Goal: Entertainment & Leisure: Browse casually

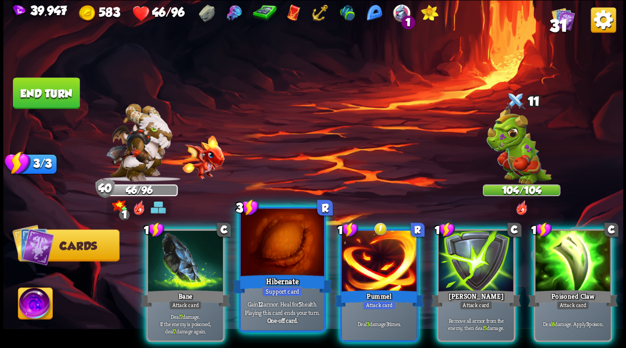
click at [275, 256] on div at bounding box center [281, 244] width 83 height 70
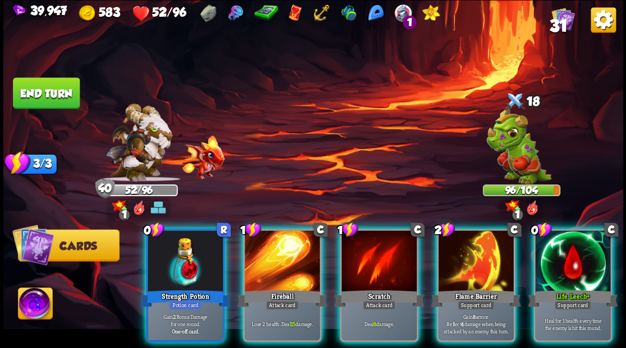
drag, startPoint x: 172, startPoint y: 254, endPoint x: 192, endPoint y: 211, distance: 46.9
click at [172, 251] on div at bounding box center [185, 262] width 75 height 63
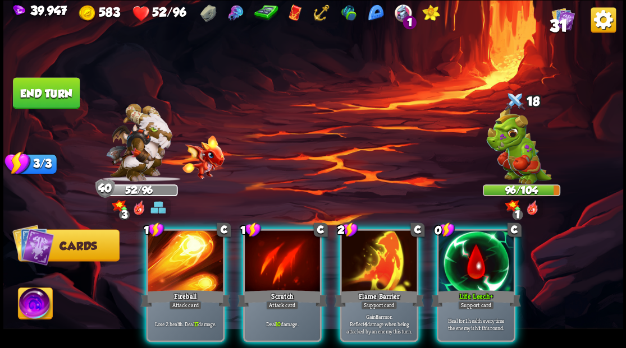
click at [468, 246] on div at bounding box center [475, 262] width 75 height 63
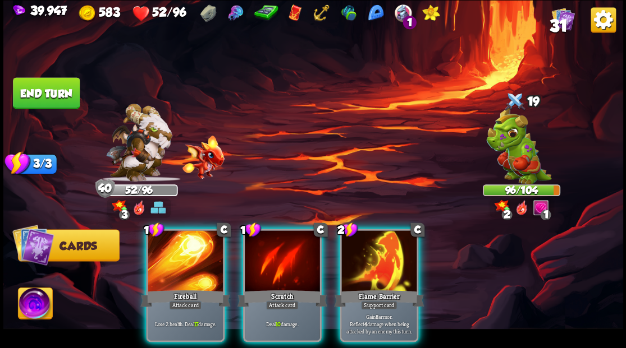
drag, startPoint x: 282, startPoint y: 247, endPoint x: 310, endPoint y: 183, distance: 69.8
click at [282, 241] on div at bounding box center [282, 262] width 75 height 63
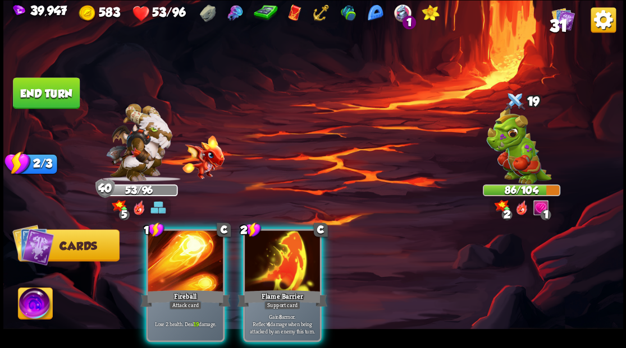
click at [297, 239] on div at bounding box center [282, 262] width 75 height 63
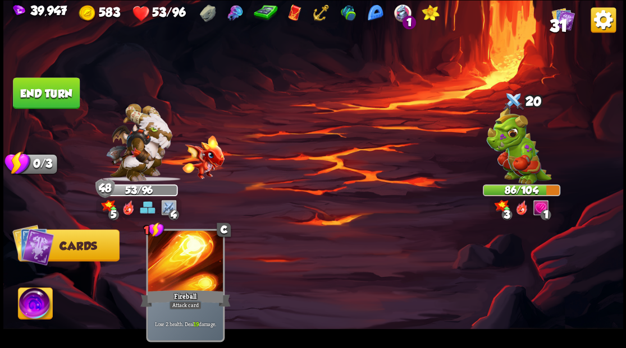
click at [41, 91] on button "End turn" at bounding box center [46, 92] width 67 height 31
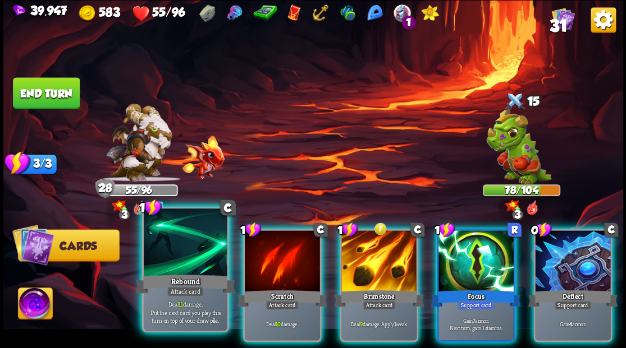
click at [173, 241] on div at bounding box center [185, 244] width 83 height 70
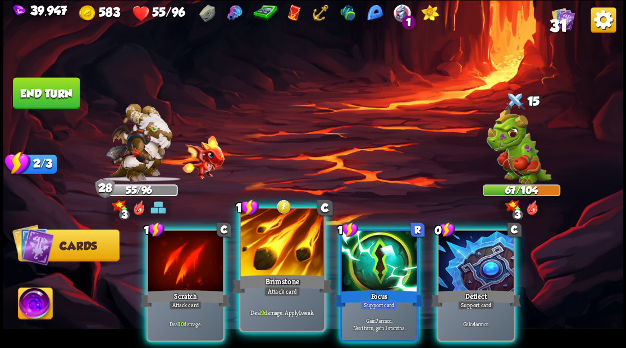
click at [282, 242] on div at bounding box center [281, 244] width 83 height 70
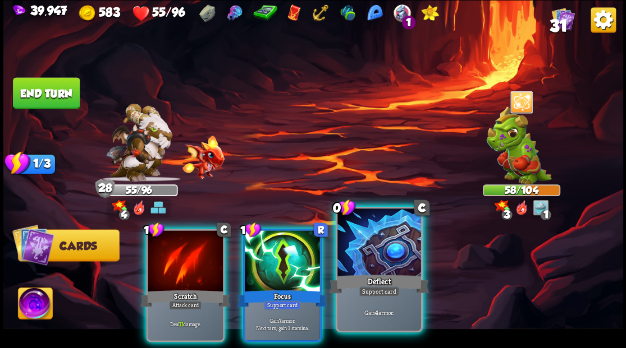
drag, startPoint x: 362, startPoint y: 254, endPoint x: 364, endPoint y: 242, distance: 11.3
click at [362, 253] on div at bounding box center [378, 244] width 83 height 70
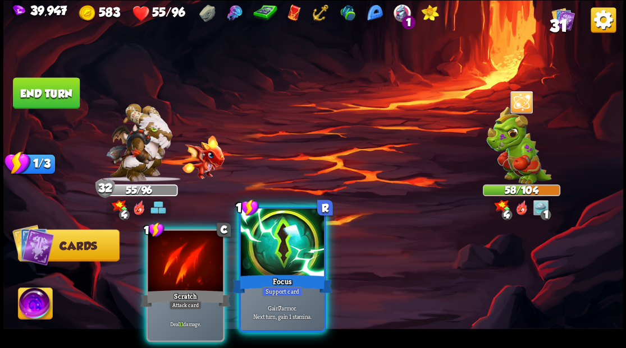
click at [286, 245] on div at bounding box center [281, 244] width 83 height 70
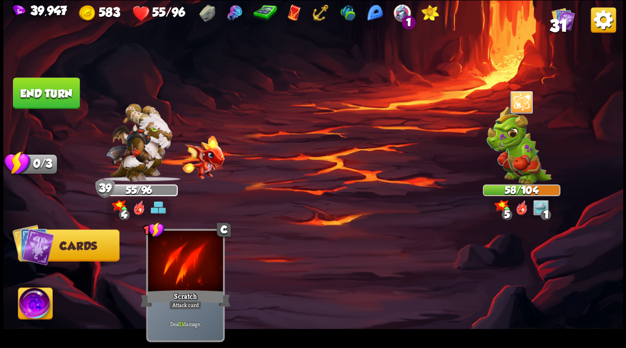
click at [50, 91] on button "End turn" at bounding box center [45, 93] width 67 height 32
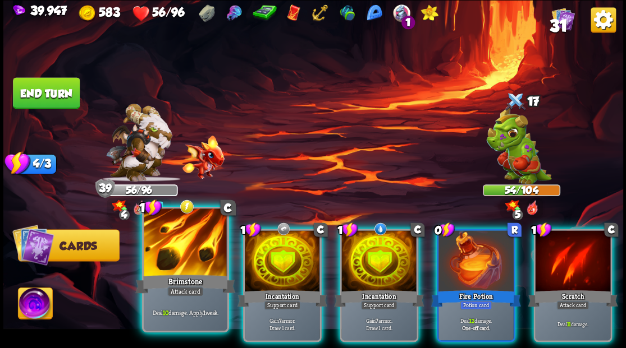
click at [182, 254] on div at bounding box center [185, 244] width 83 height 70
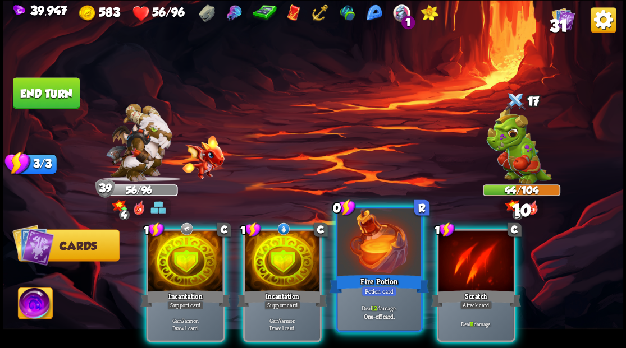
click at [359, 242] on div at bounding box center [378, 244] width 83 height 70
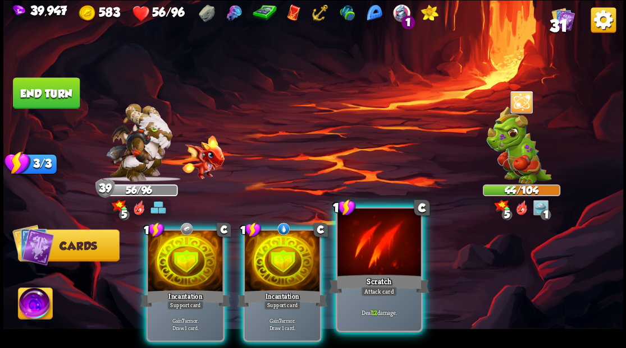
click at [369, 232] on div at bounding box center [378, 244] width 83 height 70
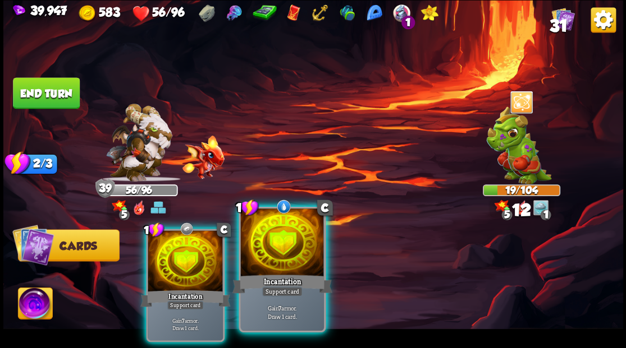
click at [281, 256] on div at bounding box center [281, 244] width 83 height 70
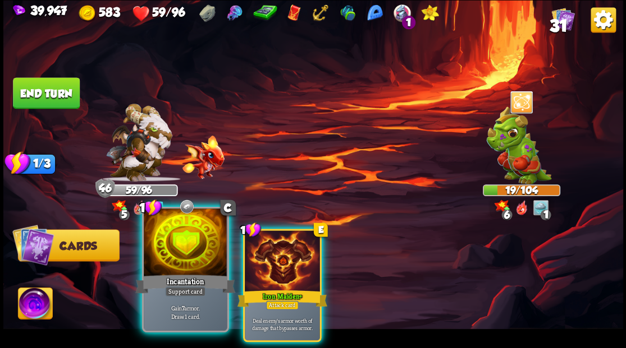
click at [186, 252] on div at bounding box center [185, 244] width 83 height 70
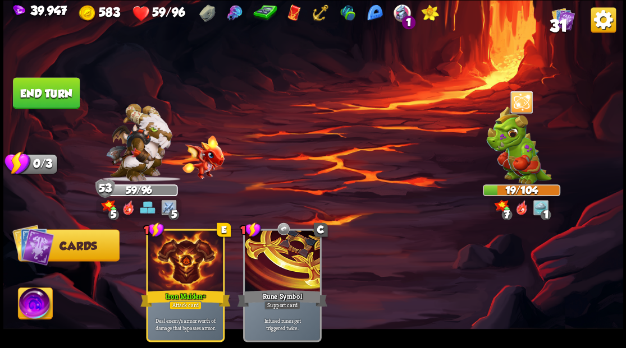
click at [42, 93] on button "End turn" at bounding box center [46, 93] width 68 height 32
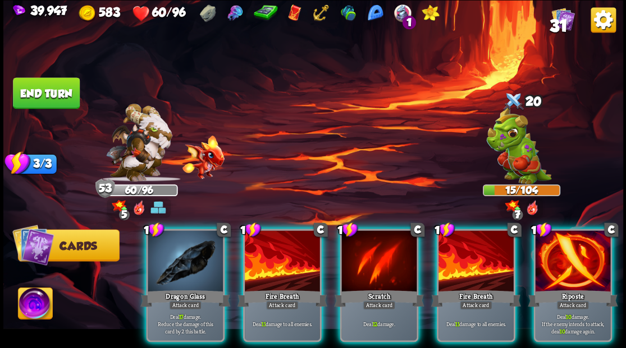
click at [27, 304] on img at bounding box center [35, 305] width 34 height 35
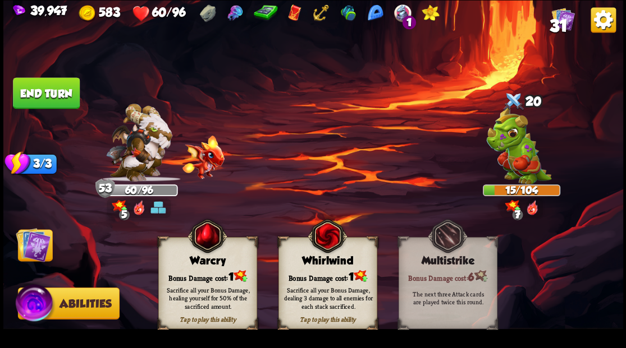
click at [204, 271] on div "Bonus Damage cost: 1" at bounding box center [207, 276] width 98 height 14
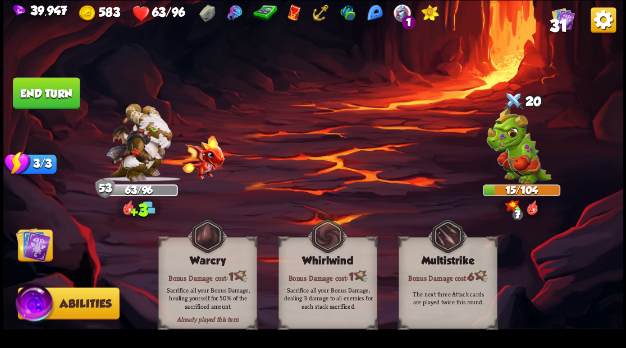
click at [31, 246] on img at bounding box center [33, 244] width 35 height 35
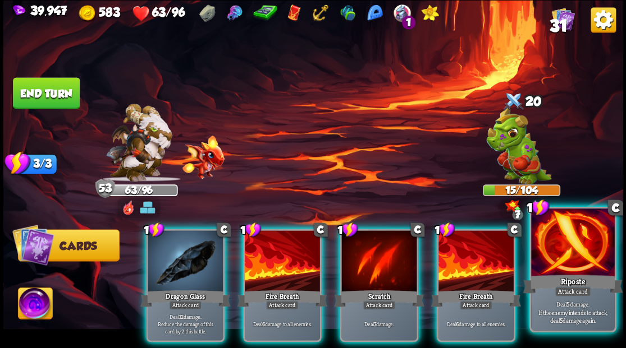
click at [587, 255] on div at bounding box center [572, 244] width 83 height 70
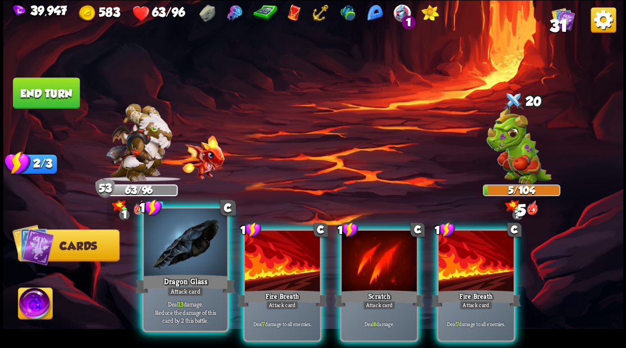
click at [169, 255] on div at bounding box center [185, 244] width 83 height 70
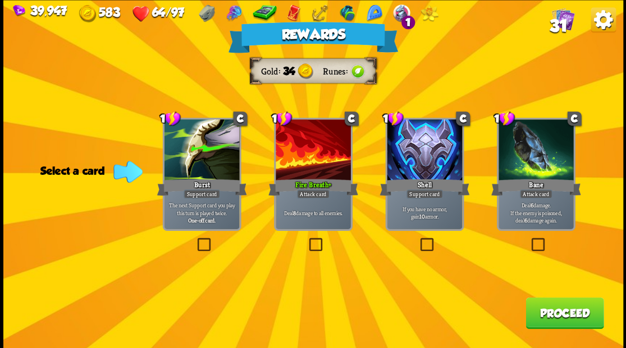
click at [561, 22] on span "31" at bounding box center [558, 25] width 18 height 19
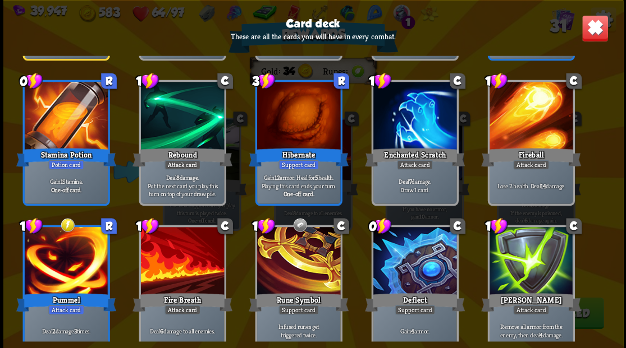
scroll to position [748, 0]
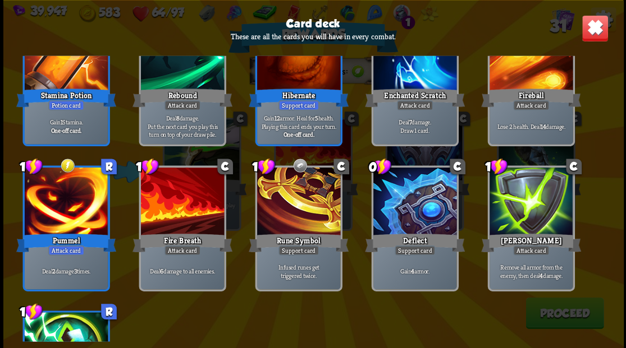
click at [594, 33] on img at bounding box center [594, 28] width 27 height 27
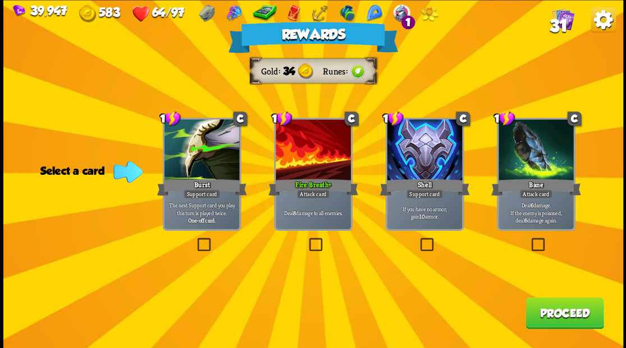
click at [546, 322] on button "Proceed" at bounding box center [564, 312] width 78 height 31
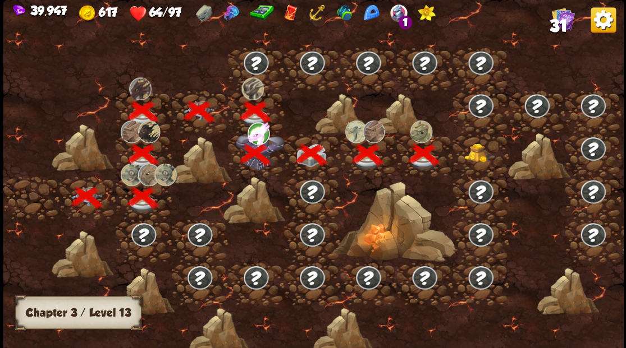
scroll to position [0, 171]
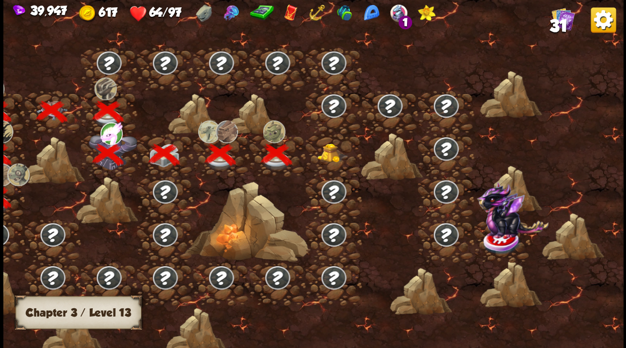
click at [325, 149] on img at bounding box center [331, 152] width 31 height 19
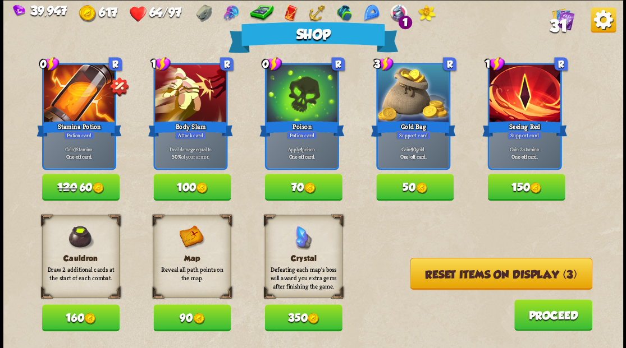
click at [470, 275] on button "Reset items on display (3)" at bounding box center [501, 274] width 182 height 32
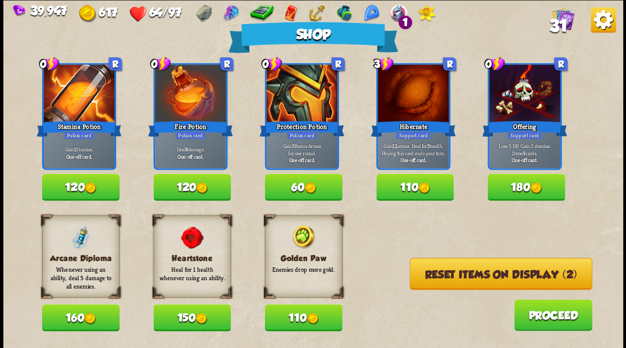
click at [71, 315] on button "160" at bounding box center [80, 318] width 77 height 27
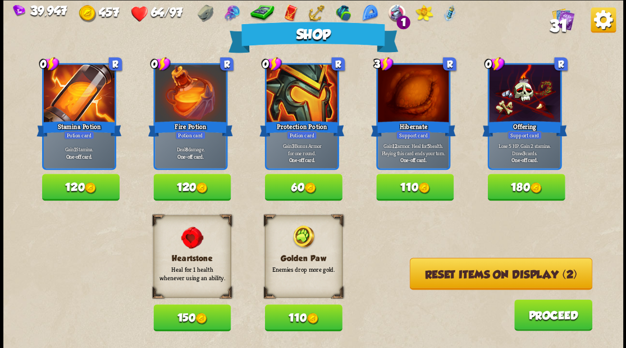
click at [483, 275] on button "Reset items on display (2)" at bounding box center [500, 274] width 182 height 32
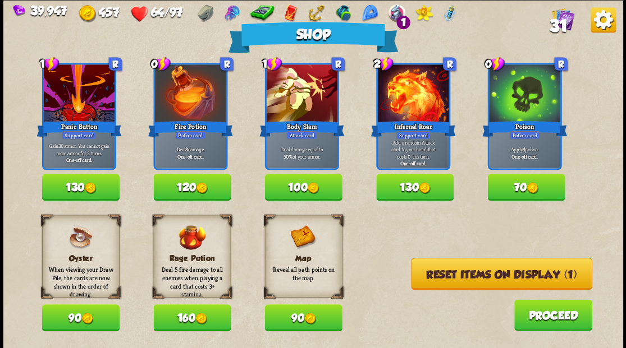
click at [465, 278] on button "Reset items on display (1)" at bounding box center [501, 274] width 181 height 32
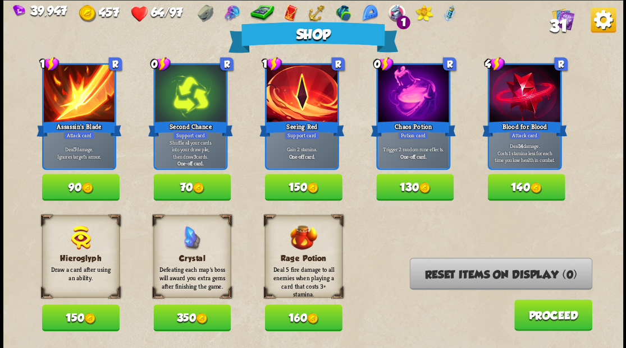
click at [64, 192] on button "90" at bounding box center [80, 187] width 77 height 27
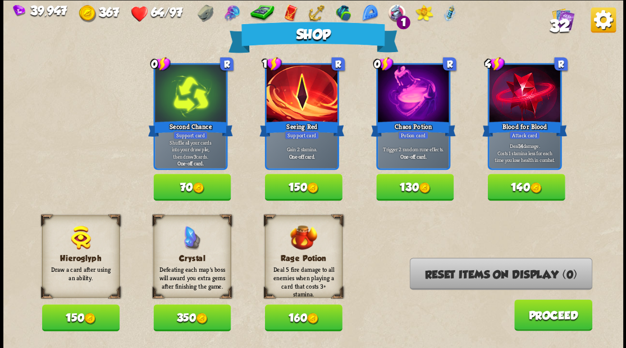
drag, startPoint x: 185, startPoint y: 191, endPoint x: 203, endPoint y: 140, distance: 54.1
click at [185, 188] on button "70" at bounding box center [191, 187] width 77 height 27
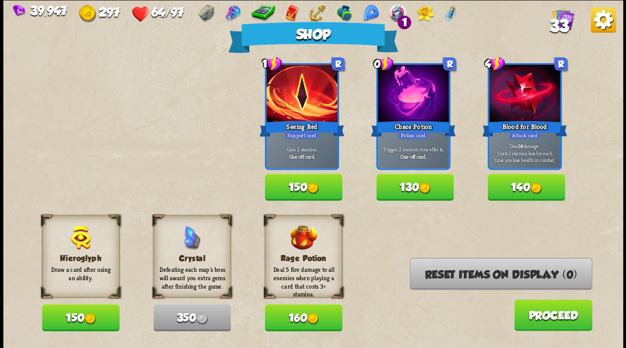
click at [403, 189] on button "130" at bounding box center [414, 187] width 77 height 27
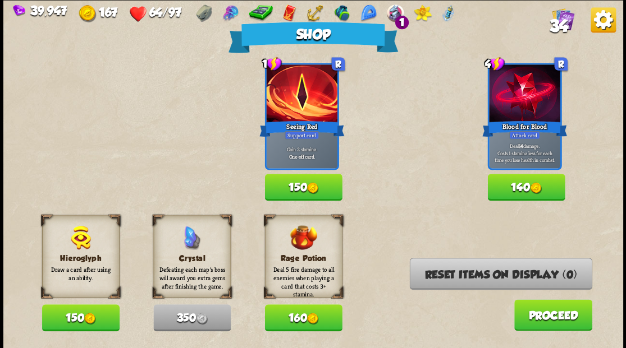
click at [535, 324] on button "Proceed" at bounding box center [552, 315] width 78 height 31
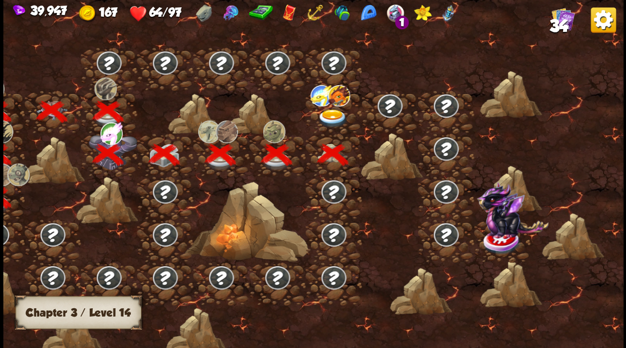
click at [327, 117] on img at bounding box center [331, 118] width 31 height 19
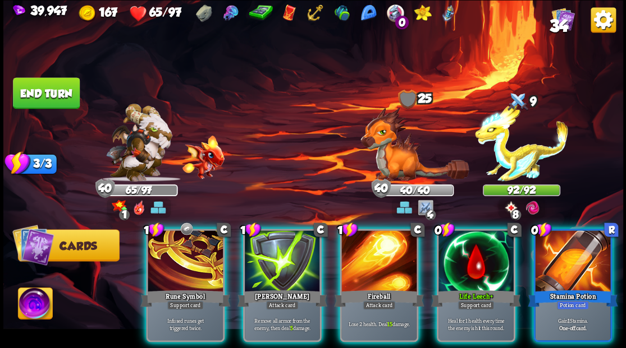
click at [591, 251] on div at bounding box center [572, 262] width 75 height 63
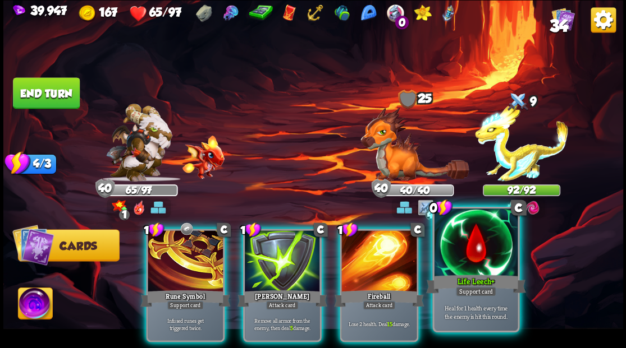
click at [485, 247] on div at bounding box center [475, 244] width 83 height 70
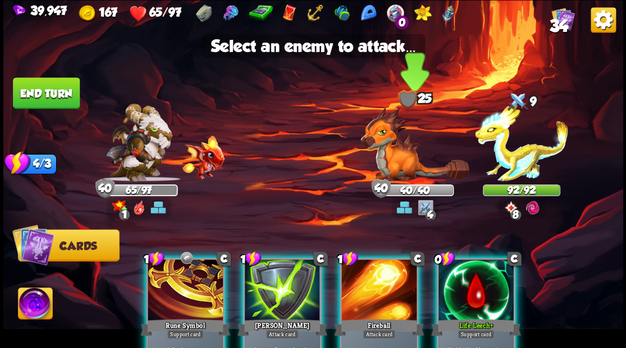
click at [388, 164] on img at bounding box center [414, 144] width 108 height 74
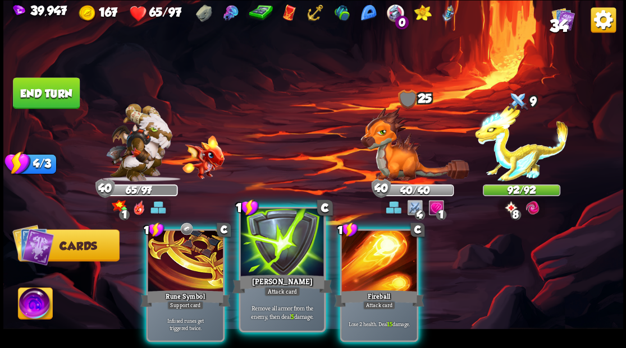
click at [267, 250] on div at bounding box center [281, 244] width 83 height 70
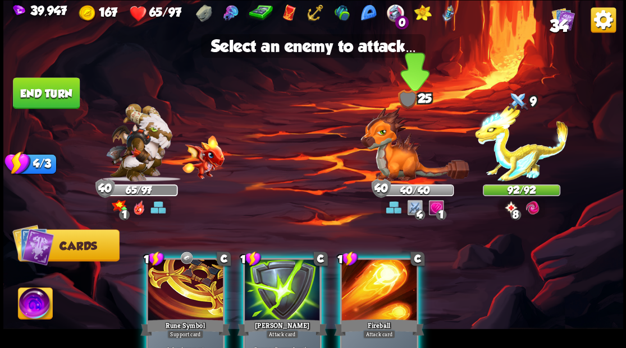
click at [394, 167] on img at bounding box center [414, 144] width 108 height 74
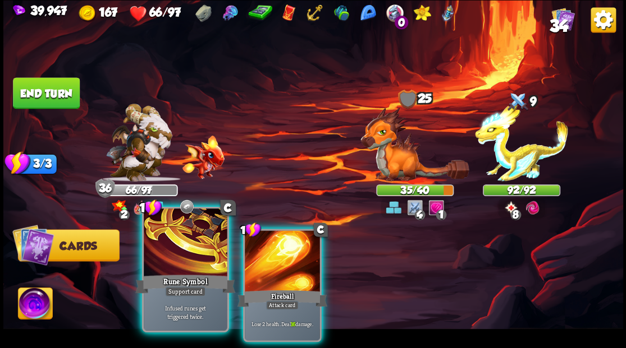
click at [153, 258] on div at bounding box center [185, 244] width 83 height 70
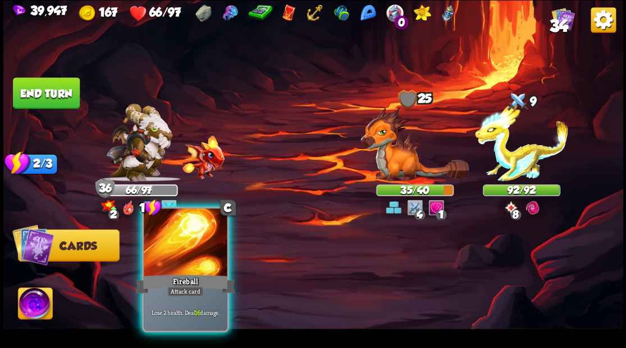
click at [168, 257] on div at bounding box center [185, 244] width 83 height 70
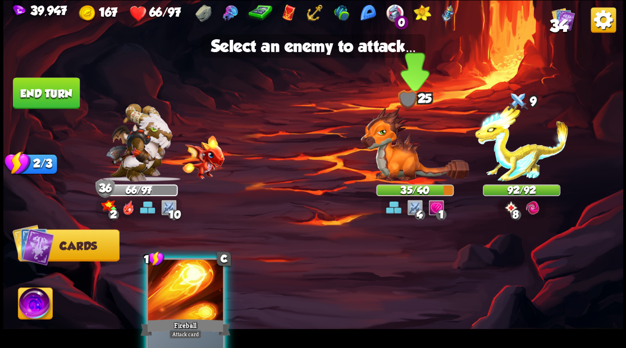
click at [404, 159] on img at bounding box center [414, 144] width 108 height 74
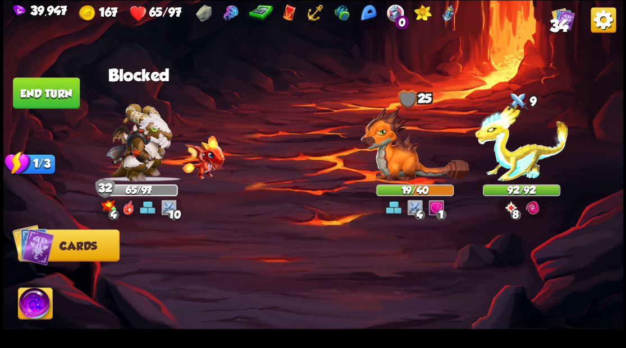
click at [52, 88] on button "End turn" at bounding box center [46, 92] width 67 height 31
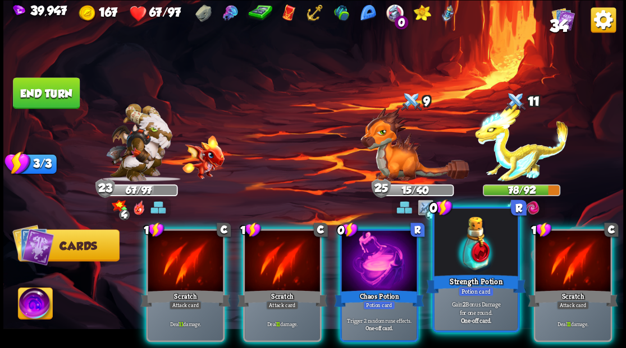
click at [478, 277] on div "Strength Potion" at bounding box center [475, 284] width 100 height 22
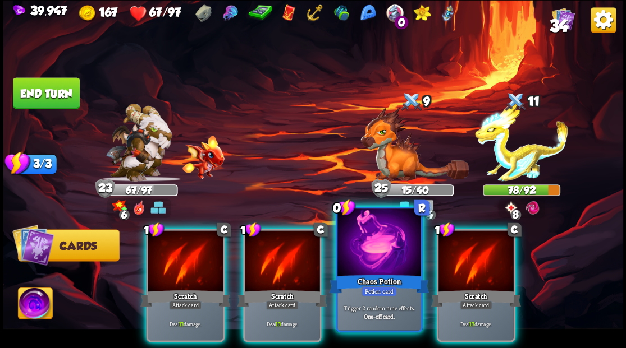
click at [363, 274] on div "Chaos Potion" at bounding box center [379, 284] width 100 height 22
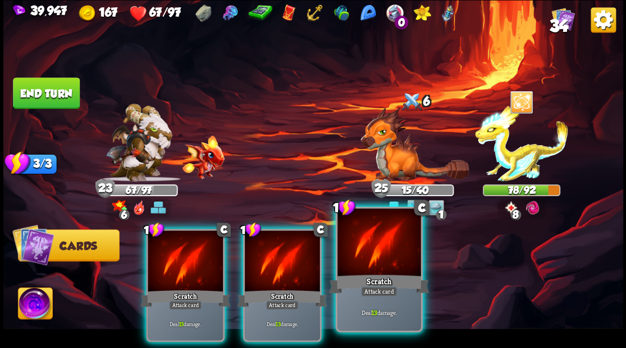
click at [368, 245] on div at bounding box center [378, 244] width 83 height 70
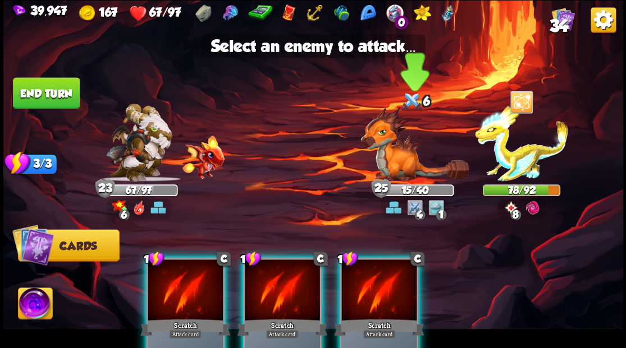
click at [396, 148] on img at bounding box center [414, 144] width 108 height 74
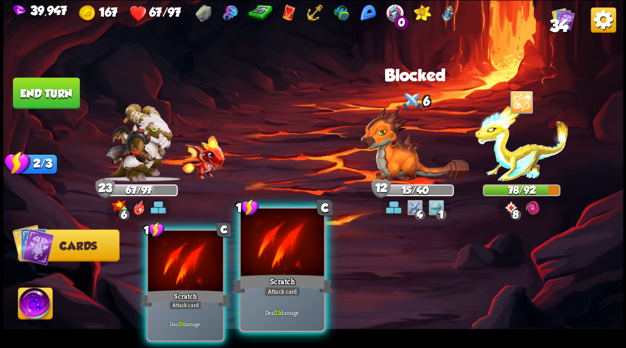
click at [267, 255] on div at bounding box center [281, 244] width 83 height 70
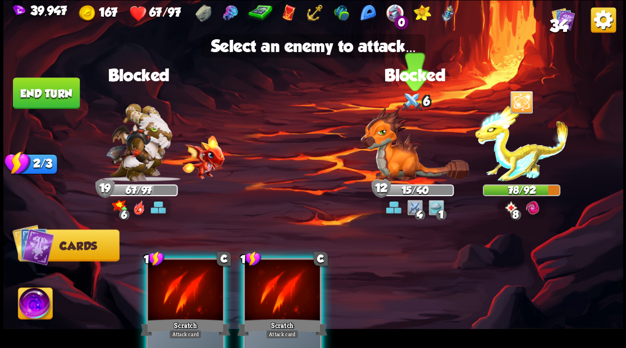
click at [404, 164] on img at bounding box center [414, 144] width 108 height 74
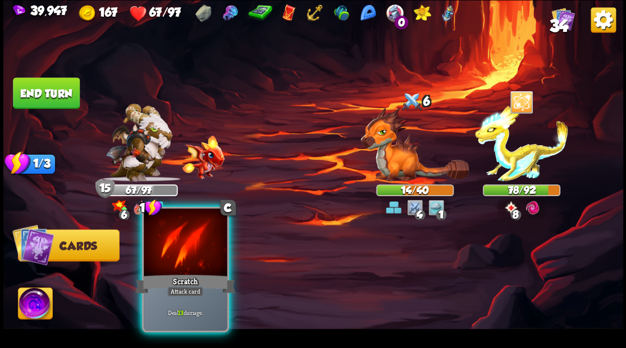
click at [193, 246] on div at bounding box center [185, 244] width 83 height 70
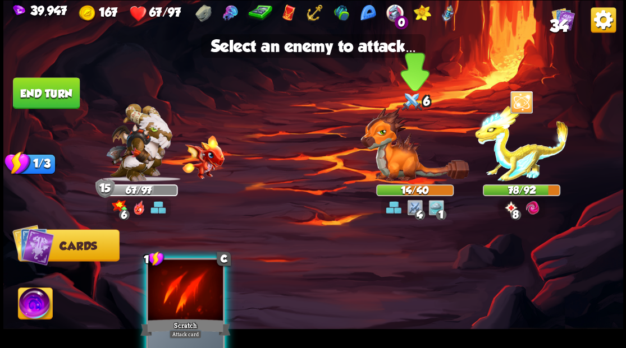
click at [396, 160] on img at bounding box center [414, 144] width 108 height 74
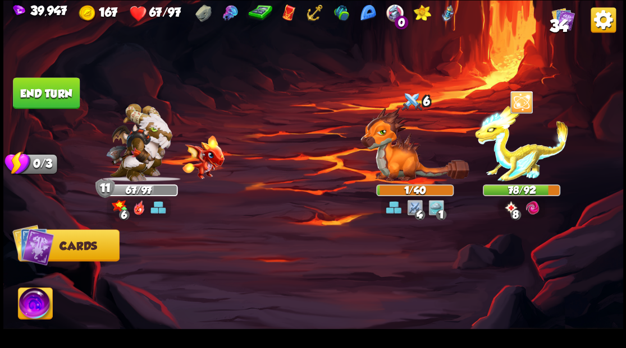
click at [41, 91] on button "End turn" at bounding box center [46, 93] width 68 height 32
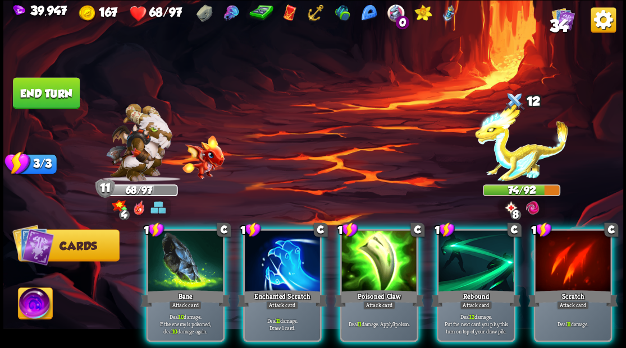
click at [278, 243] on div at bounding box center [282, 262] width 75 height 63
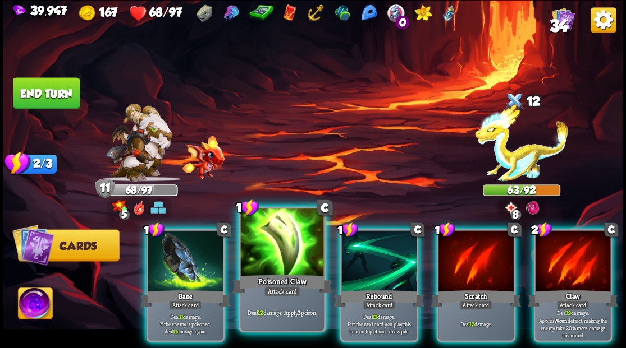
click at [283, 248] on div at bounding box center [281, 244] width 83 height 70
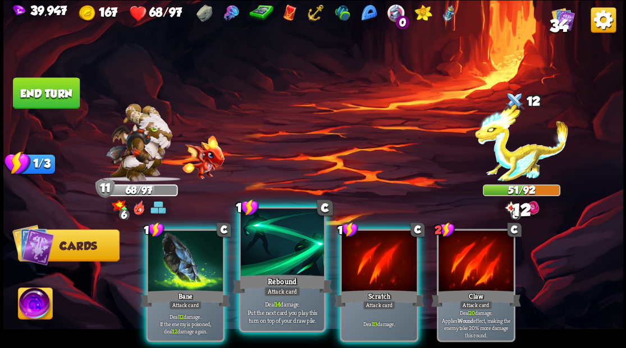
click at [270, 242] on div at bounding box center [281, 244] width 83 height 70
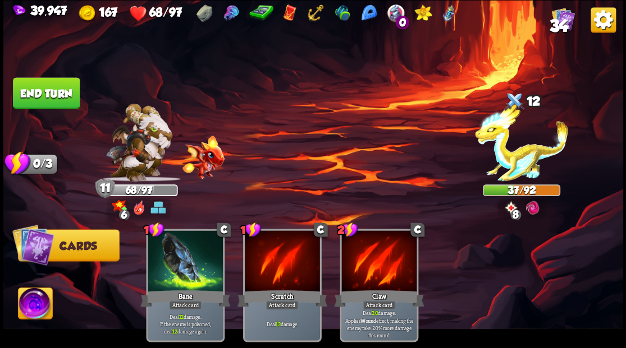
click at [52, 93] on button "End turn" at bounding box center [46, 92] width 67 height 31
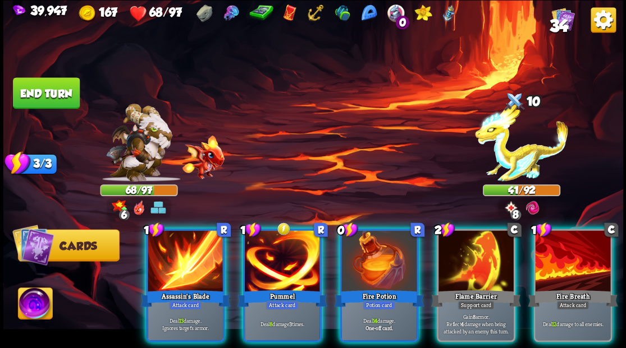
drag, startPoint x: 360, startPoint y: 245, endPoint x: 336, endPoint y: 239, distance: 24.8
click at [359, 245] on div at bounding box center [378, 262] width 75 height 63
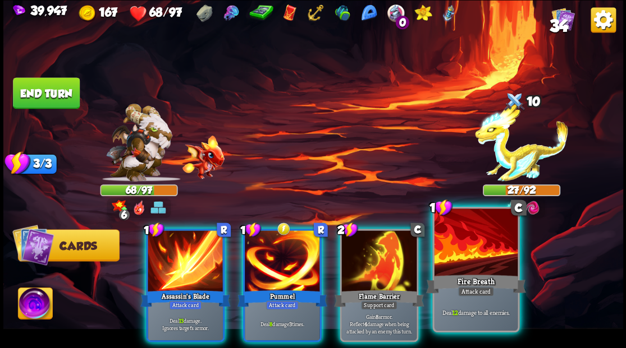
click at [460, 255] on div at bounding box center [475, 244] width 83 height 70
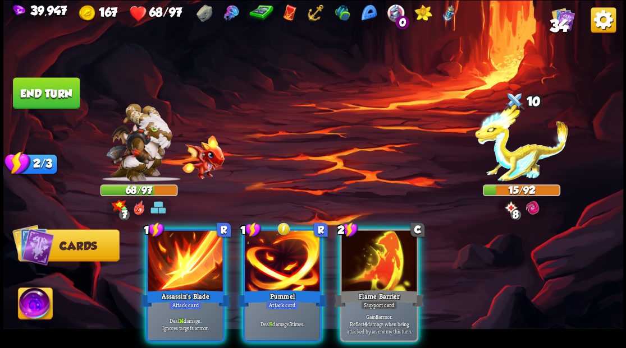
click at [33, 306] on img at bounding box center [35, 305] width 34 height 35
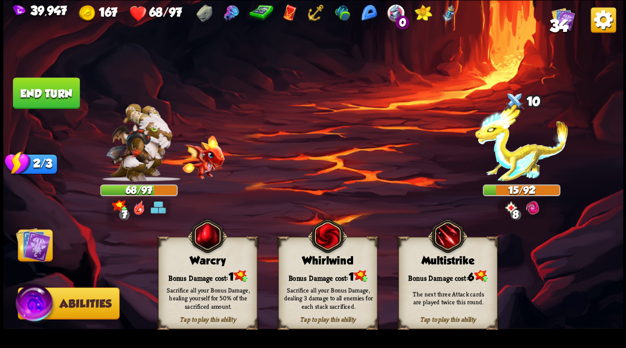
click at [202, 284] on div "Sacrifice all your Bonus Damage, healing yourself for 50% of the sacrificed amo…" at bounding box center [207, 298] width 99 height 39
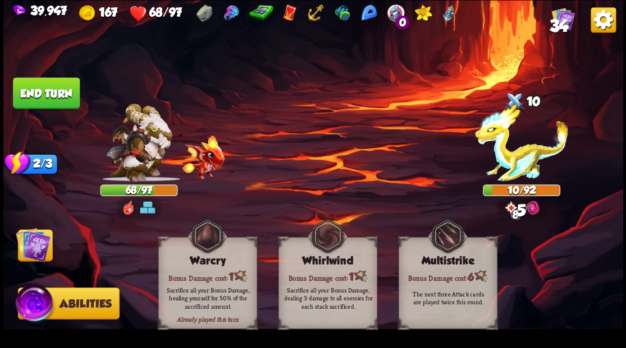
click at [34, 247] on img at bounding box center [33, 244] width 35 height 35
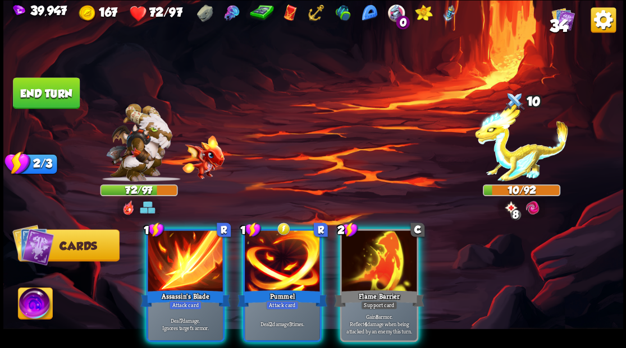
drag, startPoint x: 278, startPoint y: 247, endPoint x: 298, endPoint y: 231, distance: 26.0
click at [278, 247] on div at bounding box center [282, 262] width 75 height 63
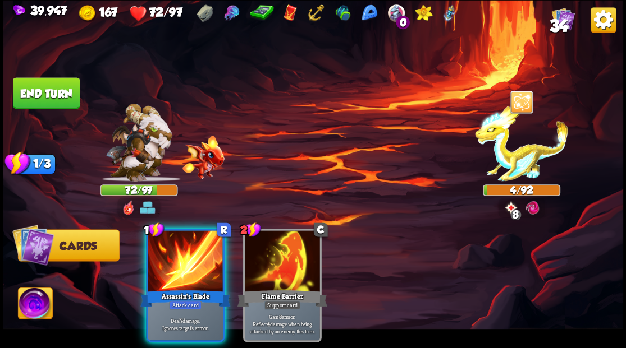
drag, startPoint x: 192, startPoint y: 247, endPoint x: 305, endPoint y: 178, distance: 132.2
click at [195, 241] on div at bounding box center [185, 262] width 75 height 63
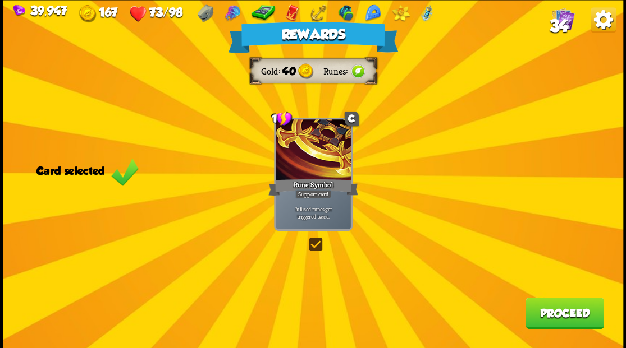
click at [306, 240] on label at bounding box center [306, 240] width 0 height 0
click at [0, 0] on input "checkbox" at bounding box center [0, 0] width 0 height 0
click at [550, 316] on button "Proceed" at bounding box center [564, 312] width 78 height 31
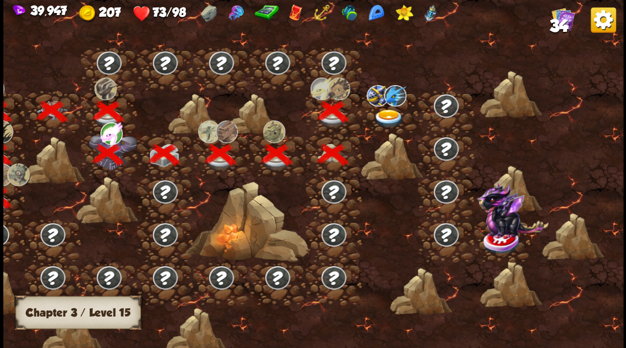
click at [370, 98] on img at bounding box center [377, 95] width 22 height 21
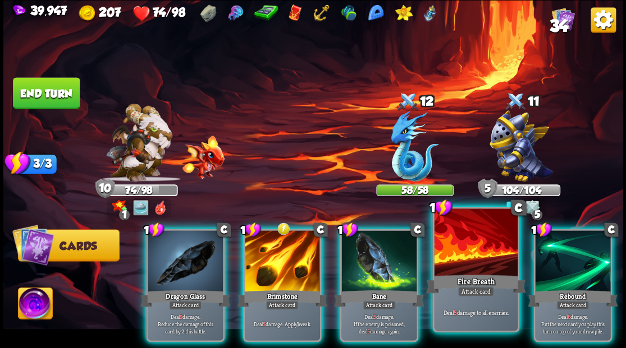
click at [465, 250] on div at bounding box center [475, 244] width 83 height 70
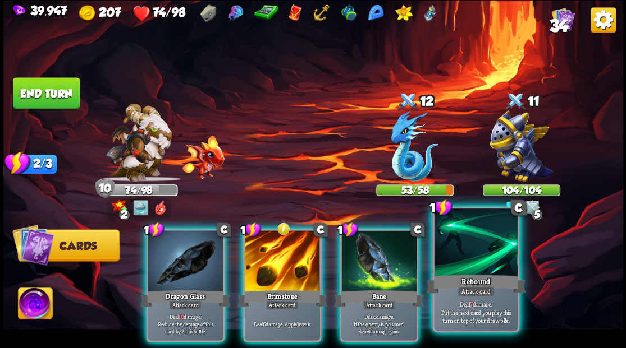
click at [466, 250] on div at bounding box center [475, 244] width 83 height 70
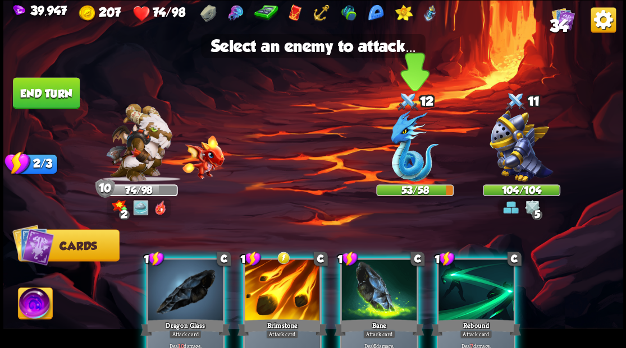
click at [400, 155] on img at bounding box center [414, 146] width 48 height 71
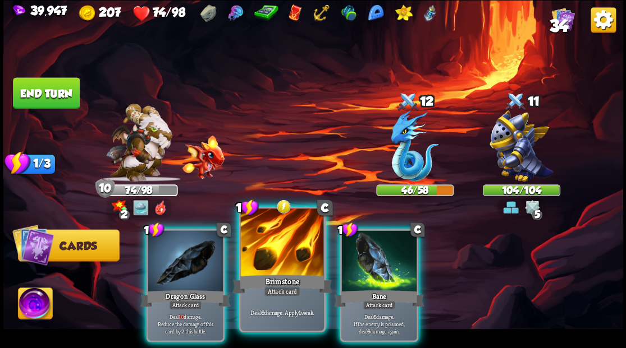
click at [281, 268] on div at bounding box center [281, 244] width 83 height 70
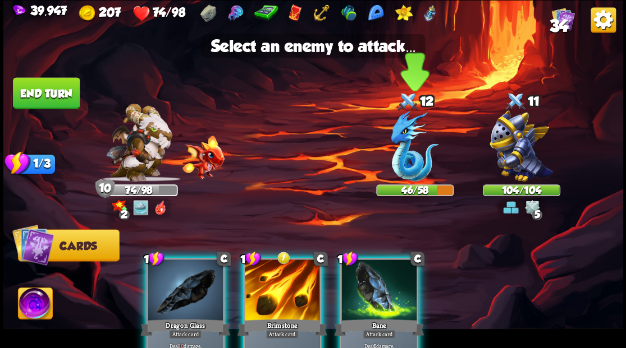
drag, startPoint x: 425, startPoint y: 147, endPoint x: 405, endPoint y: 158, distance: 23.6
click at [424, 147] on img at bounding box center [414, 146] width 48 height 71
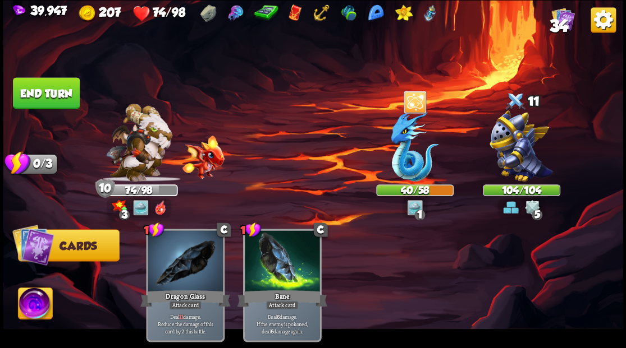
click at [46, 93] on button "End turn" at bounding box center [46, 93] width 68 height 32
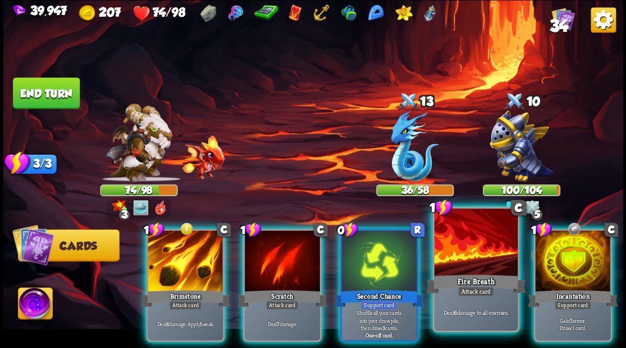
click at [484, 226] on div at bounding box center [475, 244] width 83 height 70
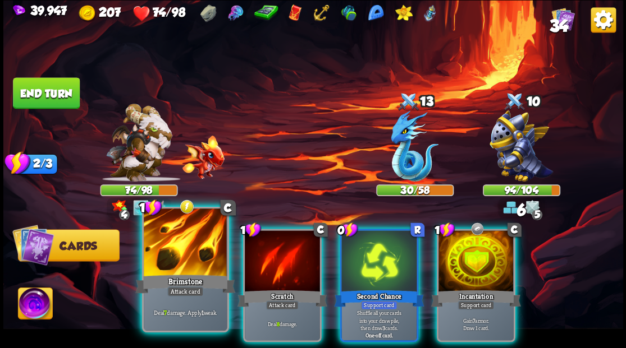
click at [168, 263] on div at bounding box center [185, 244] width 83 height 70
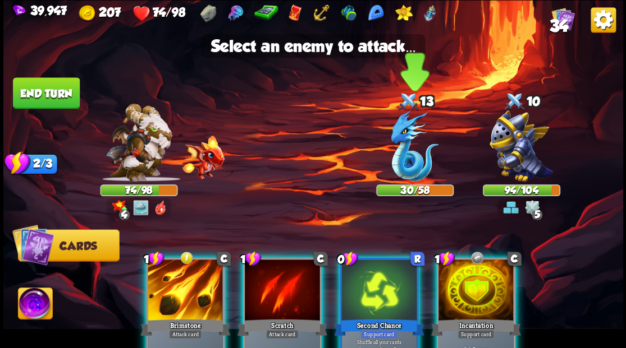
click at [405, 155] on img at bounding box center [414, 146] width 48 height 71
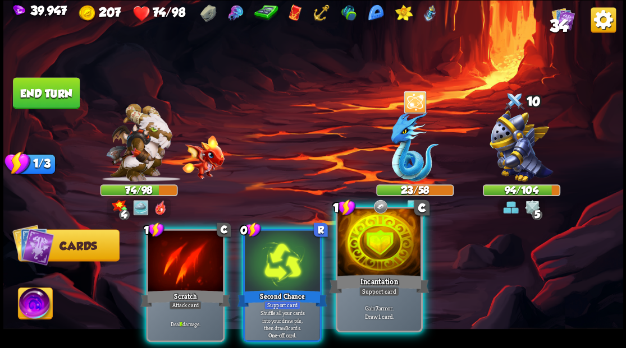
click at [364, 266] on div at bounding box center [378, 244] width 83 height 70
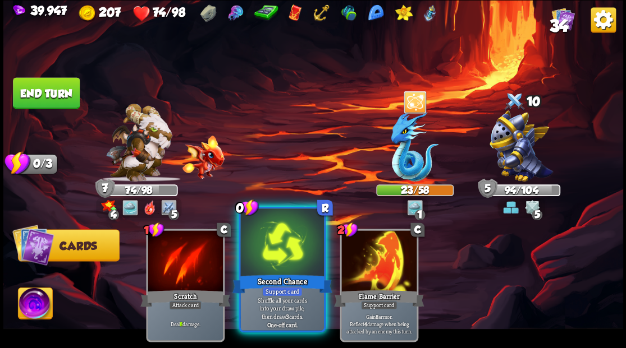
click at [265, 249] on div at bounding box center [281, 244] width 83 height 70
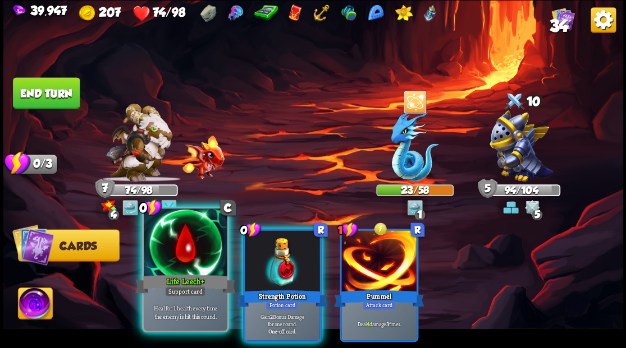
click at [185, 256] on div at bounding box center [185, 244] width 83 height 70
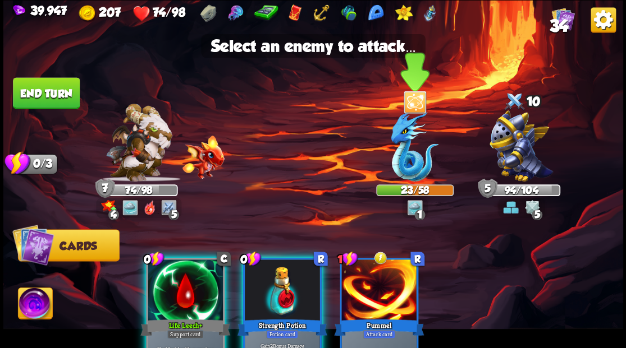
click at [402, 167] on img at bounding box center [414, 146] width 48 height 71
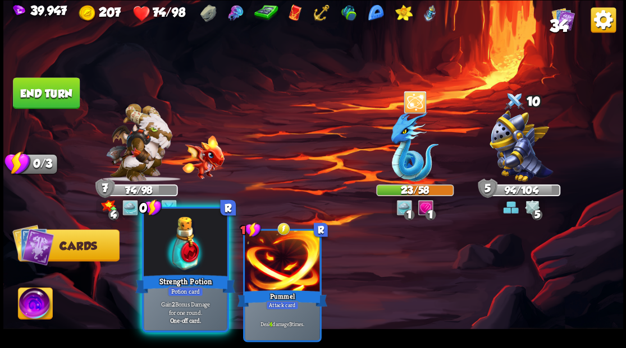
click at [180, 252] on div at bounding box center [185, 244] width 83 height 70
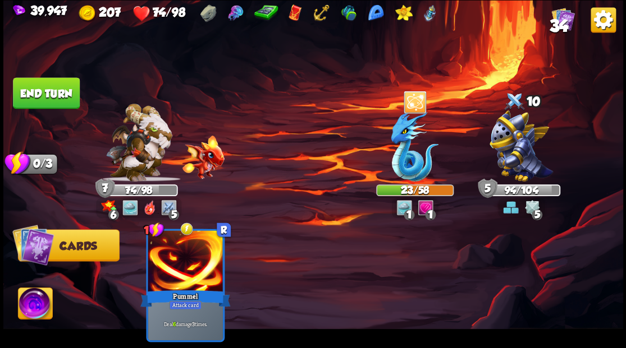
drag, startPoint x: 42, startPoint y: 91, endPoint x: 59, endPoint y: 91, distance: 17.4
click at [42, 90] on button "End turn" at bounding box center [46, 92] width 67 height 31
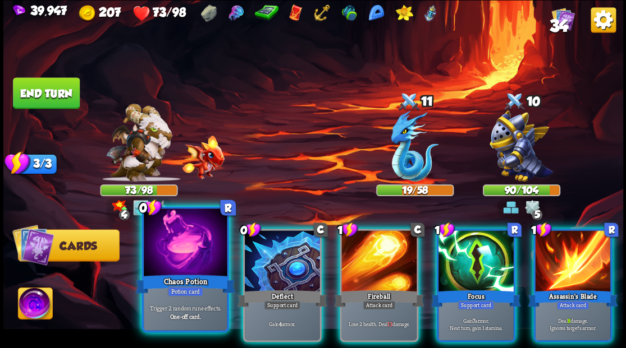
click at [164, 252] on div at bounding box center [185, 244] width 83 height 70
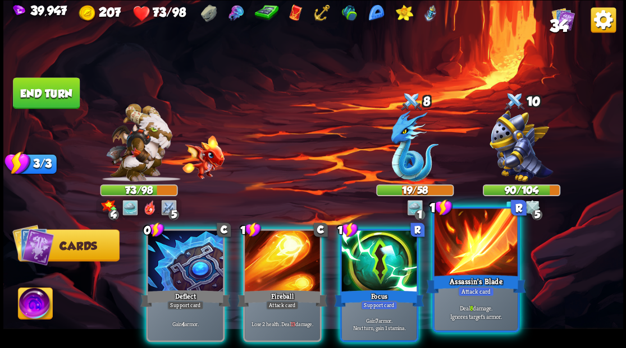
click at [480, 259] on div at bounding box center [475, 244] width 83 height 70
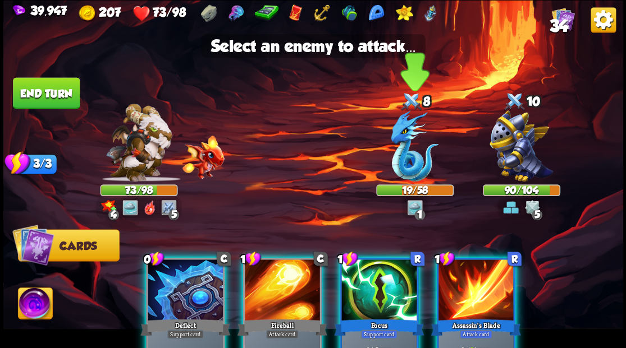
click at [405, 165] on img at bounding box center [414, 146] width 48 height 71
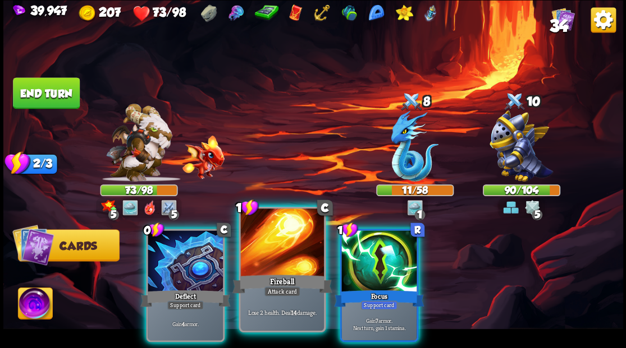
click at [272, 249] on div at bounding box center [281, 244] width 83 height 70
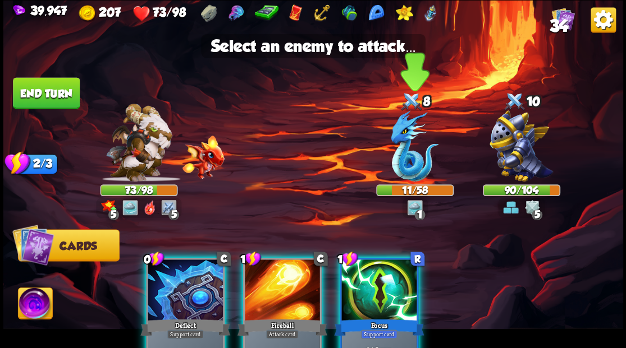
click at [411, 151] on img at bounding box center [414, 146] width 48 height 71
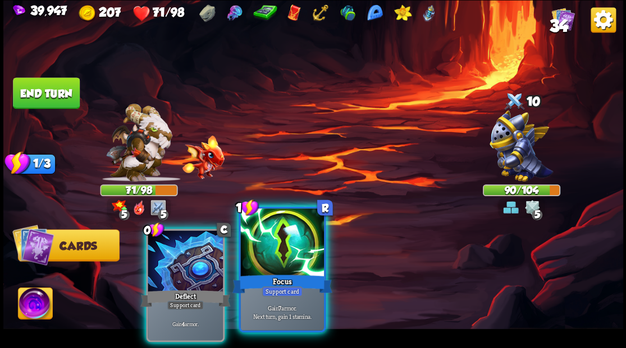
click at [269, 243] on div at bounding box center [281, 244] width 83 height 70
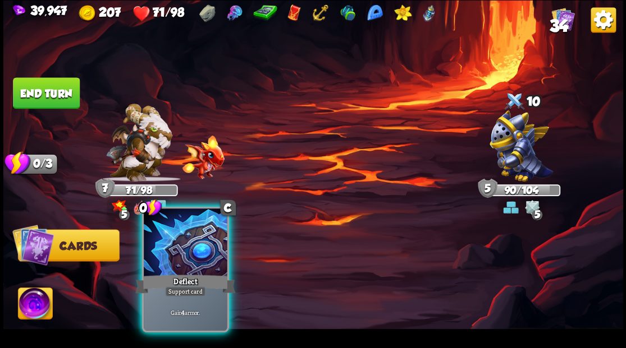
click at [189, 240] on div at bounding box center [185, 244] width 83 height 70
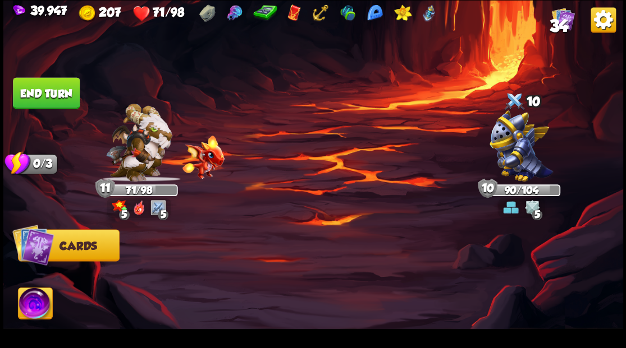
click at [48, 89] on button "End turn" at bounding box center [46, 93] width 68 height 32
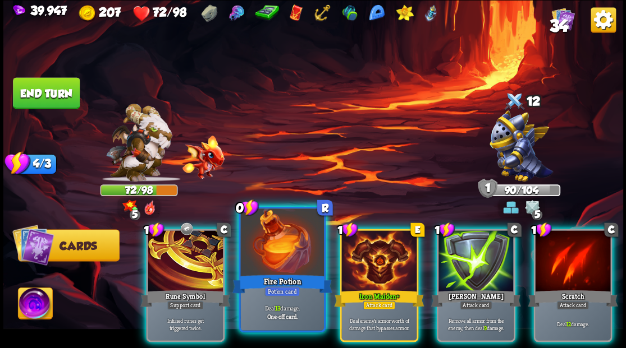
click at [272, 252] on div at bounding box center [281, 244] width 83 height 70
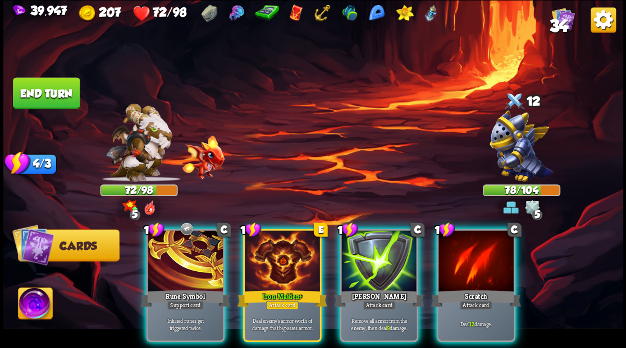
click at [459, 245] on div at bounding box center [475, 262] width 75 height 63
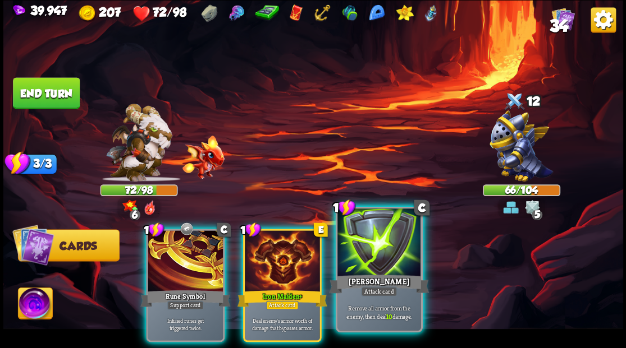
click at [364, 248] on div at bounding box center [378, 244] width 83 height 70
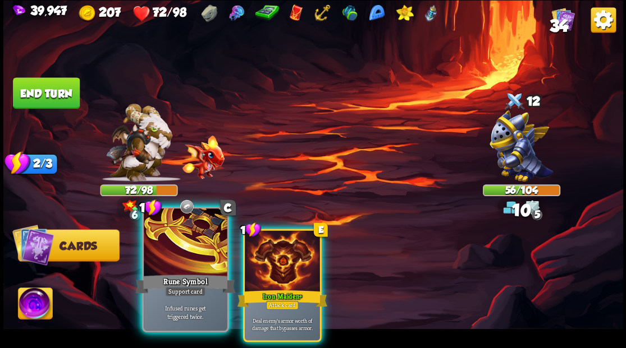
click at [199, 260] on div at bounding box center [185, 244] width 83 height 70
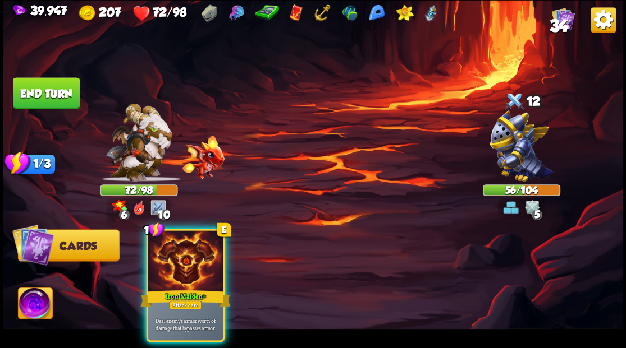
click at [205, 261] on div at bounding box center [185, 262] width 75 height 63
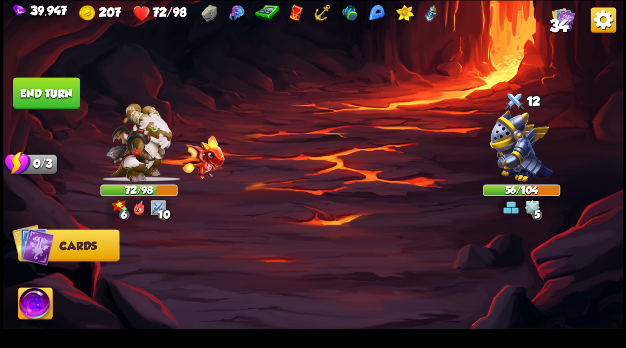
click at [51, 97] on button "End turn" at bounding box center [46, 92] width 67 height 31
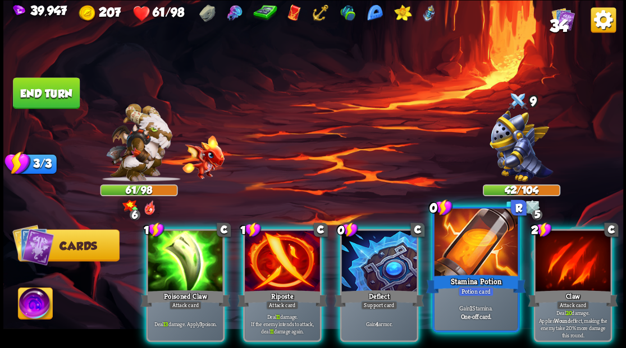
click at [475, 253] on div at bounding box center [475, 244] width 83 height 70
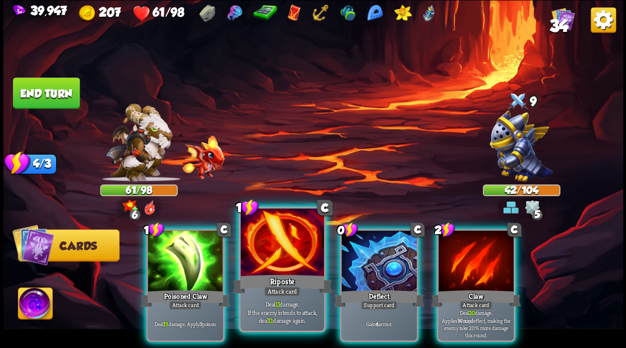
click at [263, 268] on div at bounding box center [281, 244] width 83 height 70
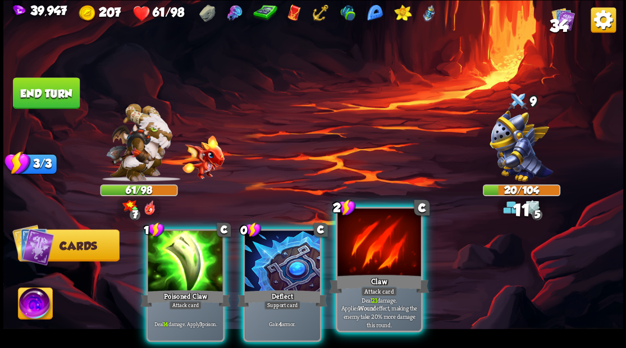
click at [368, 240] on div at bounding box center [378, 244] width 83 height 70
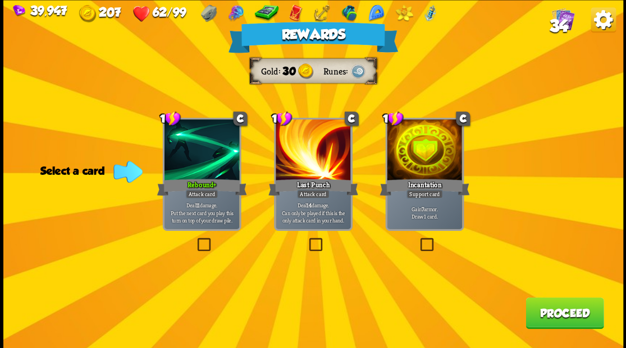
click at [574, 319] on button "Proceed" at bounding box center [564, 312] width 78 height 31
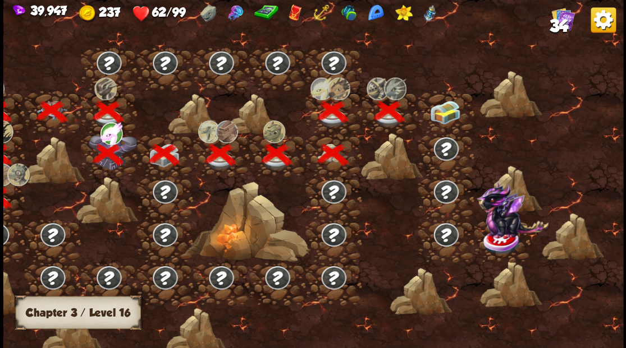
click at [448, 112] on img at bounding box center [444, 112] width 31 height 24
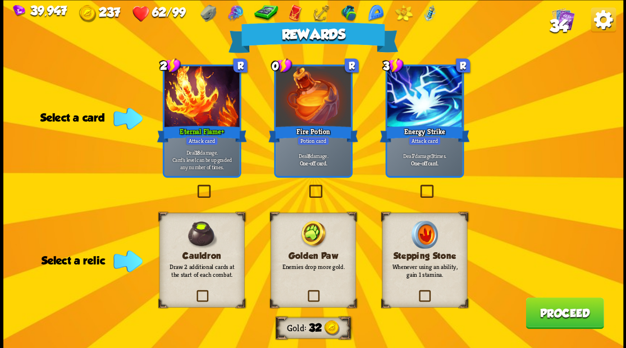
click at [194, 292] on label at bounding box center [194, 292] width 0 height 0
click at [0, 0] on input "checkbox" at bounding box center [0, 0] width 0 height 0
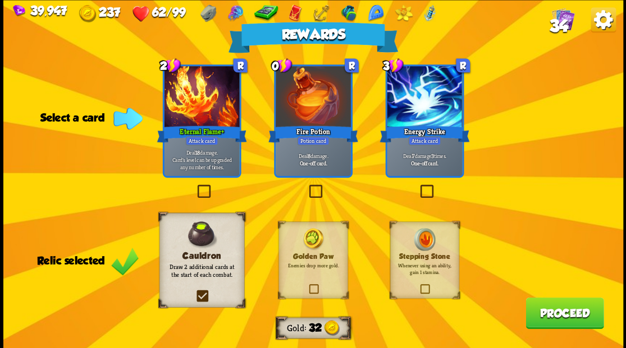
click at [306, 186] on label at bounding box center [306, 186] width 0 height 0
click at [0, 0] on input "checkbox" at bounding box center [0, 0] width 0 height 0
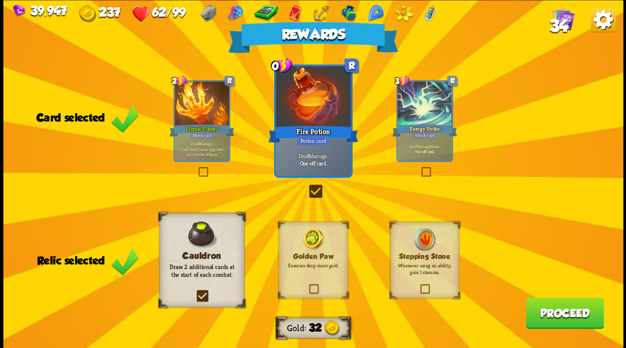
drag, startPoint x: 557, startPoint y: 310, endPoint x: 553, endPoint y: 302, distance: 8.8
click at [553, 302] on button "Proceed" at bounding box center [564, 312] width 78 height 31
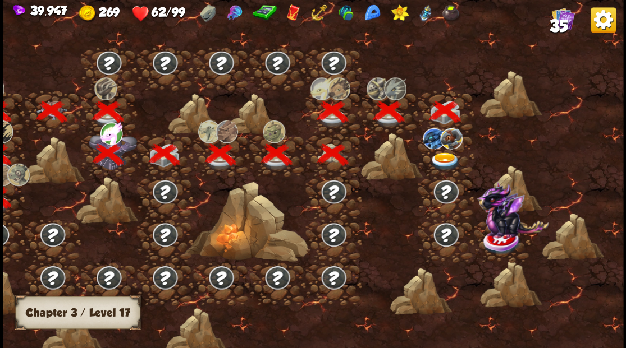
click at [444, 156] on img at bounding box center [444, 161] width 31 height 19
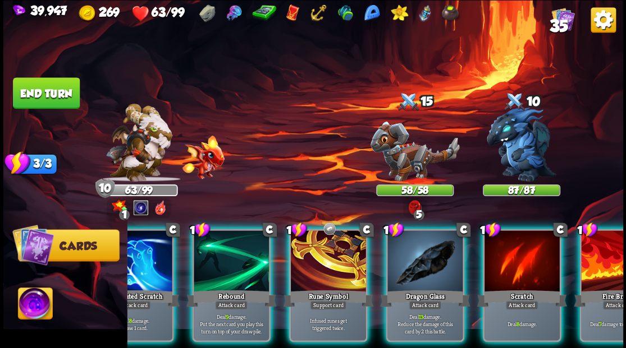
scroll to position [0, 57]
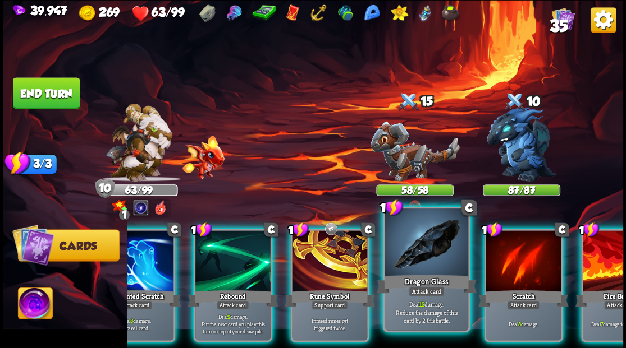
click at [413, 269] on div at bounding box center [425, 244] width 83 height 70
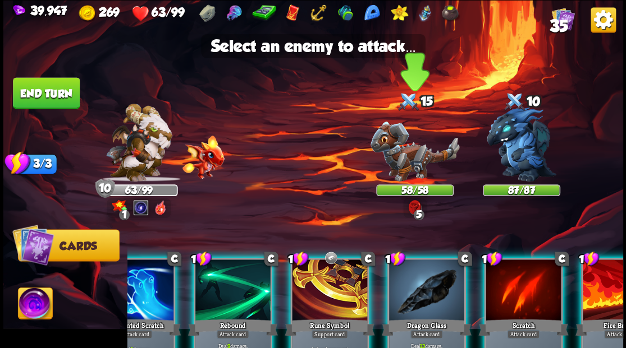
click at [401, 167] on img at bounding box center [414, 151] width 89 height 60
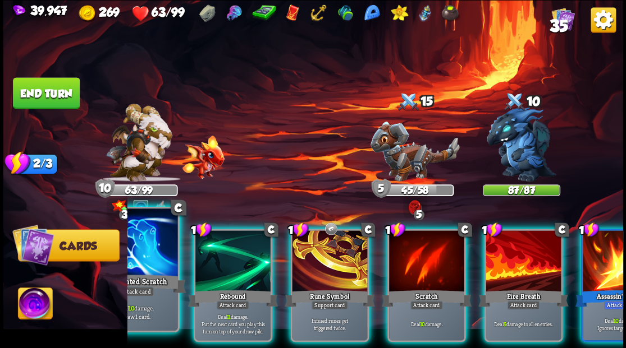
click at [144, 263] on div at bounding box center [135, 244] width 83 height 70
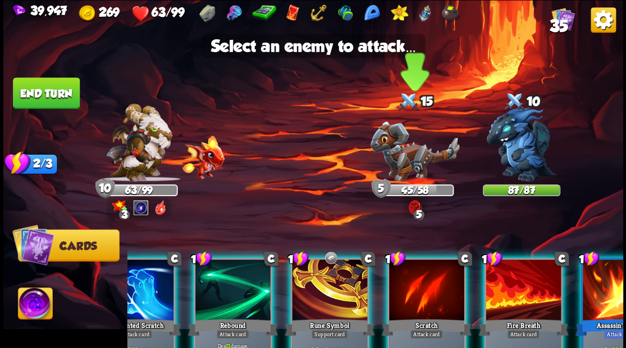
click at [411, 159] on img at bounding box center [414, 151] width 89 height 60
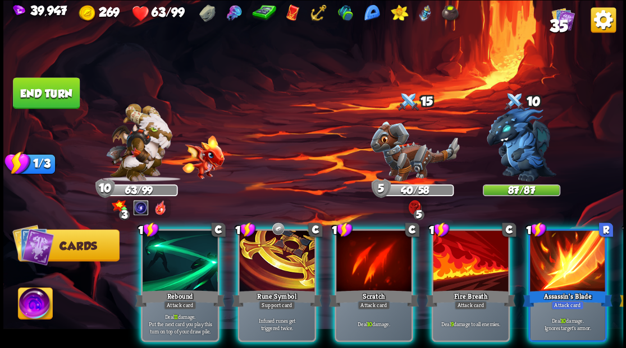
scroll to position [0, 0]
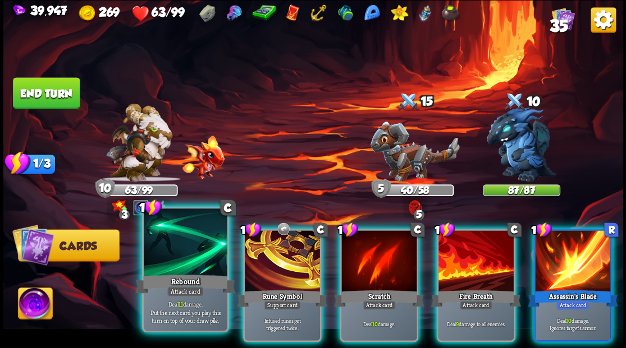
click at [166, 240] on div at bounding box center [185, 244] width 83 height 70
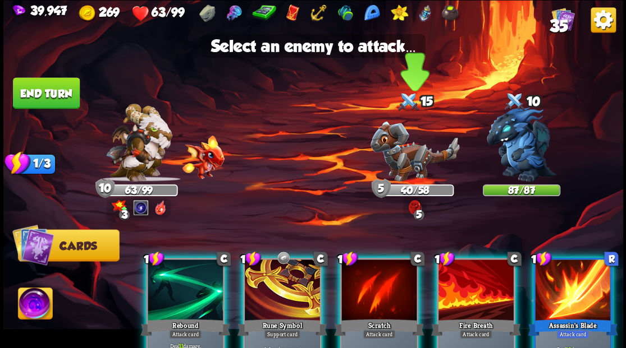
click at [413, 159] on img at bounding box center [414, 151] width 89 height 60
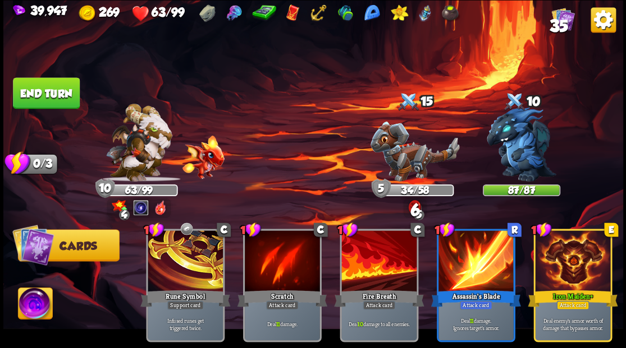
click at [48, 91] on button "End turn" at bounding box center [46, 93] width 68 height 32
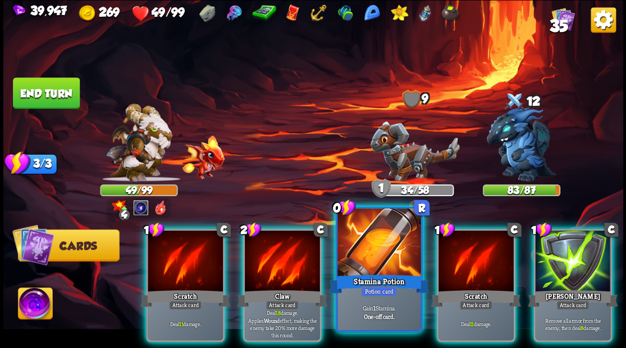
click at [370, 254] on div at bounding box center [378, 244] width 83 height 70
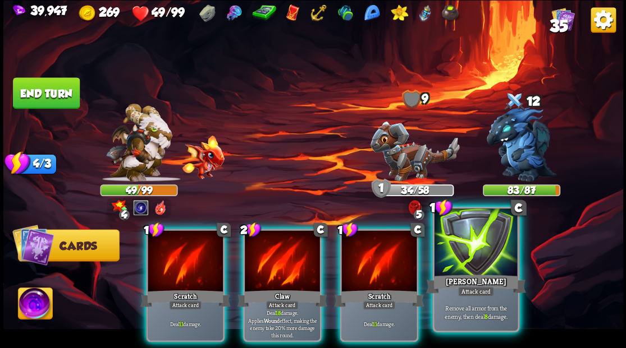
click at [486, 254] on div at bounding box center [475, 244] width 83 height 70
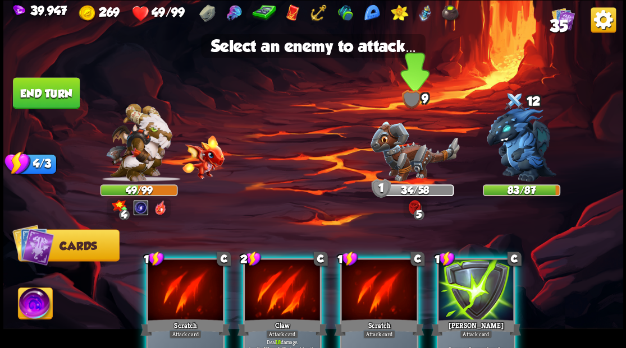
click at [398, 163] on img at bounding box center [414, 151] width 89 height 60
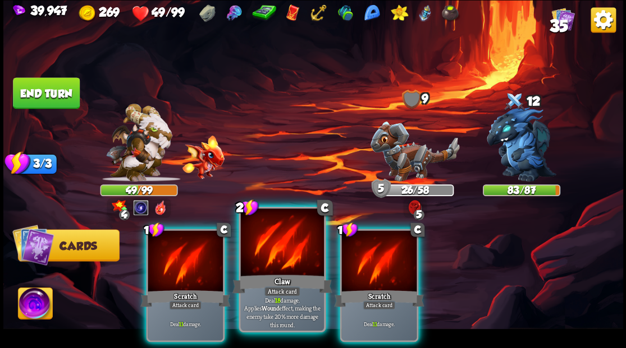
click at [277, 270] on div at bounding box center [281, 244] width 83 height 70
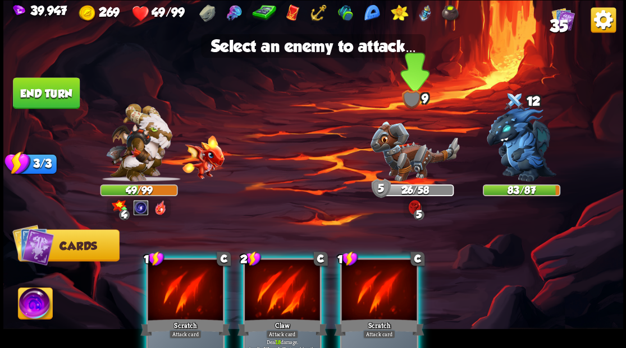
click at [413, 172] on img at bounding box center [414, 151] width 89 height 60
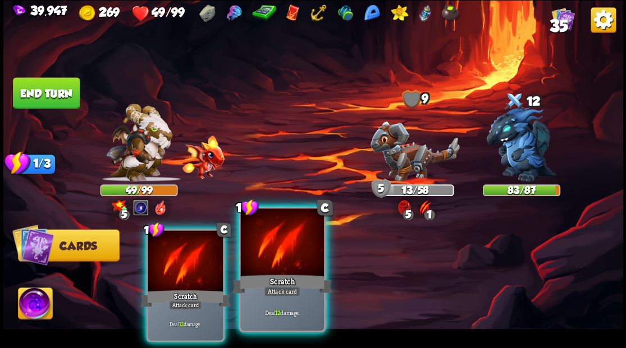
click at [289, 259] on div at bounding box center [281, 244] width 83 height 70
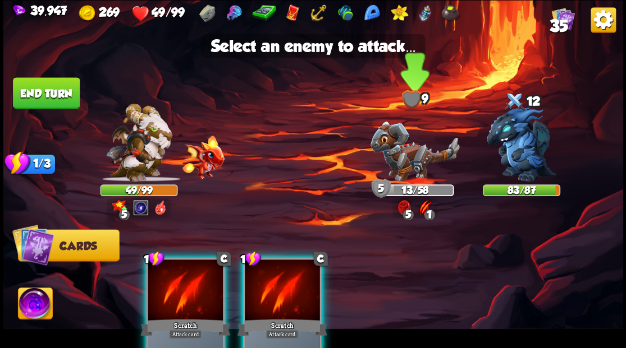
click at [395, 164] on img at bounding box center [414, 151] width 89 height 60
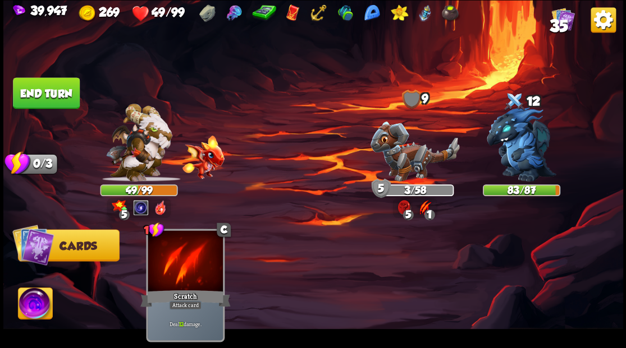
click at [58, 86] on button "End turn" at bounding box center [46, 93] width 68 height 32
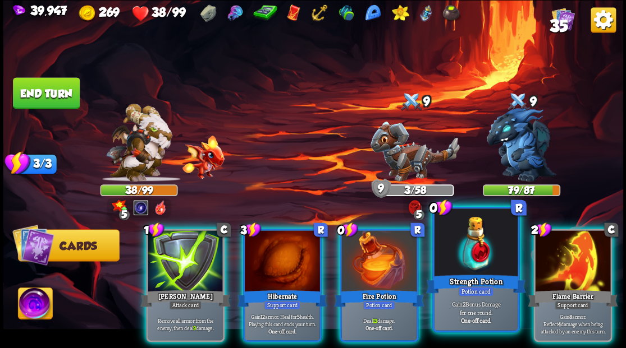
click at [473, 229] on div at bounding box center [475, 244] width 83 height 70
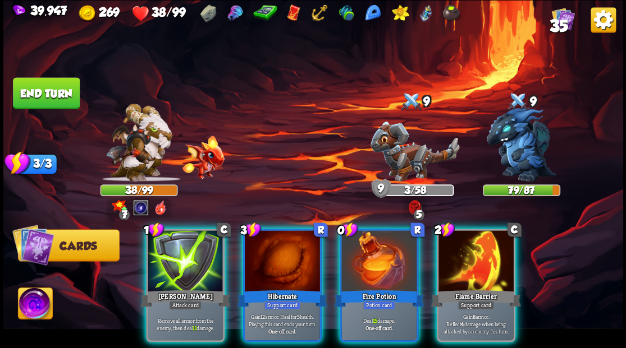
drag, startPoint x: 362, startPoint y: 254, endPoint x: 353, endPoint y: 228, distance: 27.9
click at [361, 252] on div at bounding box center [378, 262] width 75 height 63
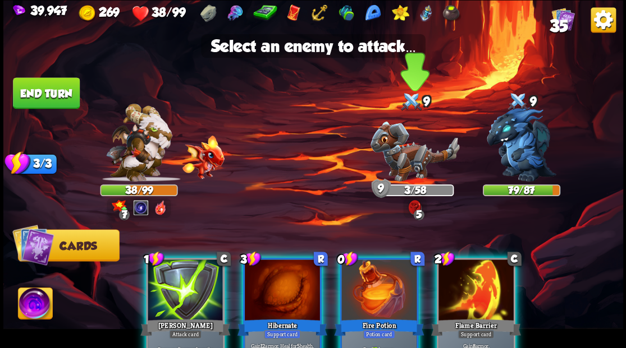
click at [393, 151] on img at bounding box center [414, 151] width 89 height 60
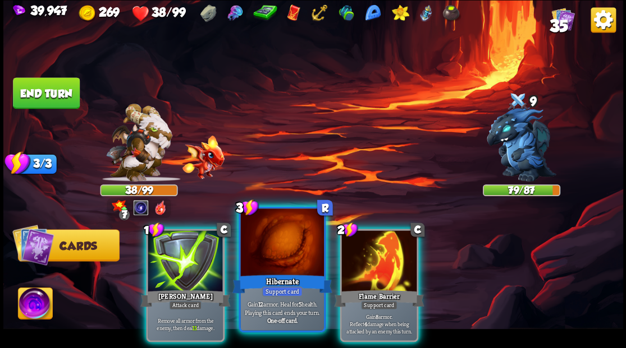
click at [270, 243] on div at bounding box center [281, 244] width 83 height 70
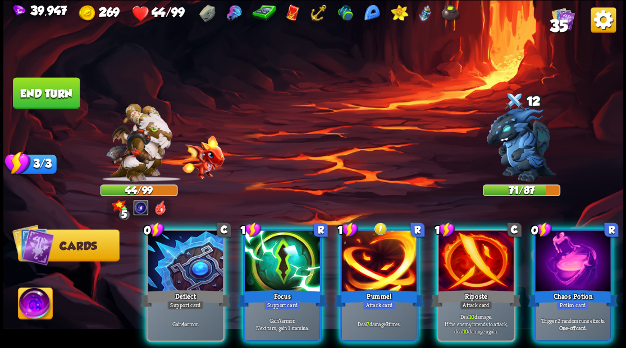
click at [568, 261] on div at bounding box center [572, 262] width 75 height 63
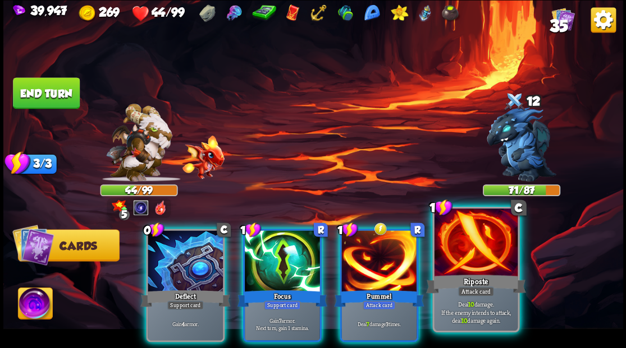
click at [468, 244] on div at bounding box center [475, 244] width 83 height 70
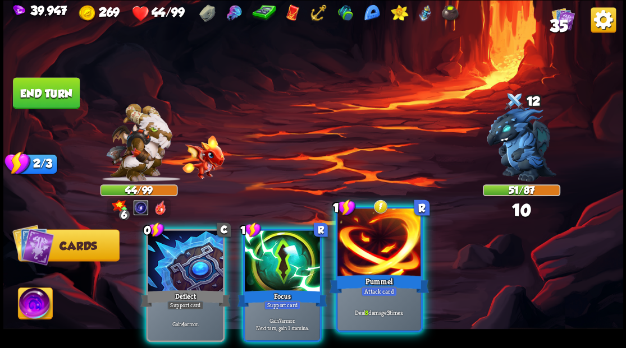
click at [382, 243] on div at bounding box center [378, 244] width 83 height 70
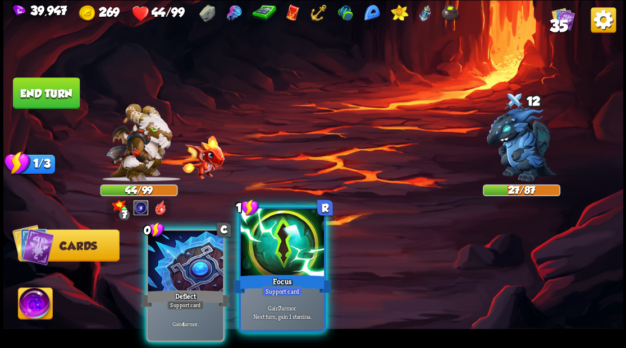
click at [276, 225] on div at bounding box center [281, 244] width 83 height 70
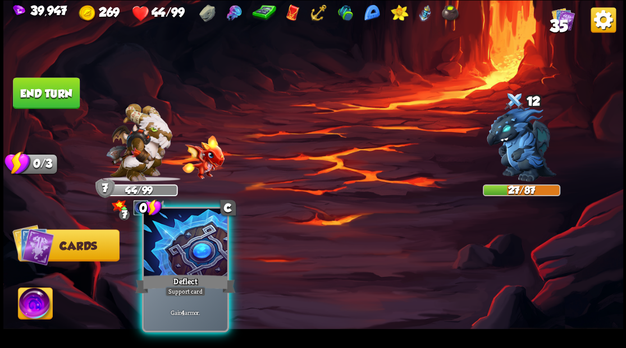
click at [178, 238] on div at bounding box center [185, 244] width 83 height 70
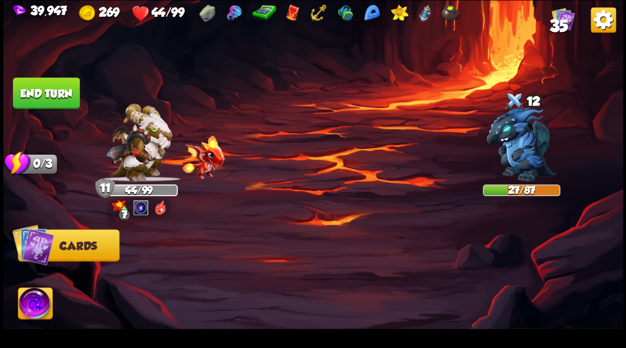
click at [47, 93] on button "End turn" at bounding box center [45, 93] width 67 height 32
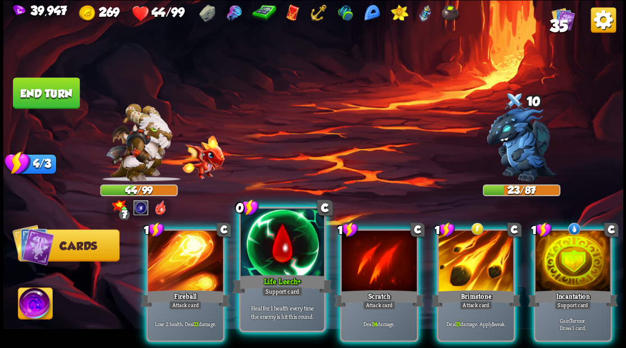
click at [274, 254] on div at bounding box center [281, 244] width 83 height 70
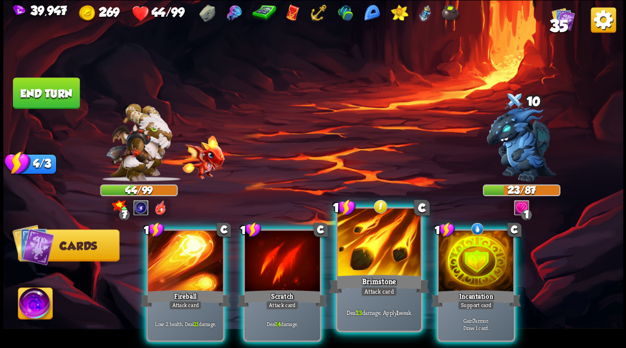
click at [364, 238] on div at bounding box center [378, 244] width 83 height 70
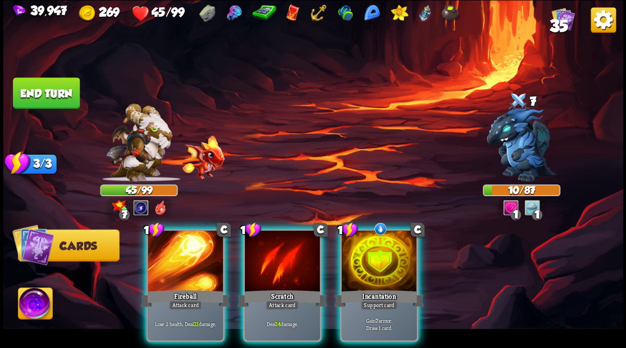
click at [27, 305] on img at bounding box center [35, 305] width 34 height 35
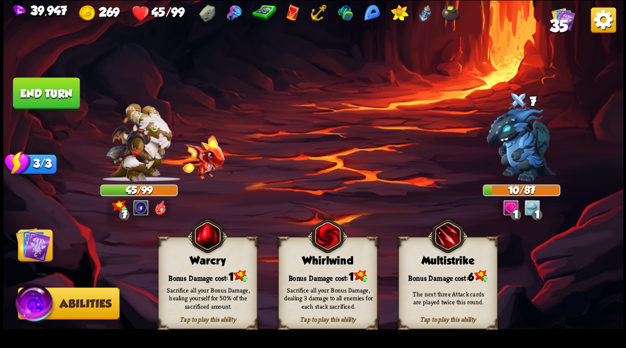
click at [217, 265] on div "Warcry" at bounding box center [207, 261] width 98 height 12
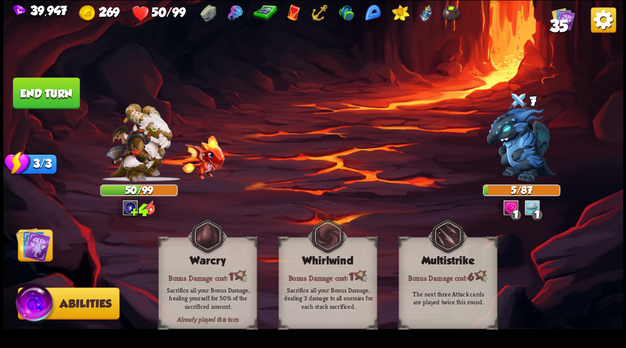
click at [24, 245] on img at bounding box center [33, 244] width 35 height 35
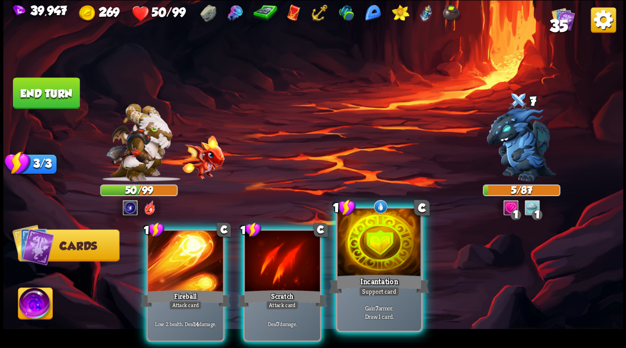
click at [385, 250] on div at bounding box center [378, 244] width 83 height 70
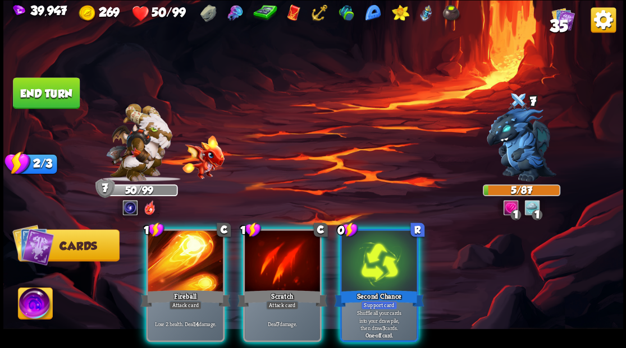
drag, startPoint x: 274, startPoint y: 254, endPoint x: 315, endPoint y: 139, distance: 121.4
click at [274, 248] on div at bounding box center [282, 262] width 75 height 63
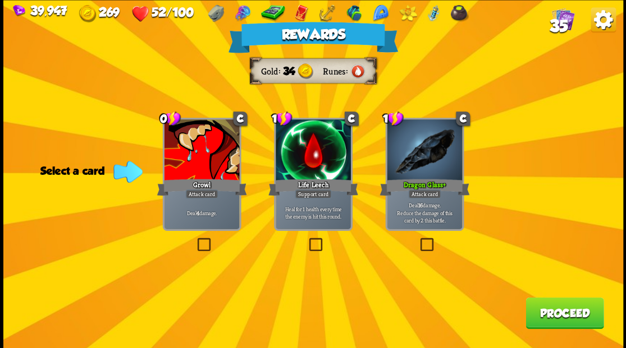
drag, startPoint x: 573, startPoint y: 303, endPoint x: 548, endPoint y: 217, distance: 90.0
click at [572, 288] on div "Rewards Gold 34 Runes Select a card 0 C Growl Attack card Deal 4 damage. 1 C Li…" at bounding box center [312, 174] width 619 height 348
click at [557, 315] on button "Proceed" at bounding box center [564, 312] width 78 height 31
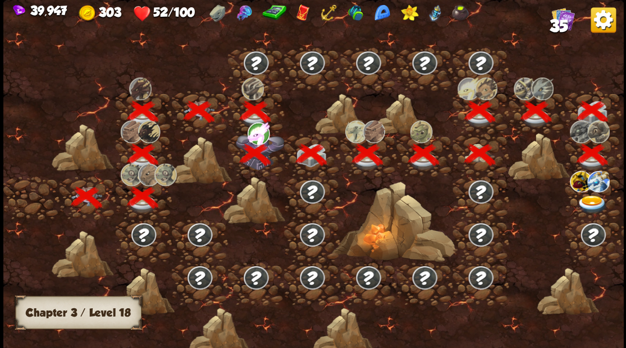
scroll to position [0, 171]
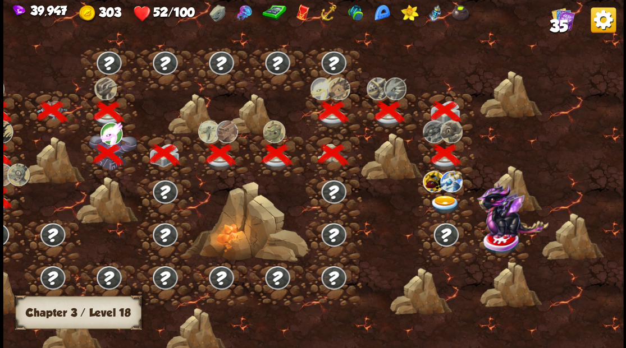
click at [449, 204] on img at bounding box center [444, 204] width 31 height 19
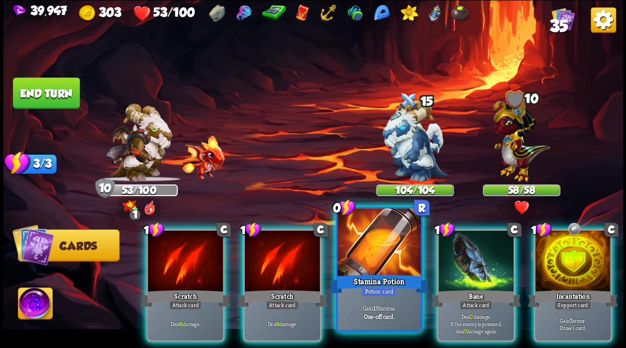
click at [375, 256] on div at bounding box center [378, 244] width 83 height 70
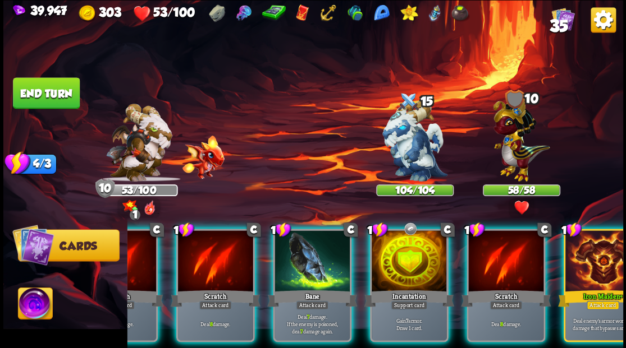
scroll to position [0, 106]
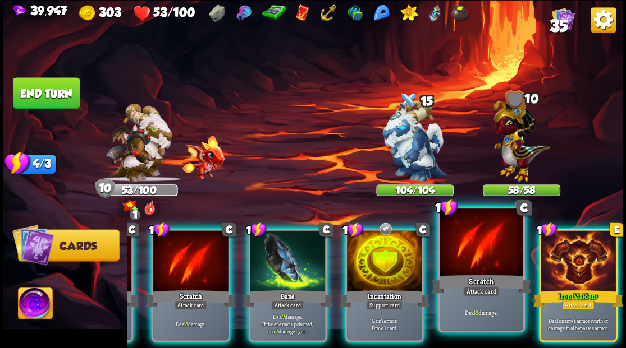
click at [478, 277] on div "Scratch" at bounding box center [481, 284] width 100 height 22
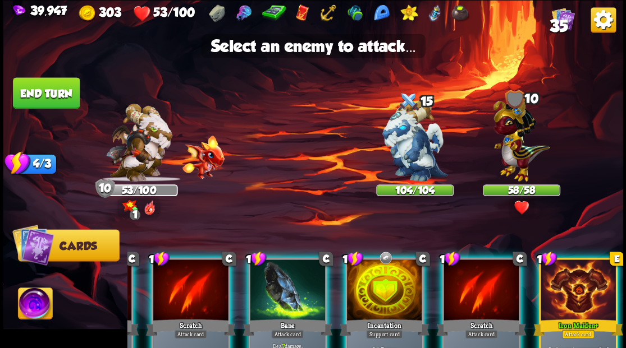
click at [507, 287] on div at bounding box center [480, 291] width 75 height 63
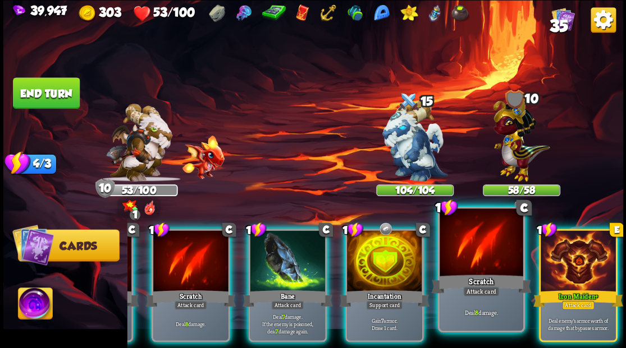
drag, startPoint x: 466, startPoint y: 247, endPoint x: 472, endPoint y: 243, distance: 7.5
click at [469, 248] on div at bounding box center [480, 244] width 83 height 70
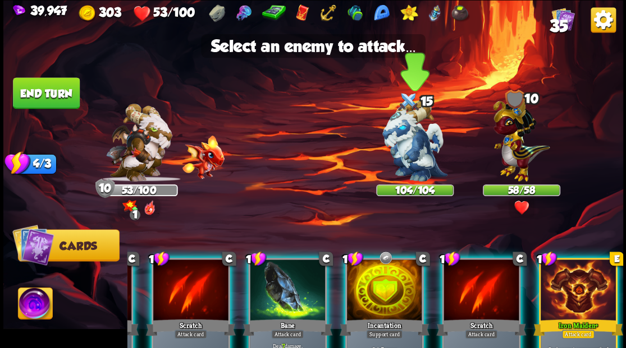
click at [408, 143] on img at bounding box center [414, 140] width 65 height 81
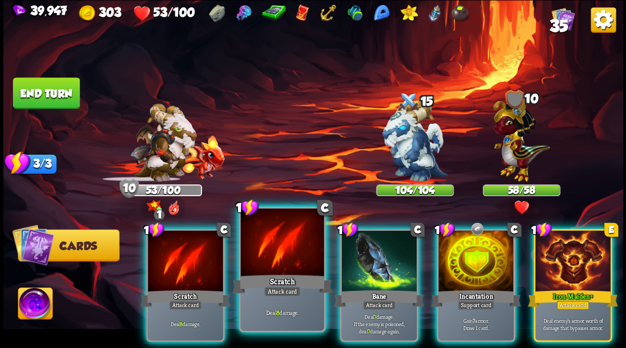
scroll to position [0, 0]
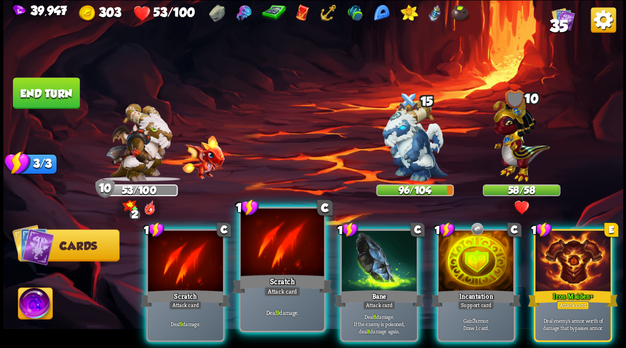
click at [296, 260] on div at bounding box center [281, 244] width 83 height 70
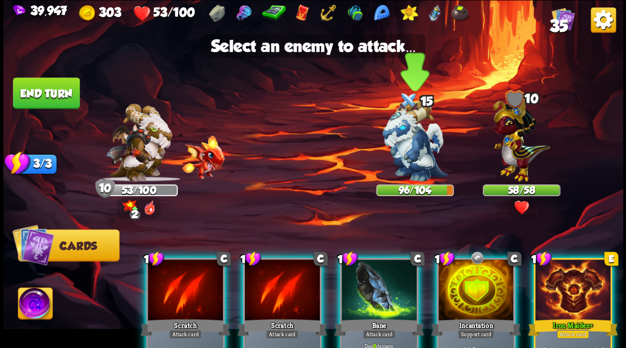
click at [411, 155] on img at bounding box center [414, 140] width 65 height 81
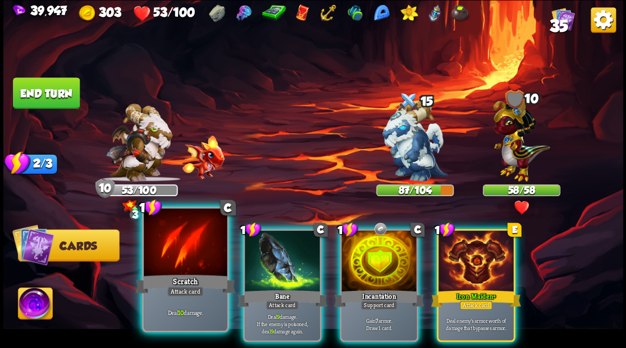
drag, startPoint x: 196, startPoint y: 251, endPoint x: 205, endPoint y: 246, distance: 9.8
click at [196, 251] on div at bounding box center [185, 244] width 83 height 70
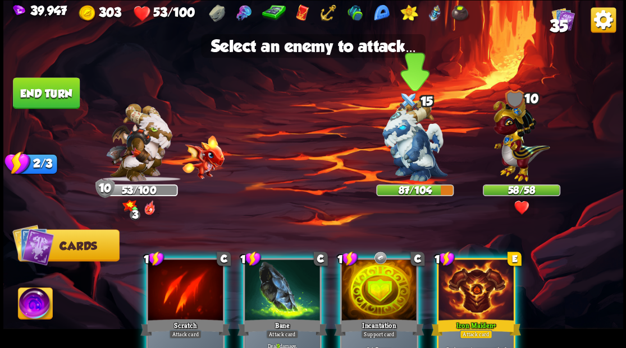
click at [406, 131] on img at bounding box center [414, 140] width 65 height 81
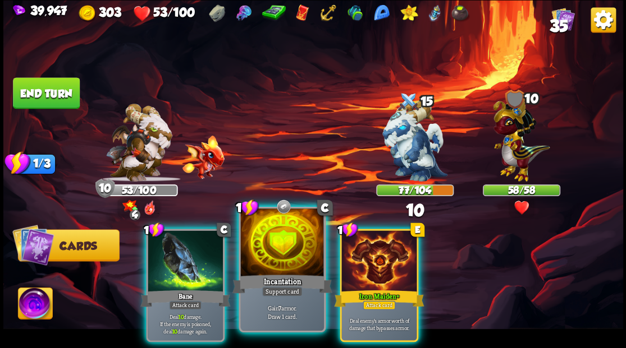
click at [275, 257] on div at bounding box center [281, 244] width 83 height 70
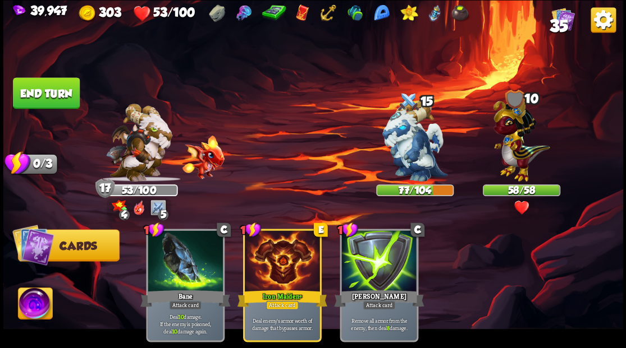
click at [48, 96] on button "End turn" at bounding box center [46, 92] width 67 height 31
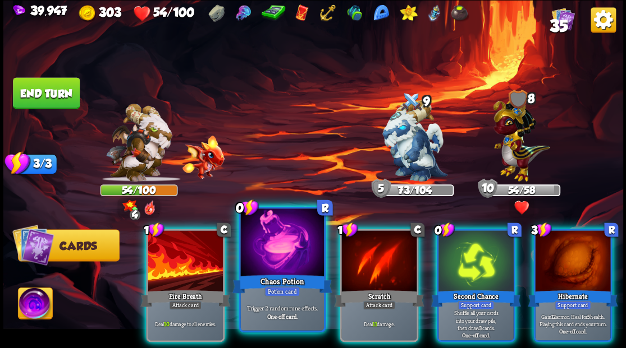
click at [284, 259] on div at bounding box center [281, 244] width 83 height 70
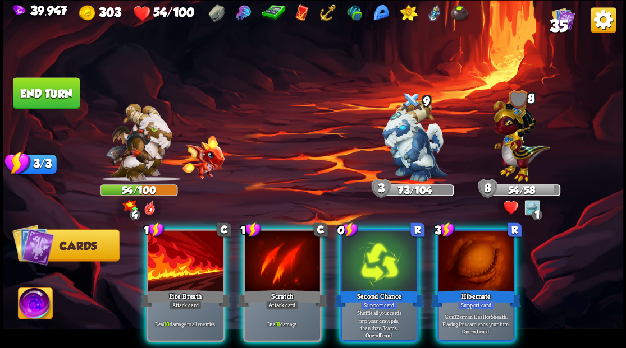
click at [476, 245] on div at bounding box center [475, 262] width 75 height 63
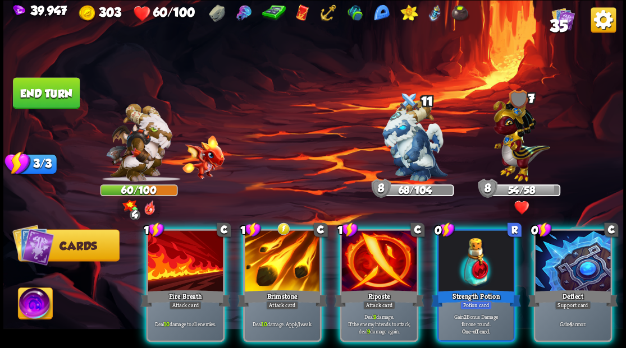
drag, startPoint x: 491, startPoint y: 260, endPoint x: 398, endPoint y: 168, distance: 131.3
click at [490, 259] on div at bounding box center [475, 262] width 75 height 63
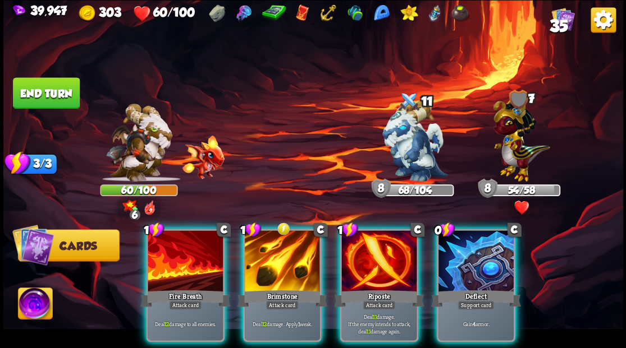
drag, startPoint x: 384, startPoint y: 249, endPoint x: 398, endPoint y: 195, distance: 55.7
click at [384, 235] on div at bounding box center [378, 262] width 75 height 63
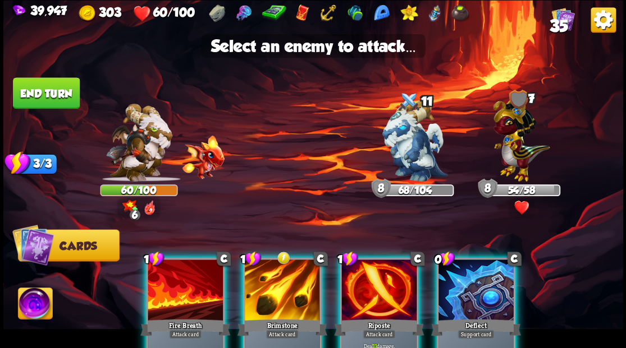
drag, startPoint x: 412, startPoint y: 152, endPoint x: 331, endPoint y: 188, distance: 88.4
click at [411, 151] on img at bounding box center [414, 140] width 65 height 81
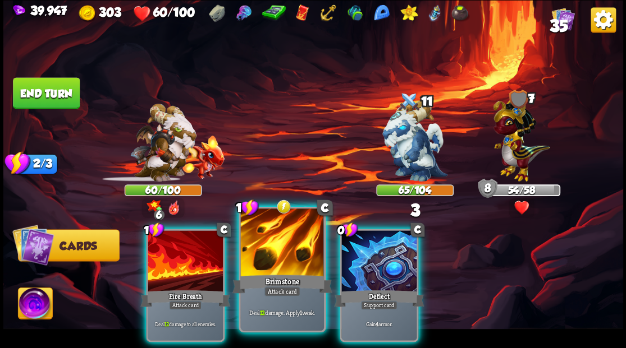
click at [266, 255] on div at bounding box center [281, 244] width 83 height 70
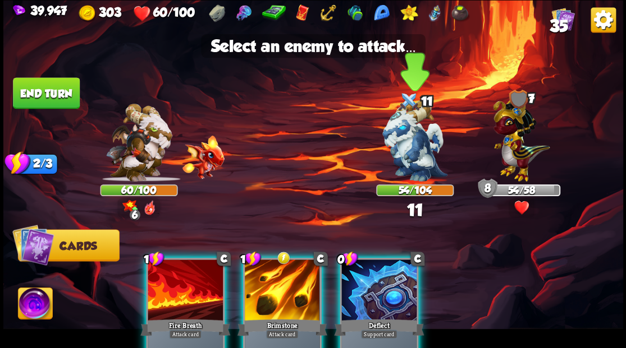
click at [406, 139] on img at bounding box center [414, 140] width 65 height 81
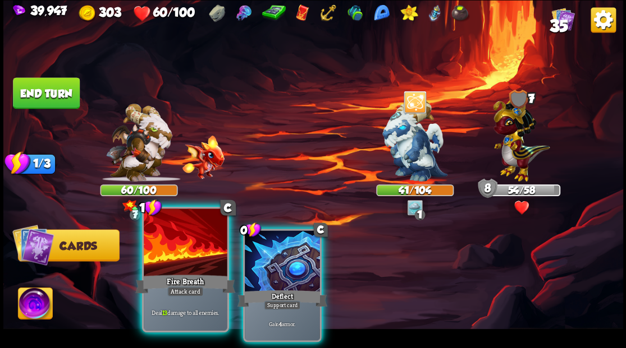
click at [186, 251] on div at bounding box center [185, 244] width 83 height 70
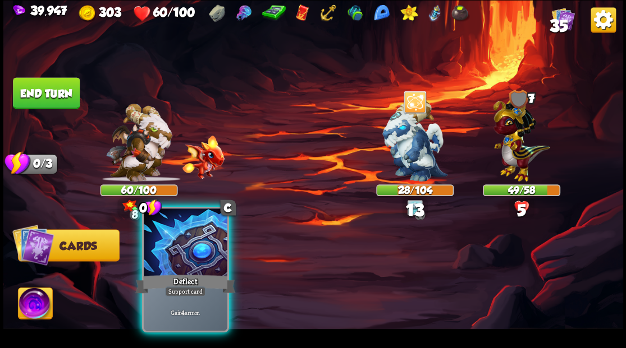
click at [177, 237] on div at bounding box center [185, 244] width 83 height 70
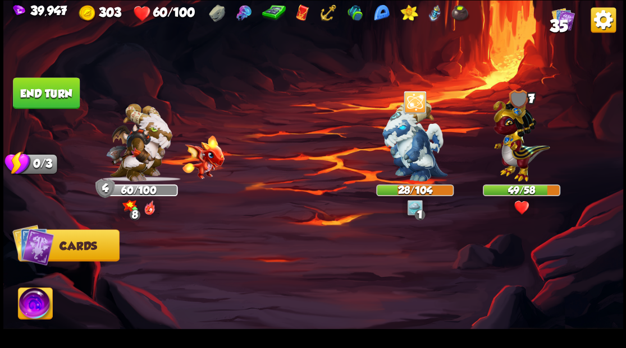
drag, startPoint x: 52, startPoint y: 93, endPoint x: 69, endPoint y: 91, distance: 17.5
click at [52, 93] on button "End turn" at bounding box center [46, 93] width 68 height 32
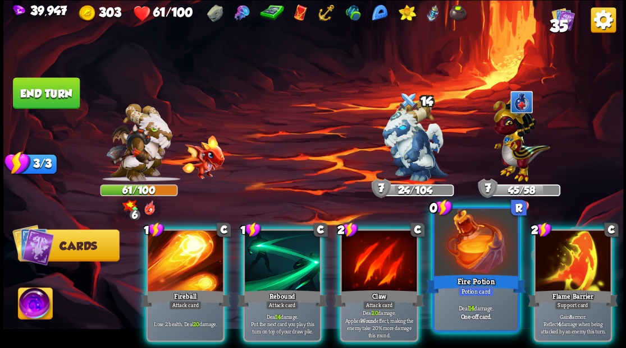
drag, startPoint x: 471, startPoint y: 254, endPoint x: 464, endPoint y: 248, distance: 9.2
click at [470, 252] on div at bounding box center [475, 244] width 83 height 70
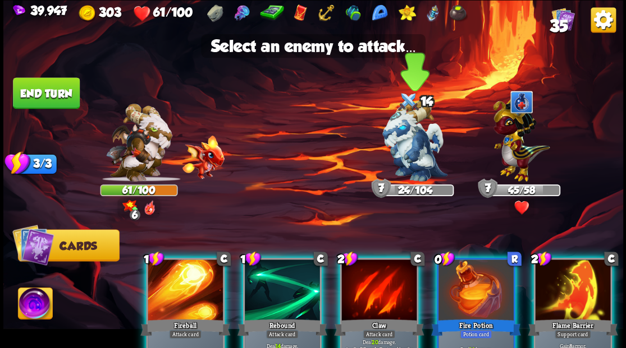
click at [416, 162] on img at bounding box center [414, 140] width 65 height 81
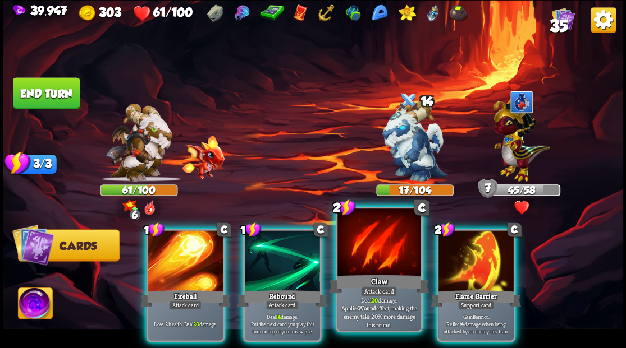
click at [355, 242] on div at bounding box center [378, 244] width 83 height 70
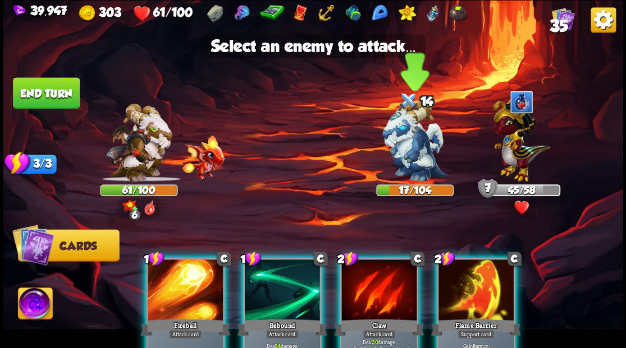
click at [405, 150] on img at bounding box center [414, 140] width 65 height 81
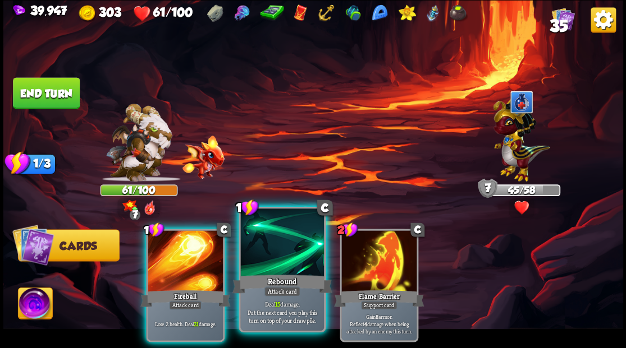
click at [266, 270] on div at bounding box center [281, 244] width 83 height 70
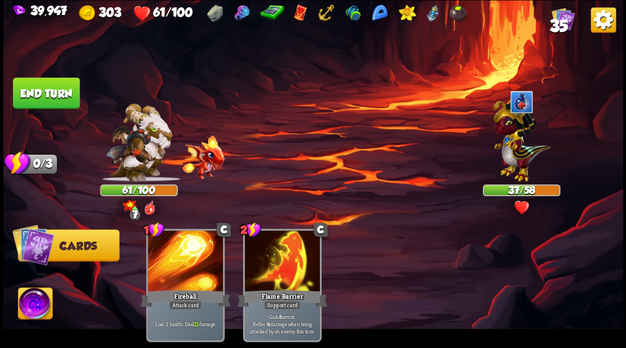
click at [63, 86] on button "End turn" at bounding box center [46, 93] width 68 height 32
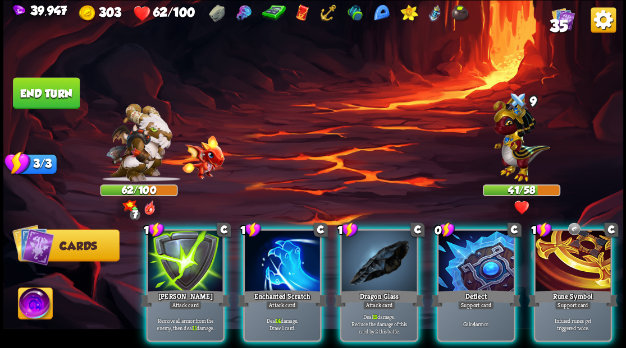
click at [278, 250] on div at bounding box center [282, 262] width 75 height 63
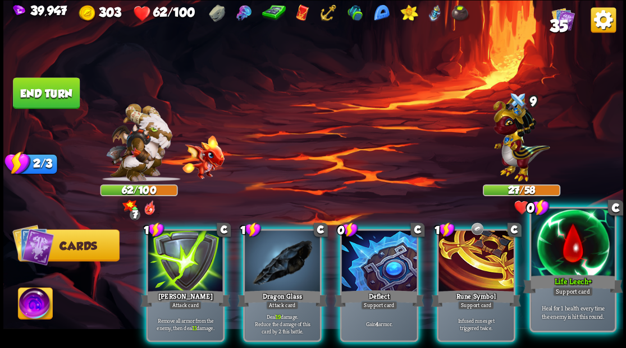
click at [566, 261] on div at bounding box center [572, 244] width 83 height 70
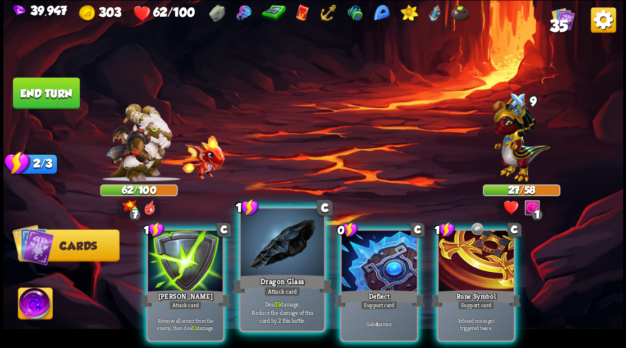
click at [279, 263] on div at bounding box center [281, 244] width 83 height 70
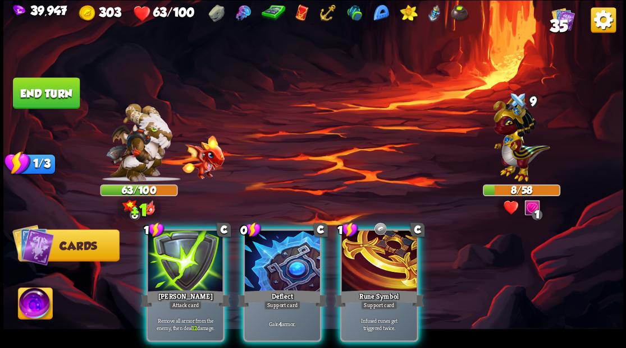
click at [40, 304] on img at bounding box center [35, 305] width 34 height 35
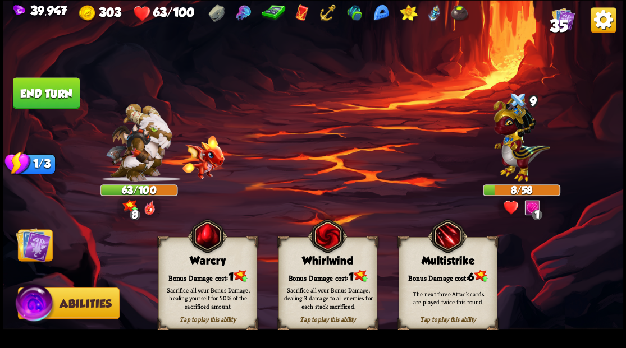
click at [209, 281] on div "Sacrifice all your Bonus Damage, healing yourself for 50% of the sacrificed amo…" at bounding box center [207, 298] width 99 height 39
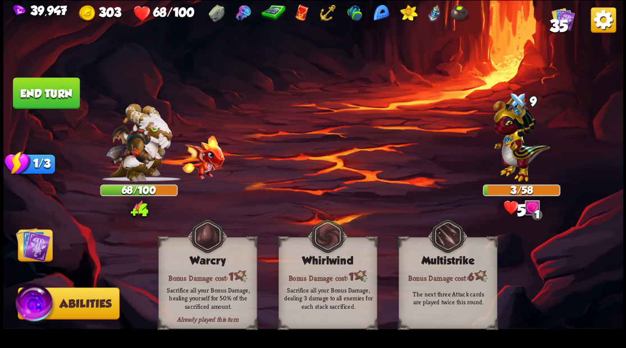
click at [29, 243] on img at bounding box center [33, 244] width 35 height 35
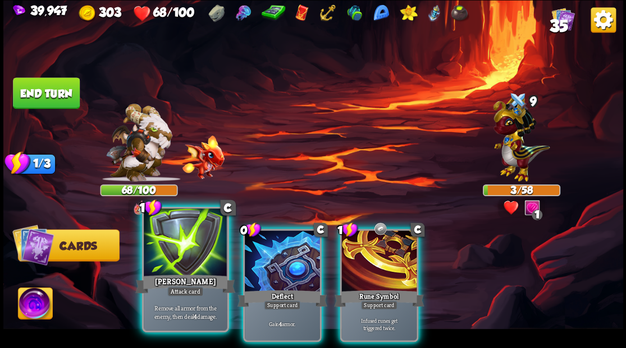
click at [188, 252] on div at bounding box center [185, 244] width 83 height 70
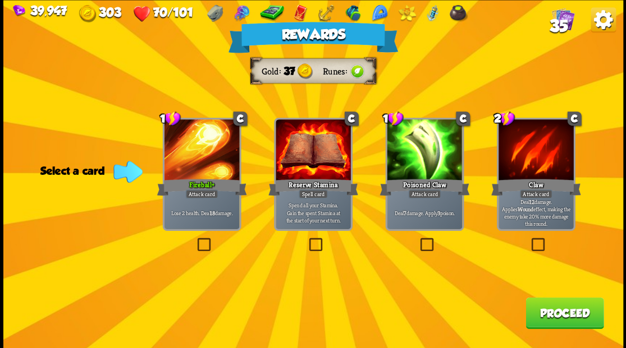
click at [556, 315] on button "Proceed" at bounding box center [564, 312] width 78 height 31
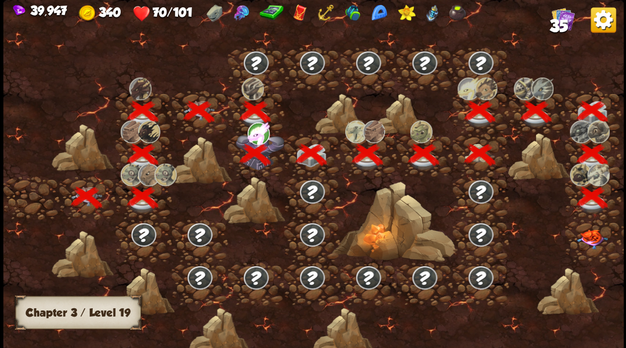
scroll to position [0, 171]
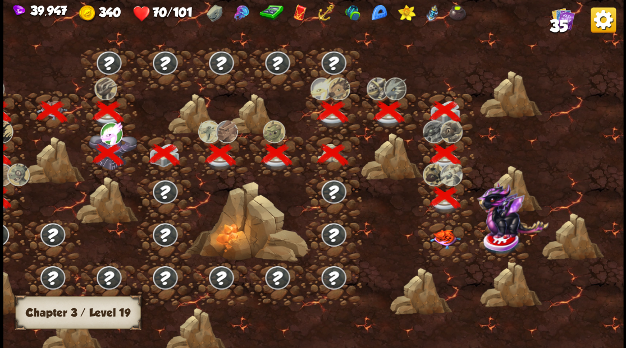
click at [439, 239] on img at bounding box center [444, 239] width 31 height 20
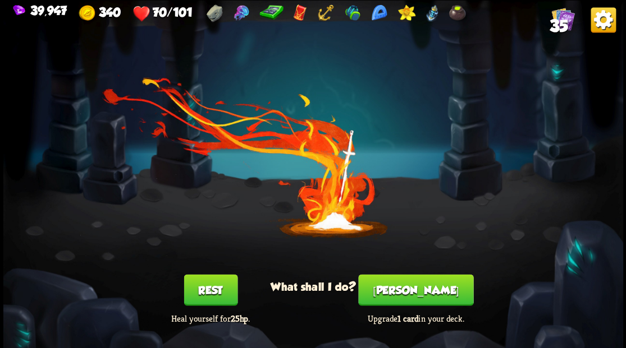
drag, startPoint x: 407, startPoint y: 290, endPoint x: 406, endPoint y: 284, distance: 5.9
click at [406, 284] on button "[PERSON_NAME]" at bounding box center [415, 289] width 115 height 31
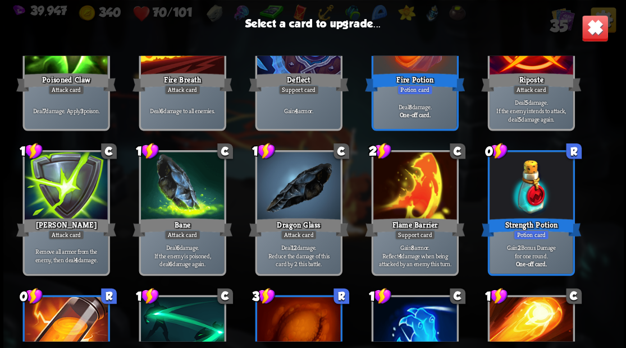
scroll to position [261, 0]
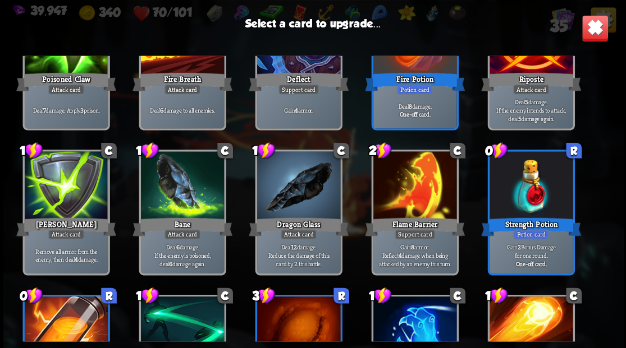
click at [594, 31] on img at bounding box center [594, 28] width 27 height 27
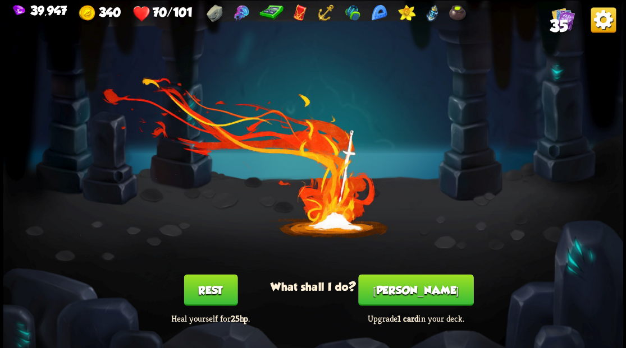
click at [558, 24] on span "35" at bounding box center [558, 25] width 19 height 19
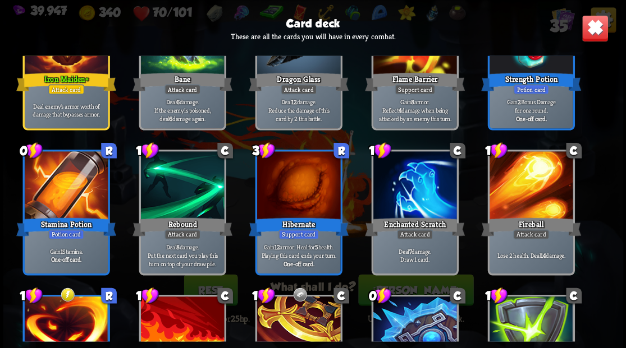
scroll to position [596, 0]
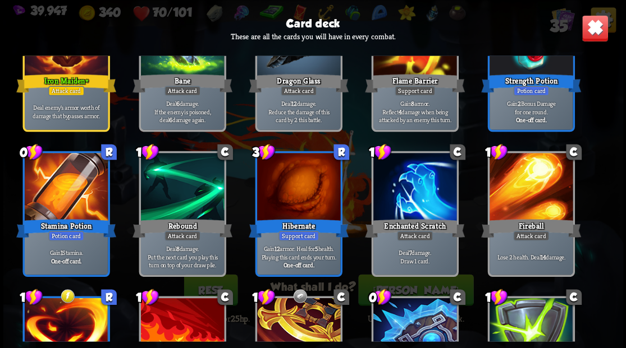
click at [289, 192] on div at bounding box center [297, 188] width 83 height 70
click at [588, 36] on img at bounding box center [594, 28] width 27 height 27
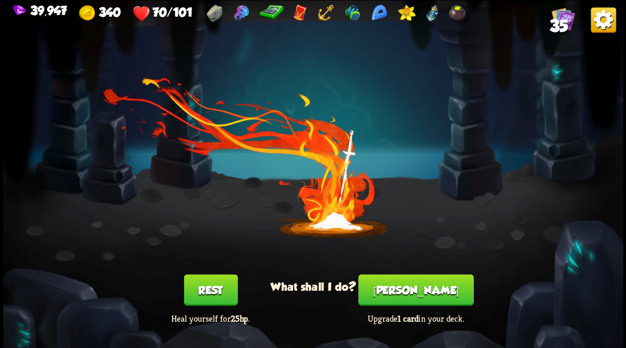
click at [422, 287] on button "[PERSON_NAME]" at bounding box center [415, 289] width 115 height 31
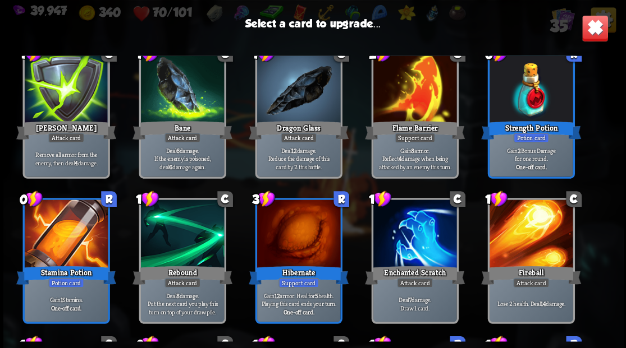
scroll to position [411, 0]
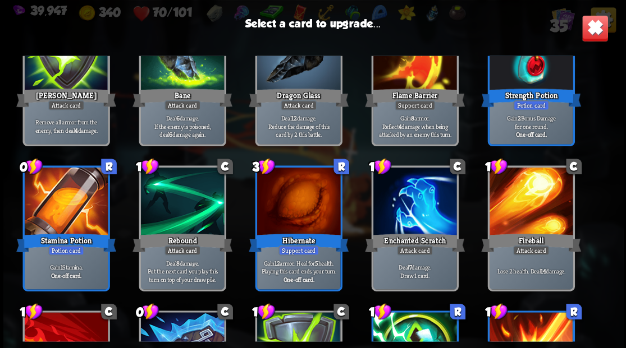
click at [297, 194] on div at bounding box center [297, 203] width 83 height 70
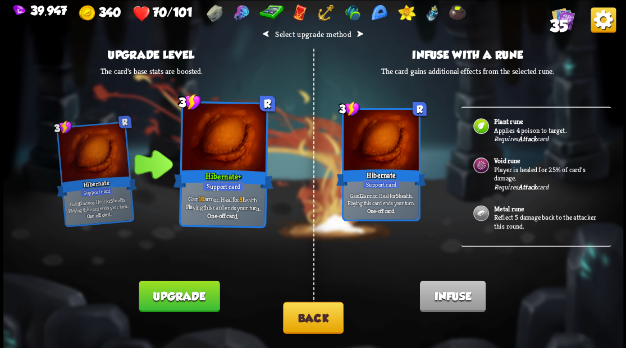
click at [235, 160] on div at bounding box center [223, 139] width 85 height 72
drag, startPoint x: 189, startPoint y: 293, endPoint x: 198, endPoint y: 273, distance: 21.6
click at [189, 293] on button "Upgrade" at bounding box center [179, 296] width 81 height 31
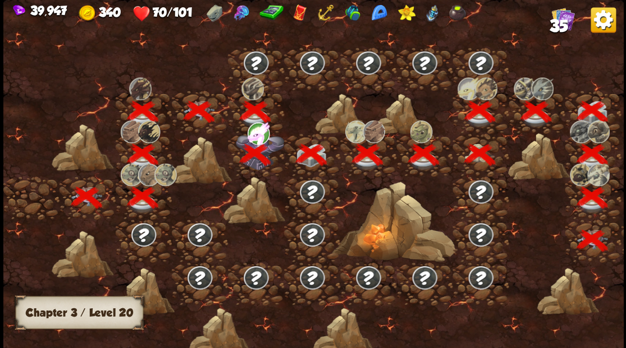
scroll to position [0, 171]
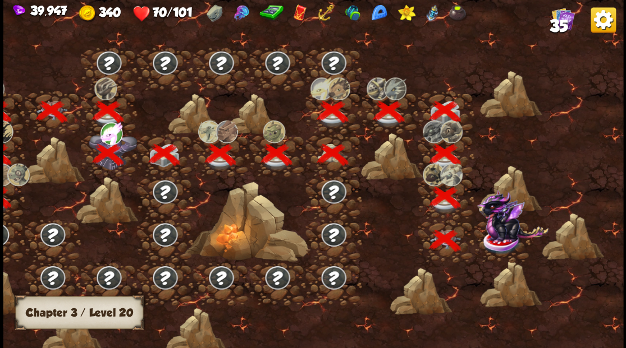
click at [504, 235] on img at bounding box center [512, 216] width 72 height 53
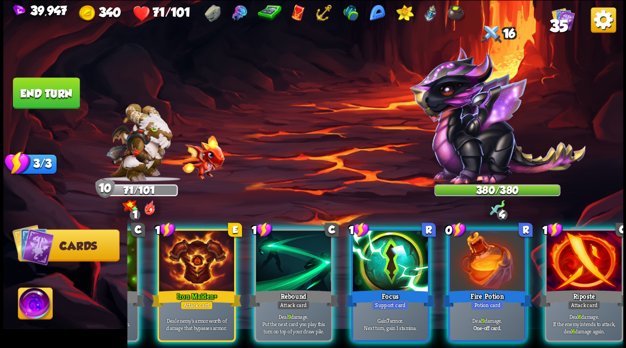
scroll to position [0, 218]
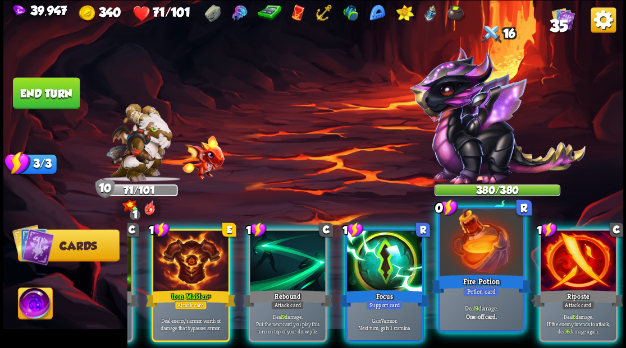
click at [485, 266] on div at bounding box center [480, 244] width 83 height 70
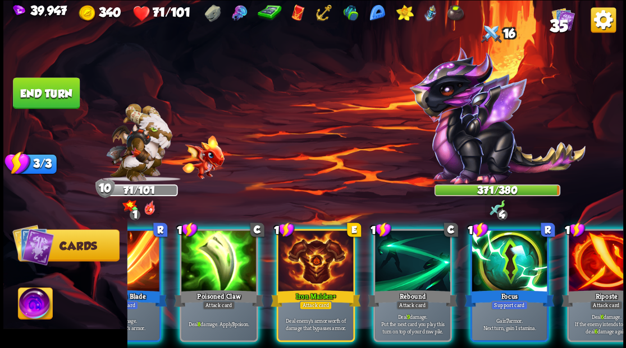
scroll to position [0, 106]
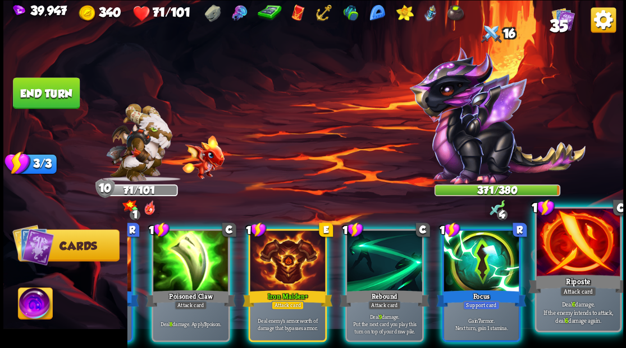
click at [570, 272] on div at bounding box center [577, 244] width 83 height 70
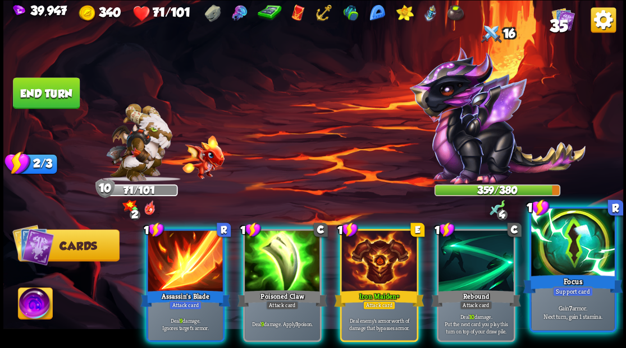
click at [583, 258] on div at bounding box center [572, 244] width 83 height 70
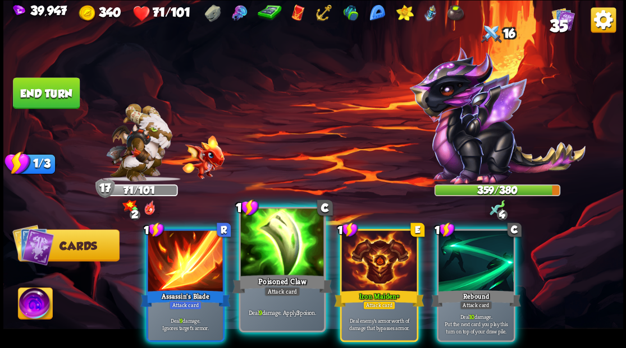
click at [270, 232] on div at bounding box center [281, 244] width 83 height 70
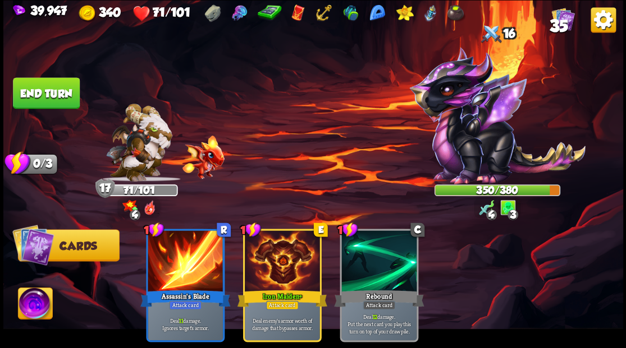
click at [33, 88] on button "End turn" at bounding box center [46, 93] width 68 height 32
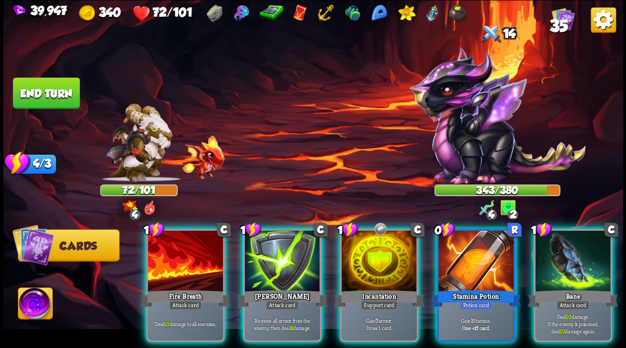
click at [484, 266] on div at bounding box center [475, 262] width 75 height 63
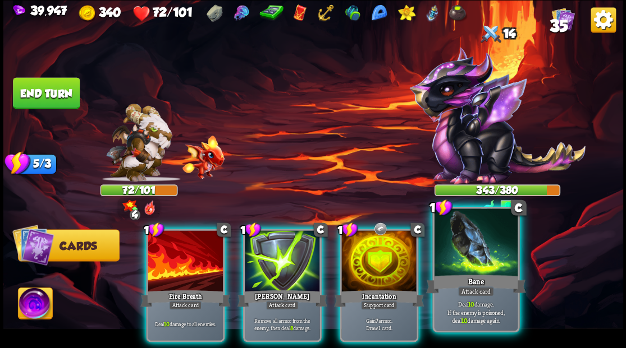
click at [465, 262] on div at bounding box center [475, 244] width 83 height 70
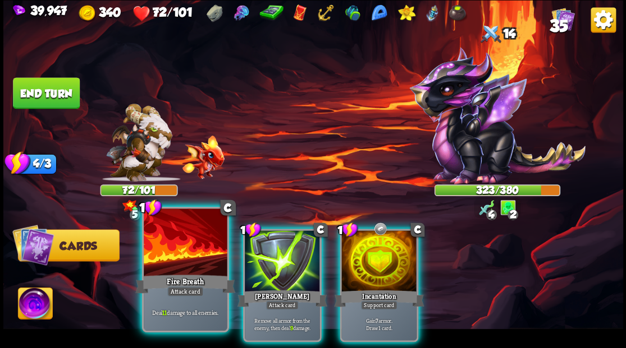
click at [186, 252] on div at bounding box center [185, 244] width 83 height 70
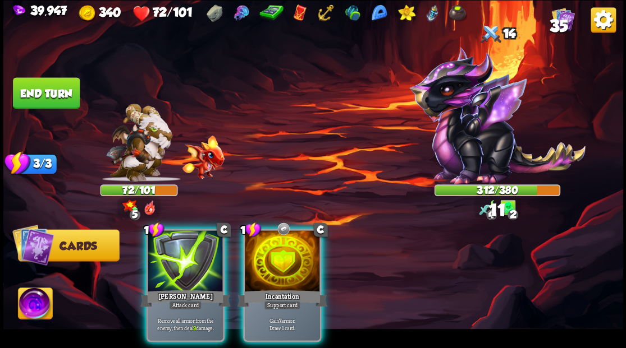
click at [265, 261] on div at bounding box center [282, 262] width 75 height 63
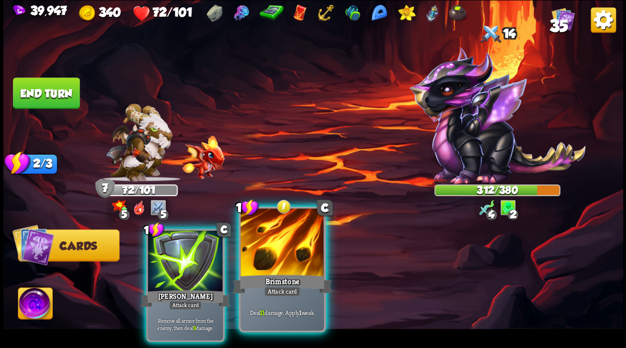
click at [279, 255] on div at bounding box center [281, 244] width 83 height 70
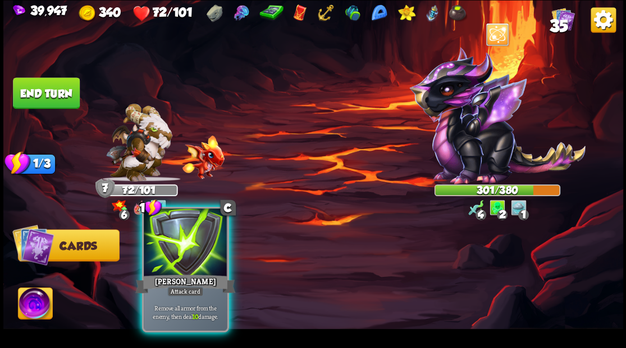
click at [183, 255] on div at bounding box center [185, 244] width 83 height 70
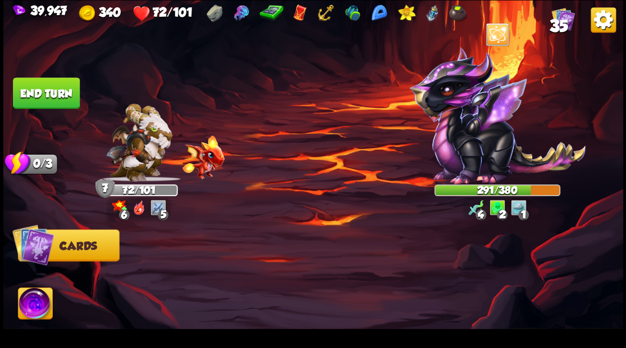
click at [52, 89] on button "End turn" at bounding box center [46, 92] width 67 height 31
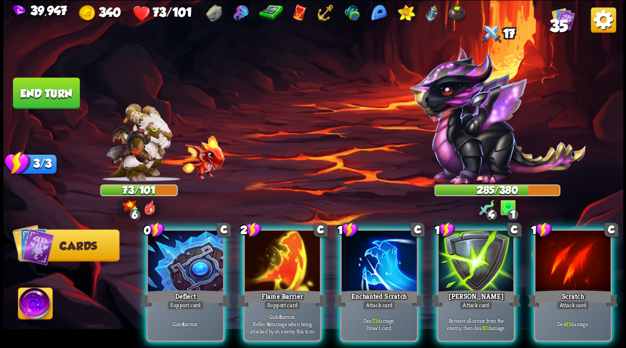
click at [360, 254] on div at bounding box center [378, 262] width 75 height 63
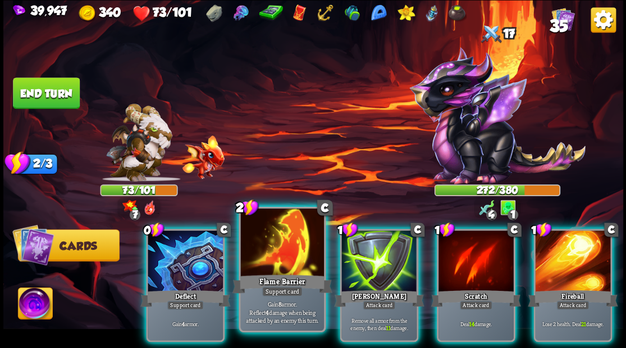
click at [254, 260] on div at bounding box center [281, 244] width 83 height 70
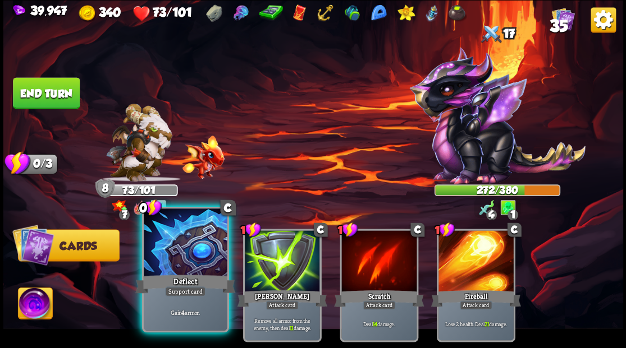
click at [171, 246] on div at bounding box center [185, 244] width 83 height 70
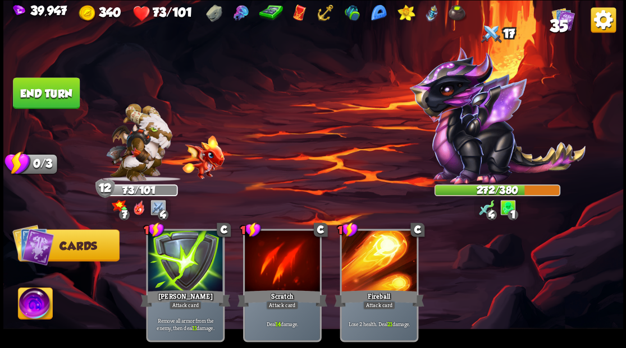
click at [66, 91] on button "End turn" at bounding box center [46, 93] width 68 height 32
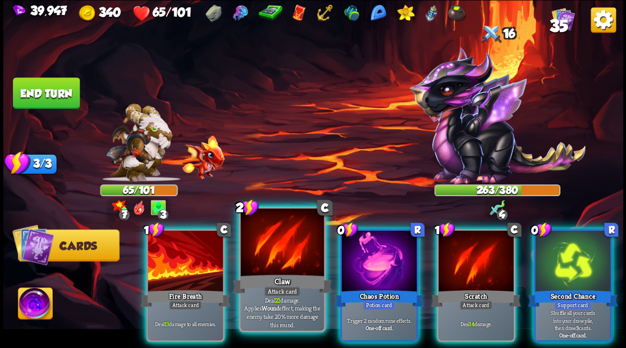
drag, startPoint x: 359, startPoint y: 256, endPoint x: 318, endPoint y: 220, distance: 54.8
click at [356, 250] on div at bounding box center [378, 262] width 75 height 63
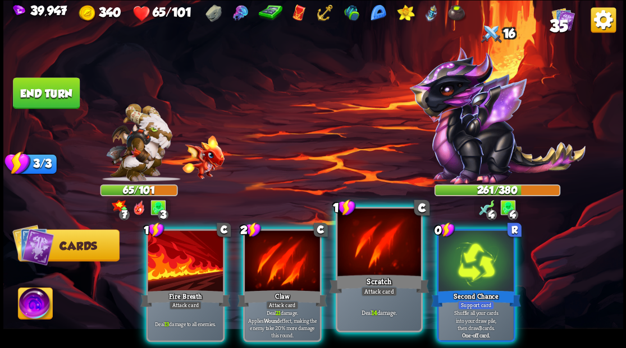
click at [379, 254] on div at bounding box center [378, 244] width 83 height 70
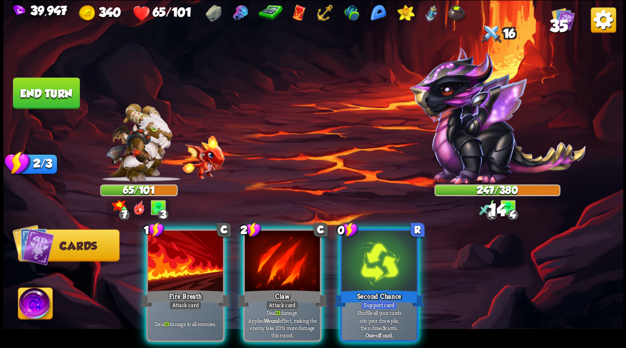
drag, startPoint x: 377, startPoint y: 249, endPoint x: 368, endPoint y: 187, distance: 62.9
click at [377, 248] on div at bounding box center [378, 262] width 75 height 63
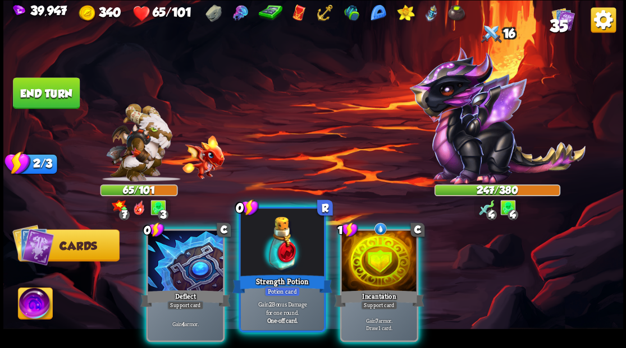
click at [269, 252] on div at bounding box center [281, 244] width 83 height 70
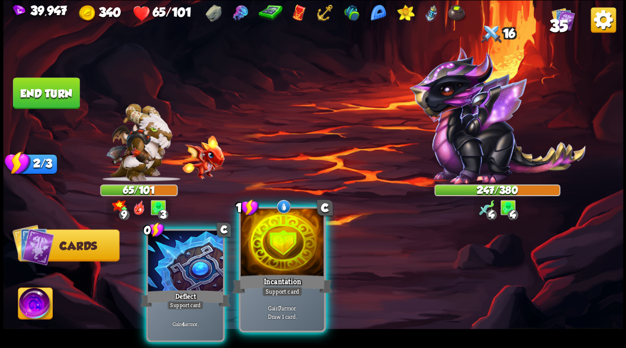
click at [264, 250] on div at bounding box center [281, 244] width 83 height 70
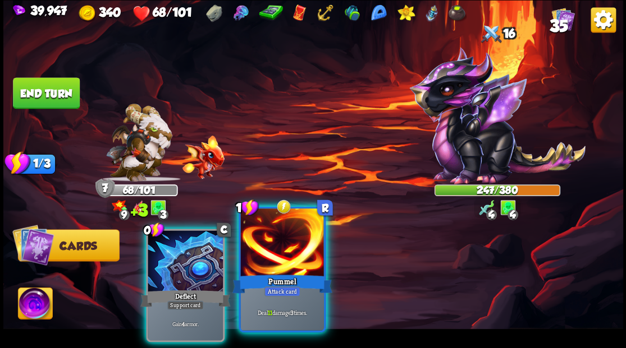
click at [280, 241] on div at bounding box center [281, 244] width 83 height 70
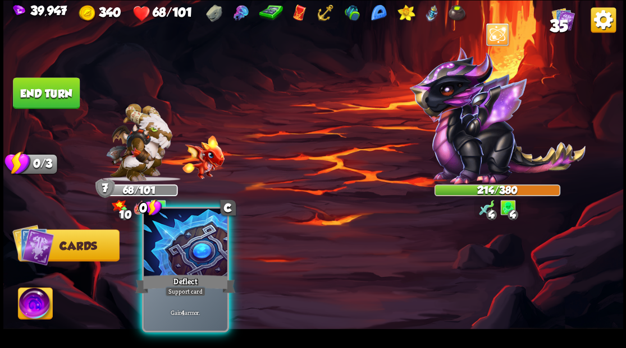
click at [167, 257] on div at bounding box center [185, 244] width 83 height 70
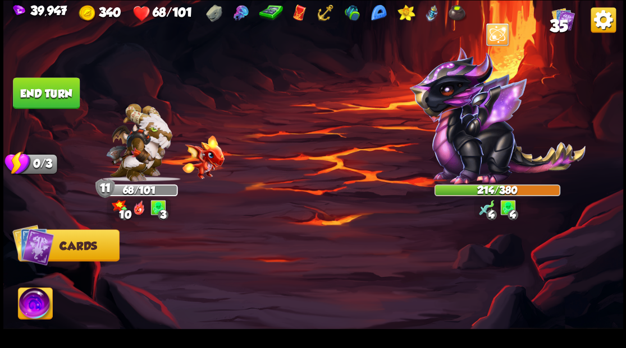
click at [54, 85] on button "End turn" at bounding box center [46, 93] width 68 height 32
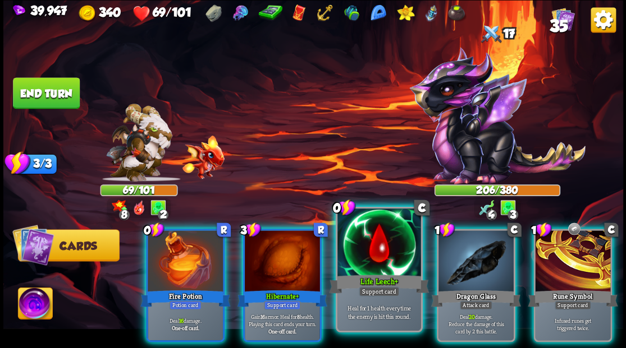
click at [361, 256] on div at bounding box center [378, 244] width 83 height 70
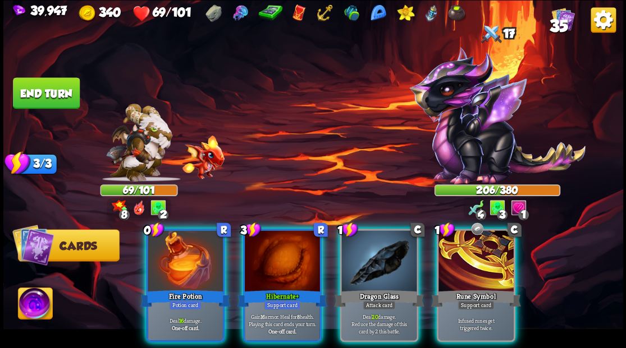
drag, startPoint x: 174, startPoint y: 264, endPoint x: 287, endPoint y: 187, distance: 136.5
click at [174, 264] on div at bounding box center [185, 262] width 75 height 63
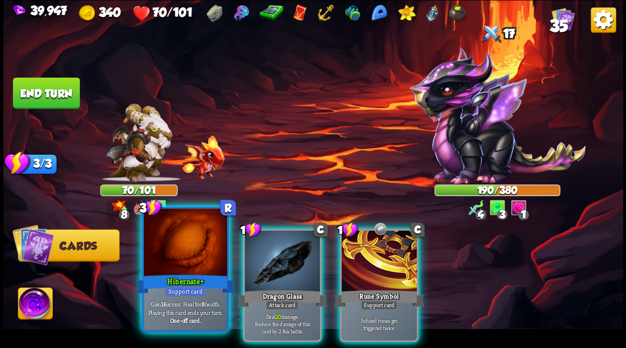
click at [200, 249] on div at bounding box center [185, 244] width 83 height 70
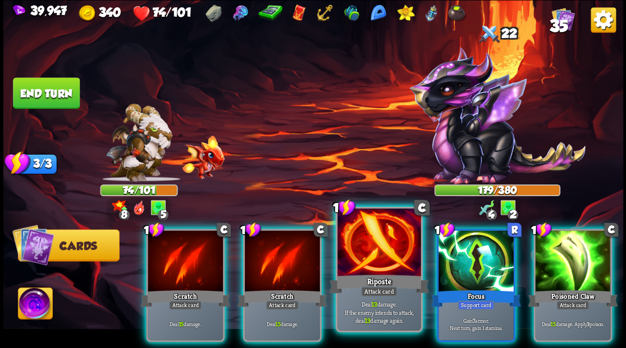
click at [378, 246] on div at bounding box center [378, 244] width 83 height 70
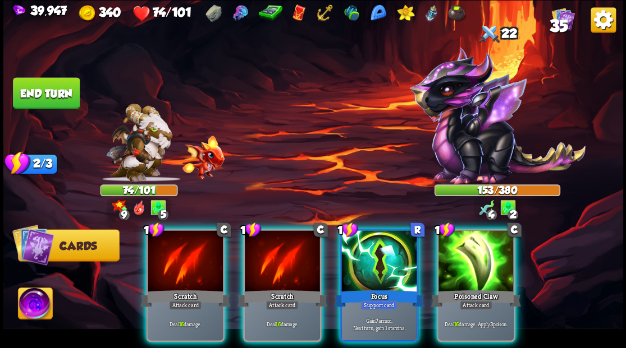
click at [466, 251] on div at bounding box center [475, 262] width 75 height 63
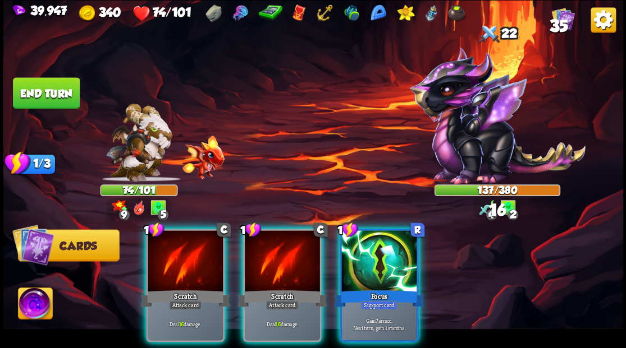
click at [356, 245] on div at bounding box center [378, 262] width 75 height 63
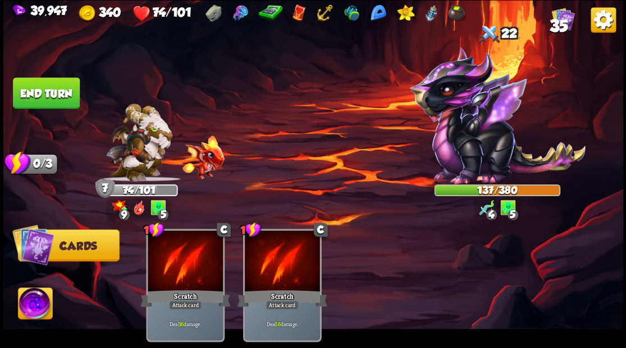
click at [50, 95] on button "End turn" at bounding box center [46, 93] width 68 height 32
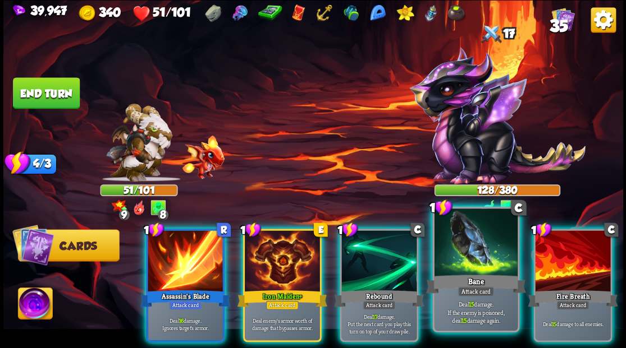
click at [450, 256] on div at bounding box center [475, 244] width 83 height 70
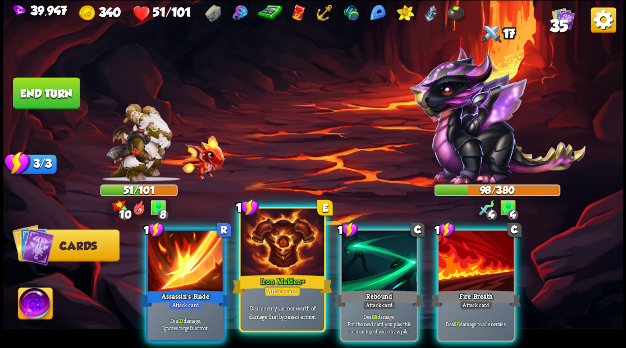
drag, startPoint x: 187, startPoint y: 242, endPoint x: 248, endPoint y: 215, distance: 66.3
click at [187, 242] on div at bounding box center [185, 262] width 75 height 63
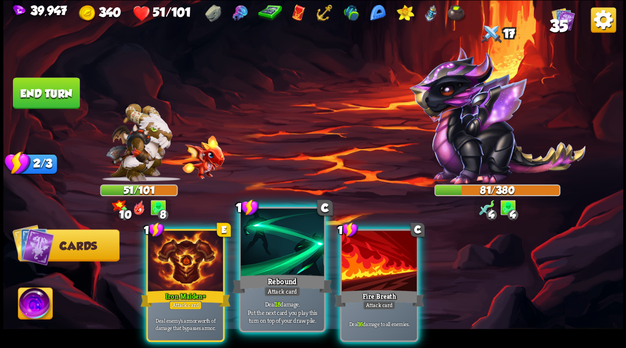
click at [277, 244] on div at bounding box center [281, 244] width 83 height 70
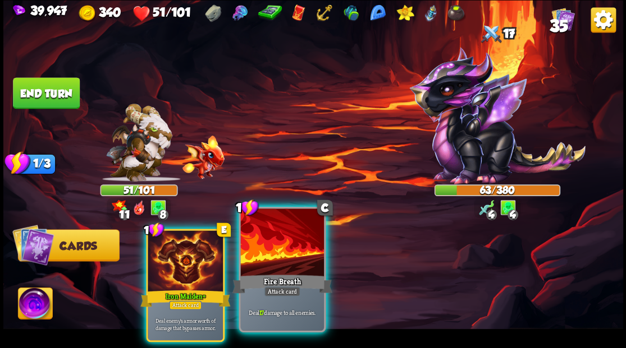
click at [281, 281] on div "Fire Breath" at bounding box center [282, 284] width 100 height 22
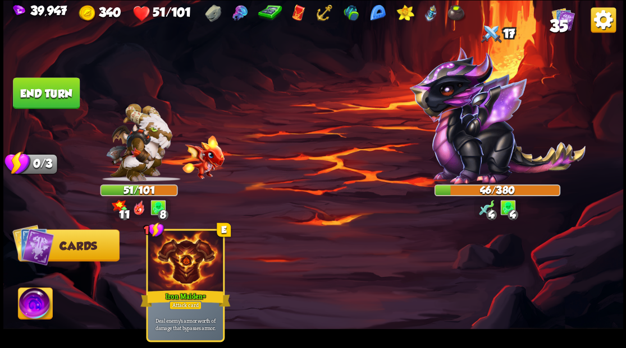
click at [42, 89] on button "End turn" at bounding box center [45, 93] width 67 height 32
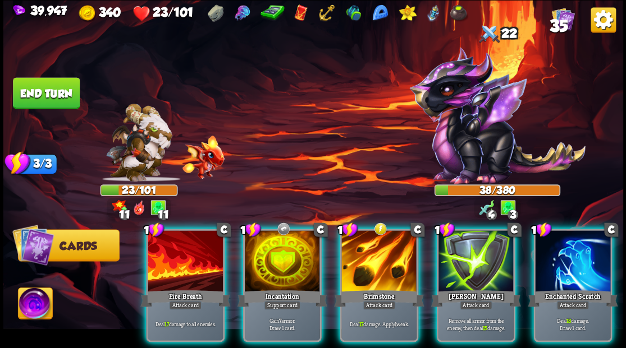
click at [367, 250] on div at bounding box center [378, 262] width 75 height 63
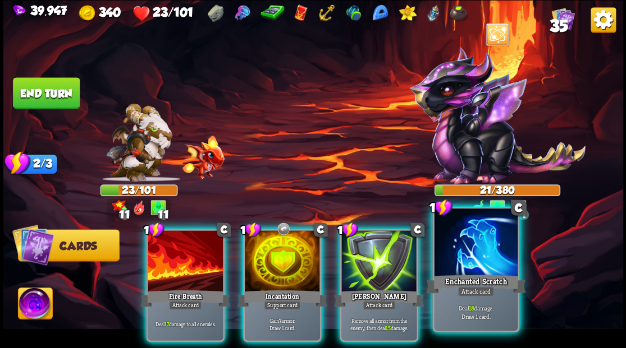
click at [471, 268] on div at bounding box center [475, 244] width 83 height 70
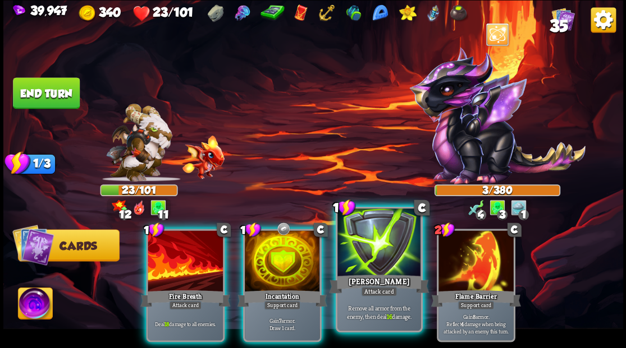
click at [377, 242] on div at bounding box center [378, 244] width 83 height 70
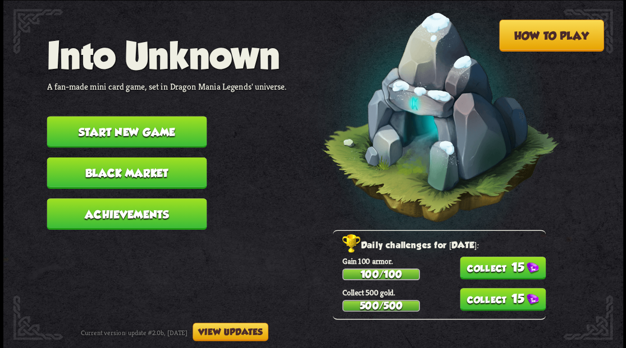
click at [164, 135] on button "Start new game" at bounding box center [127, 131] width 160 height 31
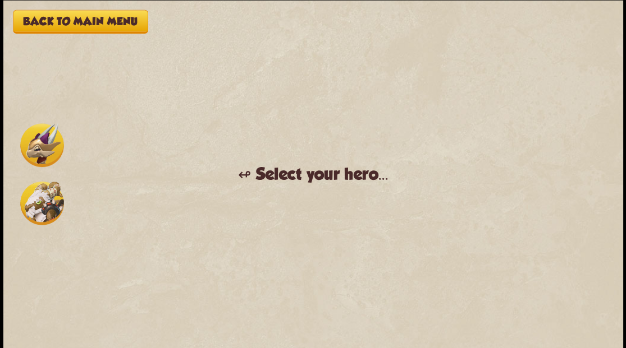
click at [50, 145] on img at bounding box center [42, 145] width 44 height 44
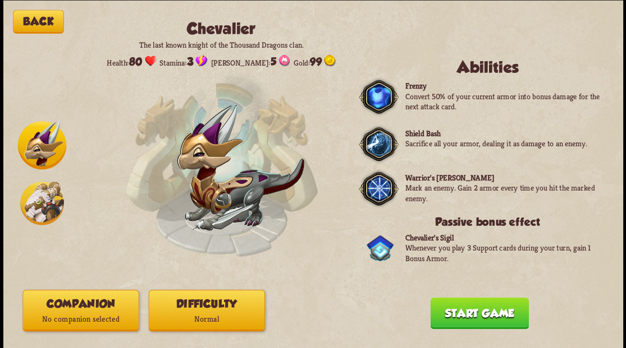
click at [105, 304] on button "Companion No companion selected" at bounding box center [80, 311] width 116 height 42
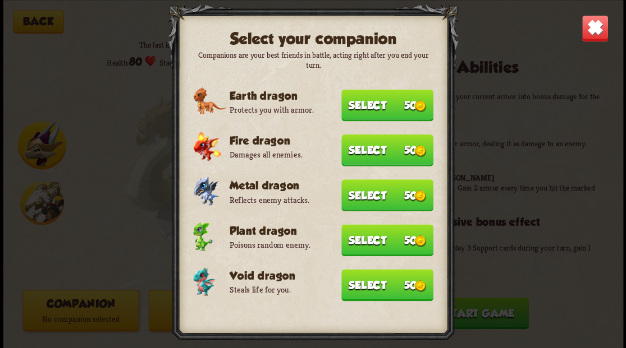
click at [376, 284] on button "Select 50" at bounding box center [387, 285] width 92 height 32
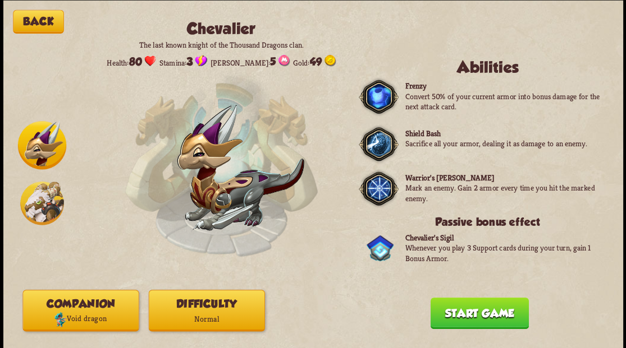
drag, startPoint x: 486, startPoint y: 318, endPoint x: 414, endPoint y: 265, distance: 89.9
click at [487, 319] on button "Start game" at bounding box center [479, 312] width 98 height 31
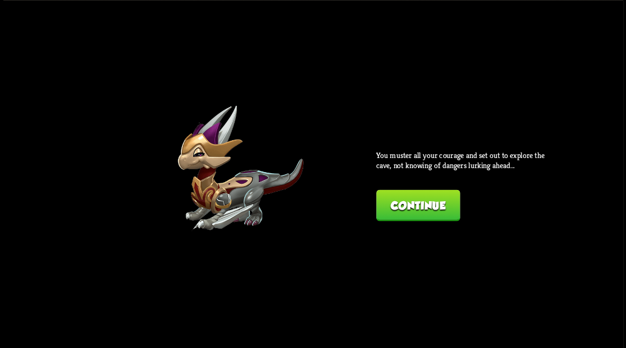
click at [417, 204] on button "Continue" at bounding box center [418, 205] width 84 height 31
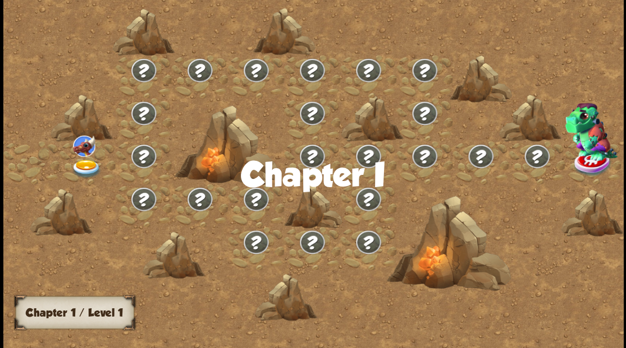
click at [80, 164] on img at bounding box center [86, 168] width 31 height 19
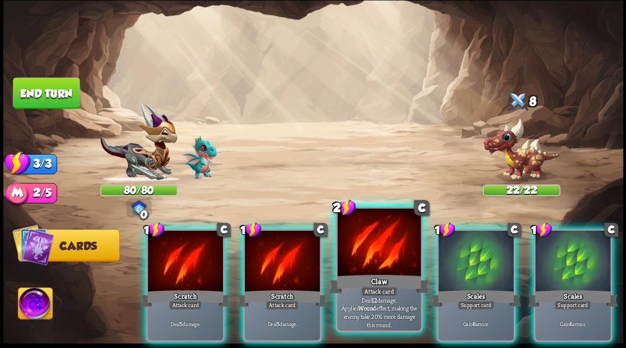
click at [387, 244] on div at bounding box center [378, 244] width 83 height 70
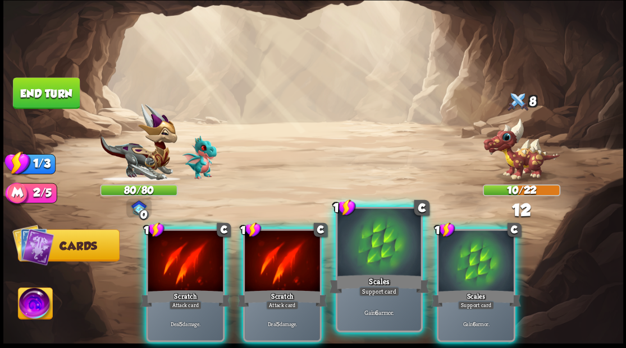
click at [385, 243] on div at bounding box center [378, 244] width 83 height 70
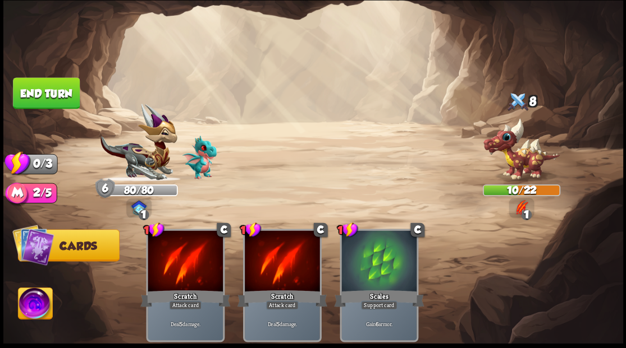
click at [56, 97] on button "End turn" at bounding box center [46, 92] width 67 height 31
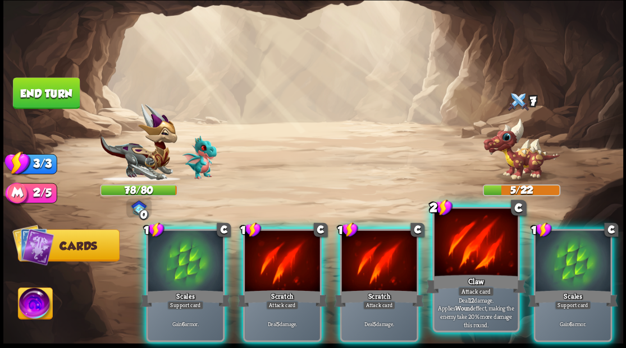
click at [479, 261] on div at bounding box center [475, 244] width 83 height 70
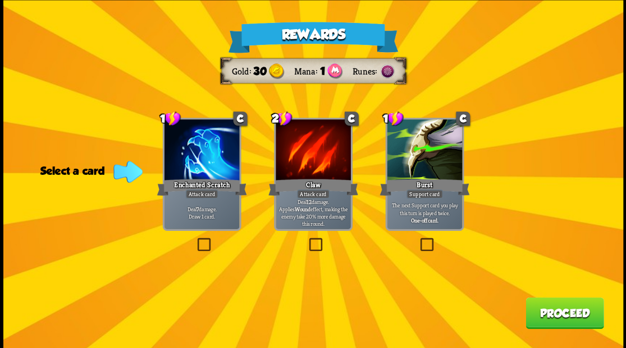
click at [195, 240] on label at bounding box center [195, 240] width 0 height 0
click at [0, 0] on input "checkbox" at bounding box center [0, 0] width 0 height 0
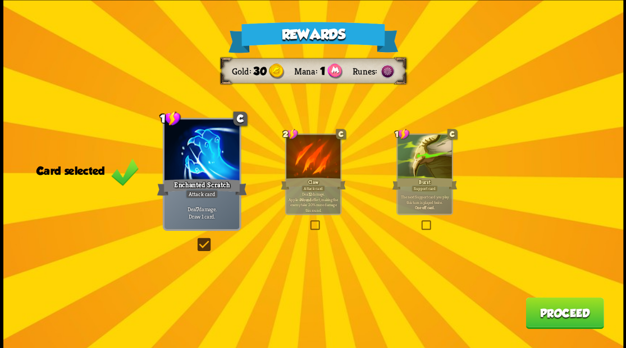
click at [562, 319] on button "Proceed" at bounding box center [564, 312] width 78 height 31
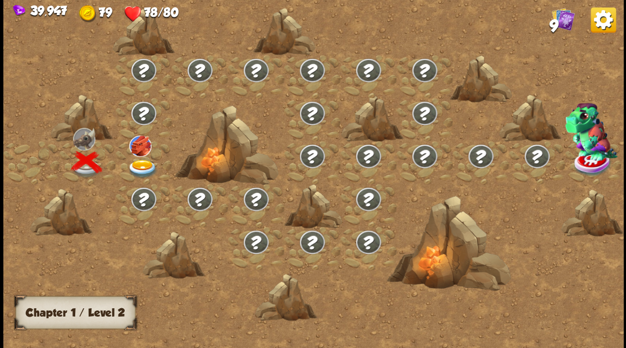
click at [135, 163] on img at bounding box center [142, 168] width 31 height 19
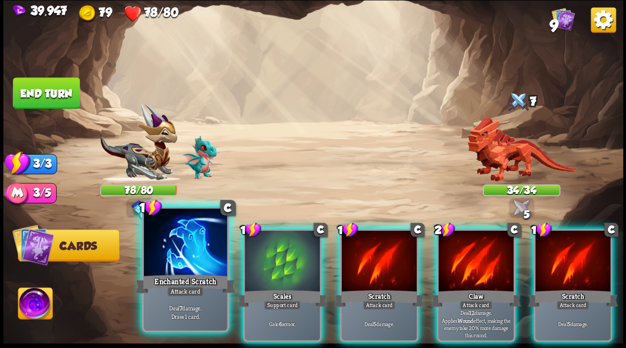
click at [189, 262] on div at bounding box center [185, 244] width 83 height 70
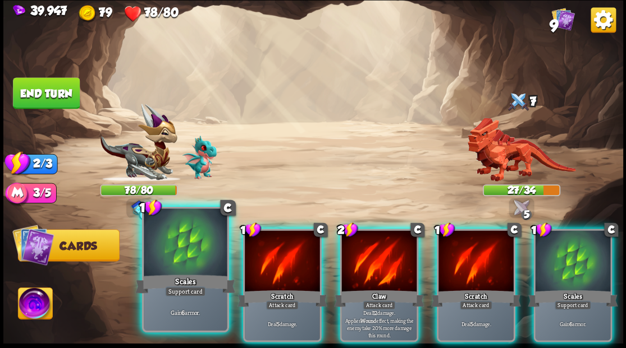
click at [178, 238] on div at bounding box center [185, 244] width 83 height 70
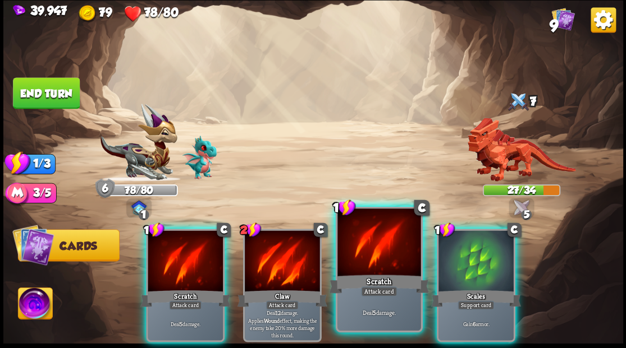
click at [383, 269] on div at bounding box center [378, 244] width 83 height 70
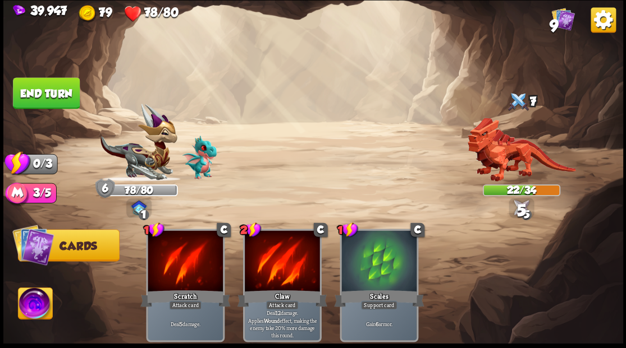
click at [50, 87] on button "End turn" at bounding box center [46, 92] width 67 height 31
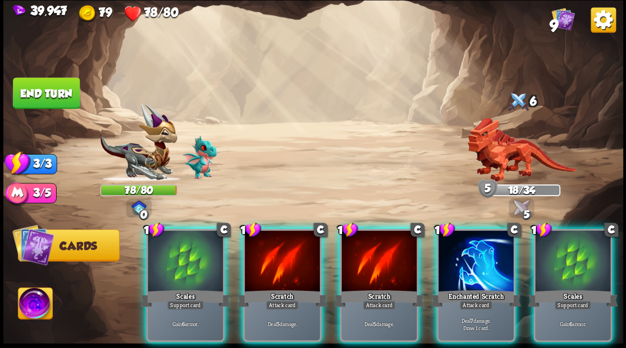
click at [475, 257] on div at bounding box center [475, 262] width 75 height 63
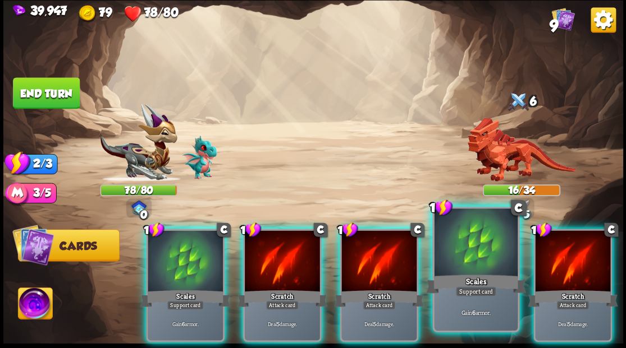
click at [472, 256] on div at bounding box center [475, 244] width 83 height 70
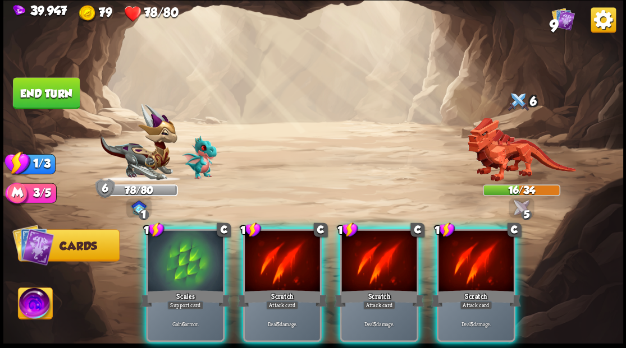
click at [472, 256] on div at bounding box center [475, 262] width 75 height 63
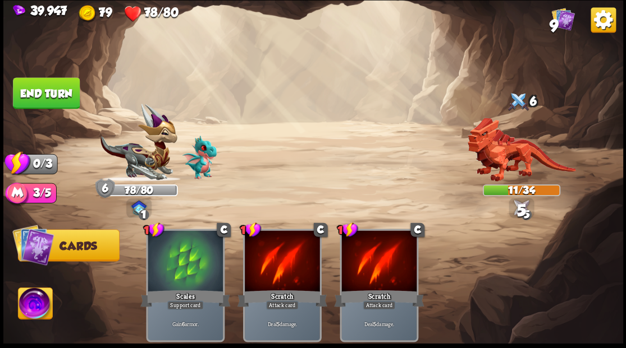
click at [52, 99] on button "End turn" at bounding box center [46, 93] width 68 height 32
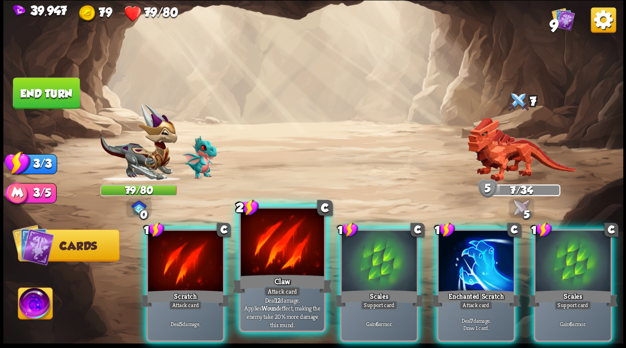
click at [281, 245] on div at bounding box center [281, 244] width 83 height 70
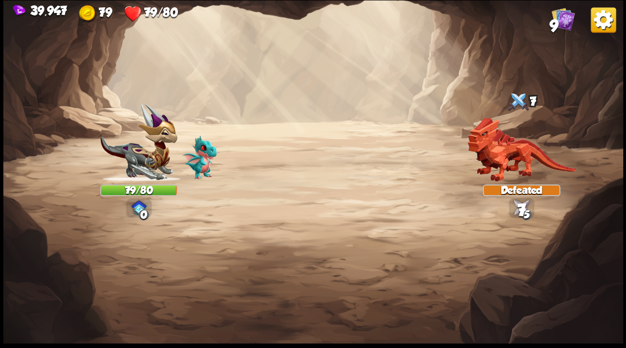
click at [273, 243] on img at bounding box center [312, 174] width 619 height 348
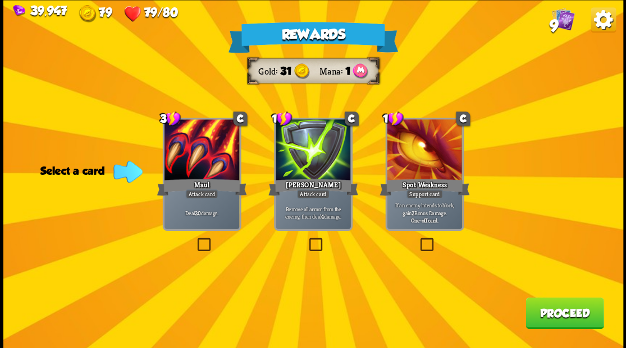
drag, startPoint x: 314, startPoint y: 239, endPoint x: 319, endPoint y: 242, distance: 6.1
click at [306, 240] on label at bounding box center [306, 240] width 0 height 0
click at [0, 0] on input "checkbox" at bounding box center [0, 0] width 0 height 0
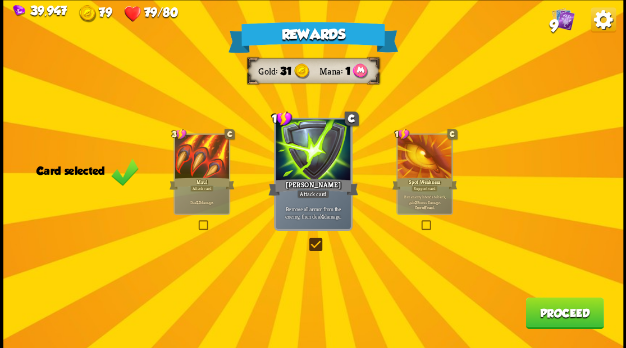
click at [550, 323] on button "Proceed" at bounding box center [564, 312] width 78 height 31
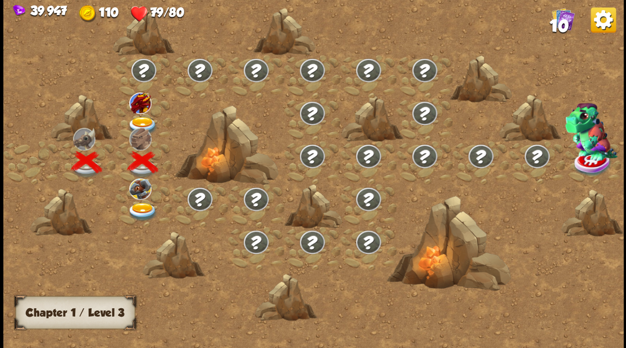
click at [146, 113] on div at bounding box center [144, 119] width 56 height 43
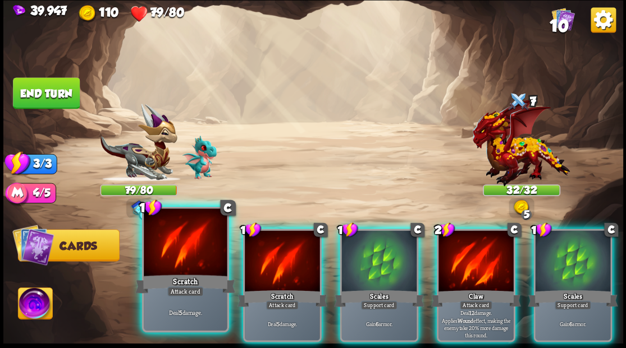
click at [191, 249] on div at bounding box center [185, 244] width 83 height 70
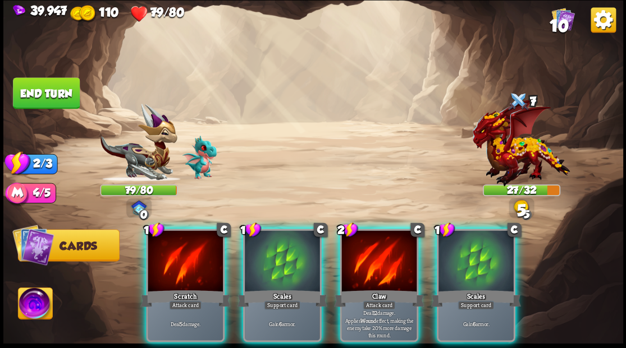
click at [178, 244] on div at bounding box center [185, 262] width 75 height 63
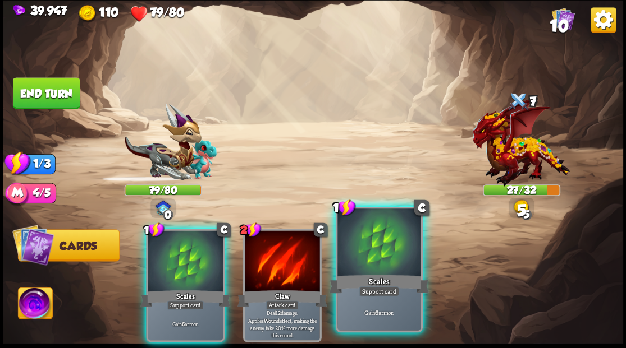
click at [372, 272] on div at bounding box center [378, 244] width 83 height 70
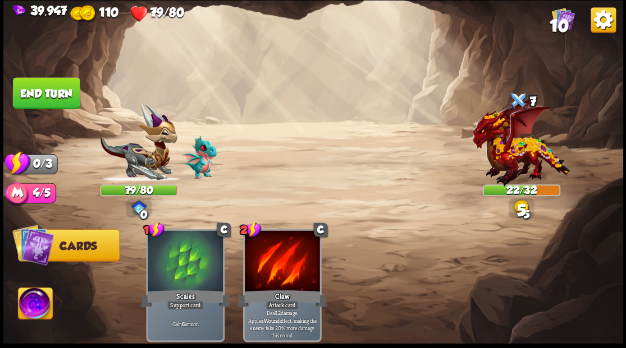
click at [42, 92] on button "End turn" at bounding box center [46, 93] width 68 height 32
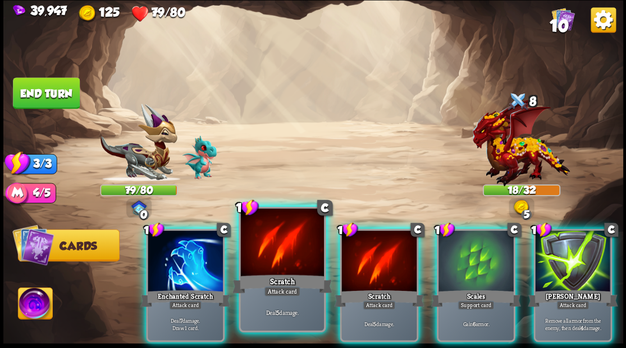
click at [274, 255] on div at bounding box center [281, 244] width 83 height 70
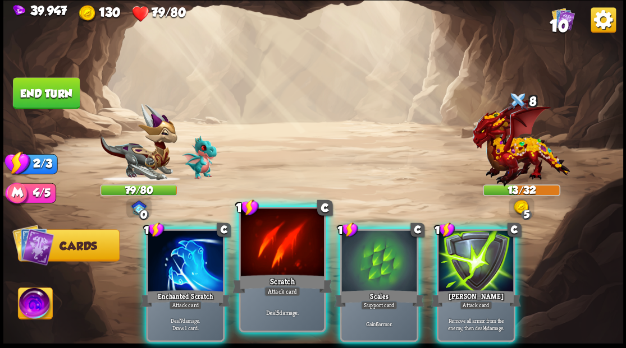
click at [271, 251] on div at bounding box center [281, 244] width 83 height 70
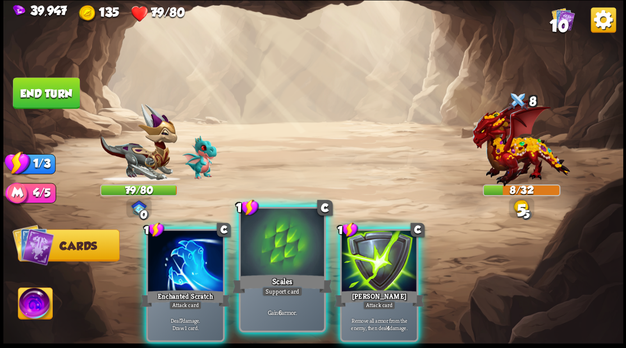
click at [277, 229] on div at bounding box center [281, 244] width 83 height 70
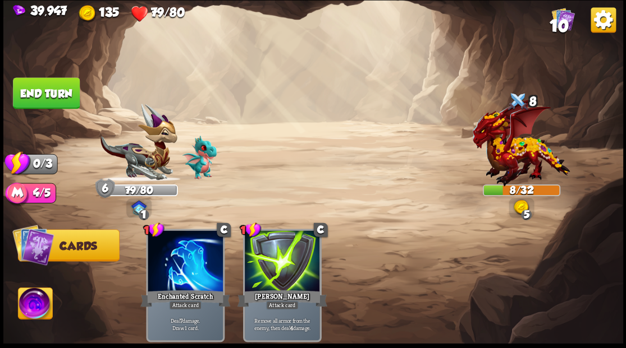
drag, startPoint x: 45, startPoint y: 88, endPoint x: 71, endPoint y: 89, distance: 25.8
click at [46, 89] on button "End turn" at bounding box center [46, 92] width 67 height 31
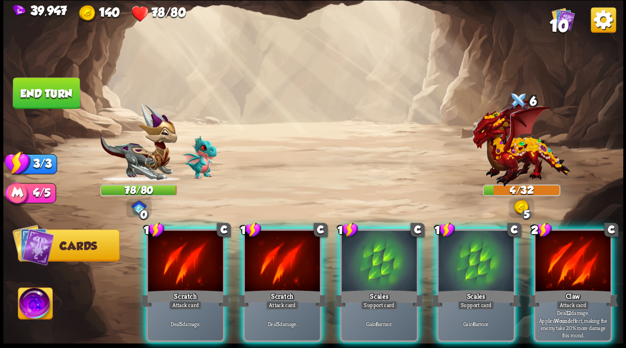
click at [258, 259] on div at bounding box center [282, 262] width 75 height 63
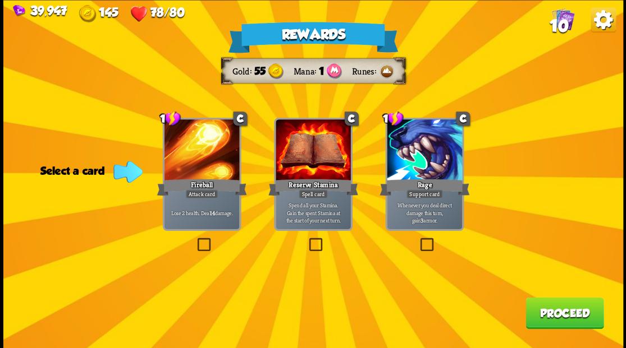
click at [557, 323] on button "Proceed" at bounding box center [564, 312] width 78 height 31
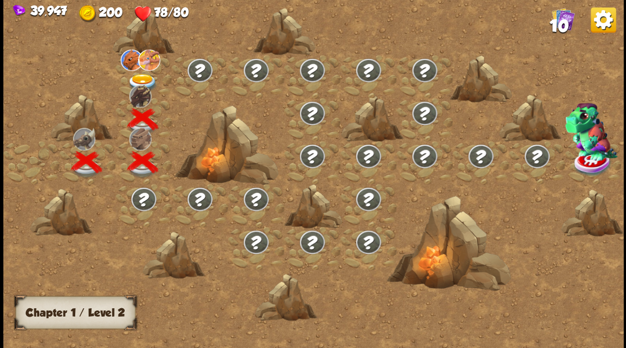
click at [139, 75] on img at bounding box center [142, 82] width 31 height 19
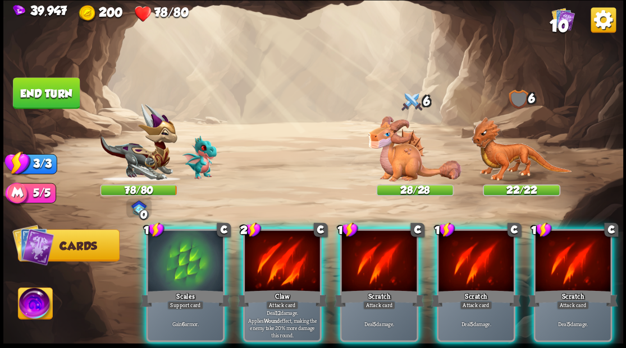
click at [187, 251] on div at bounding box center [185, 262] width 75 height 63
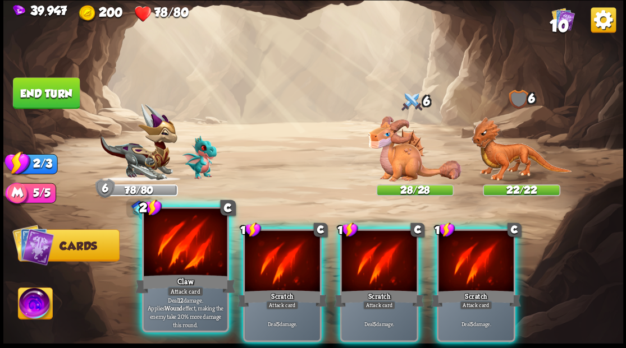
click at [172, 247] on div at bounding box center [185, 244] width 83 height 70
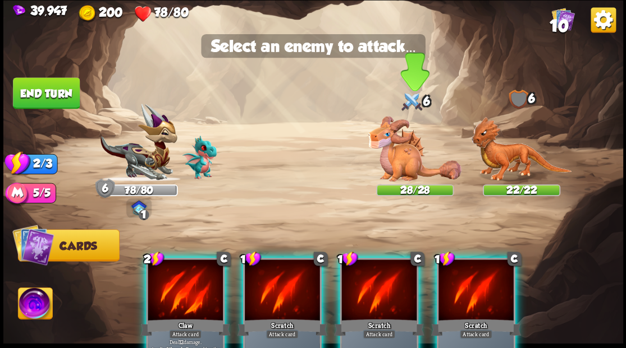
click at [398, 159] on img at bounding box center [414, 149] width 93 height 66
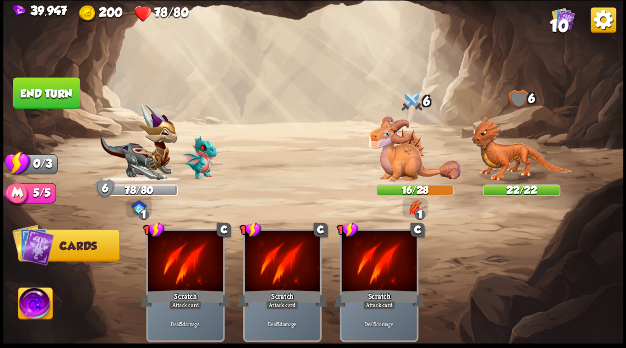
click at [43, 98] on button "End turn" at bounding box center [46, 93] width 68 height 32
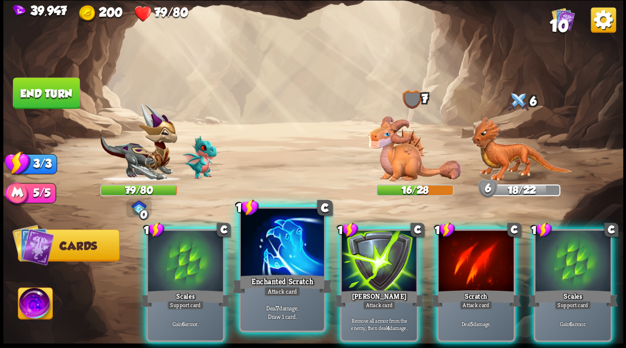
click at [279, 267] on div at bounding box center [281, 244] width 83 height 70
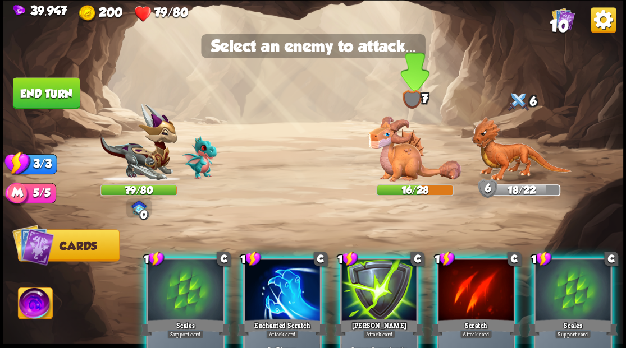
click at [401, 158] on img at bounding box center [414, 149] width 93 height 66
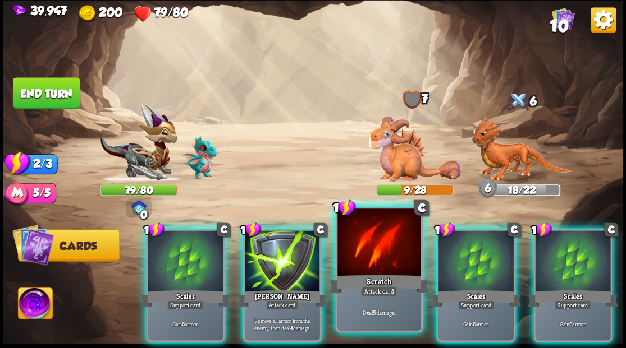
click at [367, 273] on div "Scratch" at bounding box center [379, 284] width 100 height 22
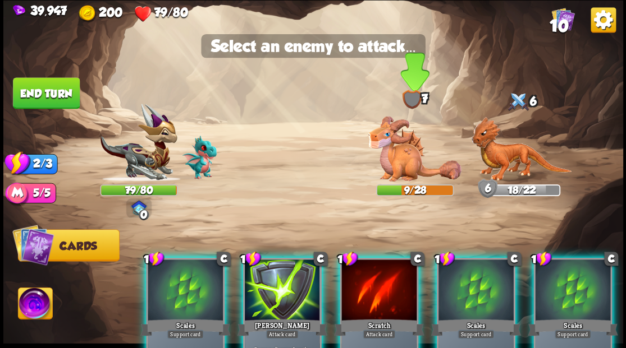
click at [399, 159] on img at bounding box center [414, 149] width 93 height 66
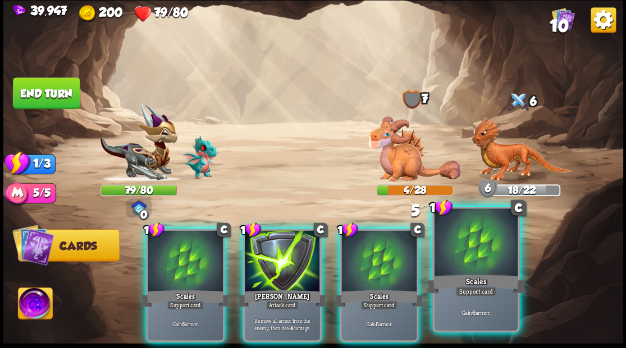
click at [456, 279] on div "Scales" at bounding box center [475, 284] width 100 height 22
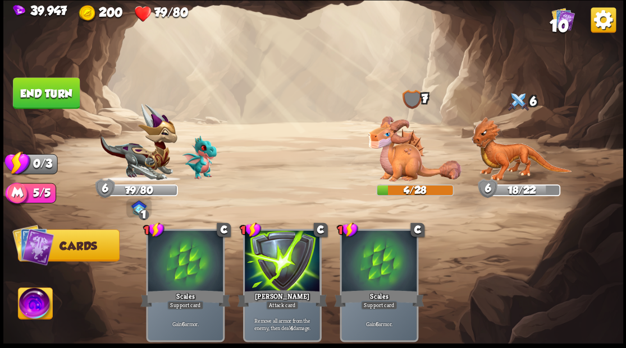
click at [51, 90] on button "End turn" at bounding box center [45, 92] width 67 height 31
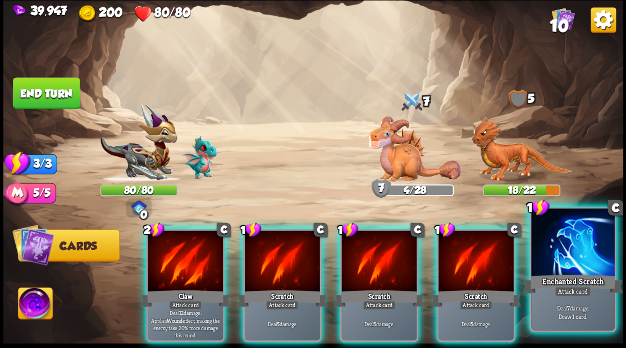
click at [604, 258] on div at bounding box center [572, 244] width 83 height 70
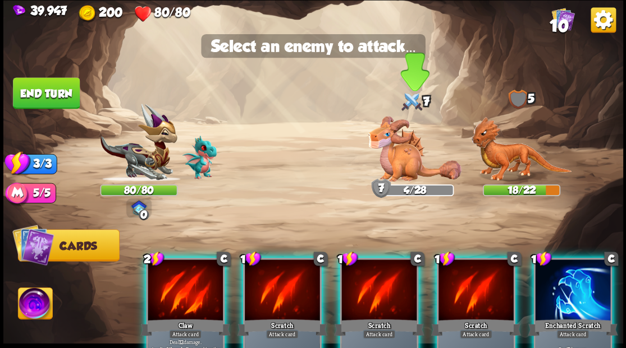
click at [390, 134] on img at bounding box center [414, 149] width 93 height 66
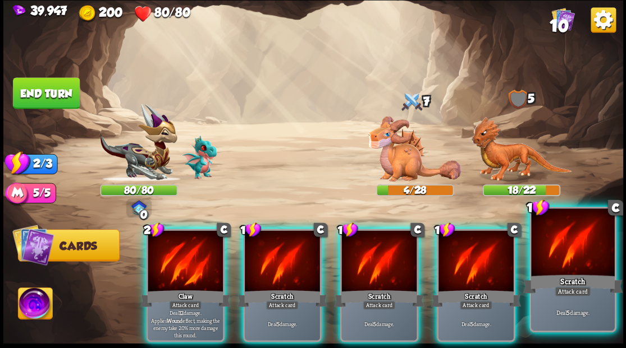
click at [587, 269] on div at bounding box center [572, 244] width 83 height 70
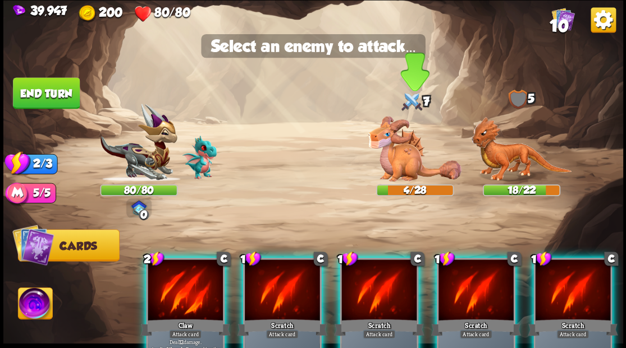
click at [396, 150] on img at bounding box center [414, 149] width 93 height 66
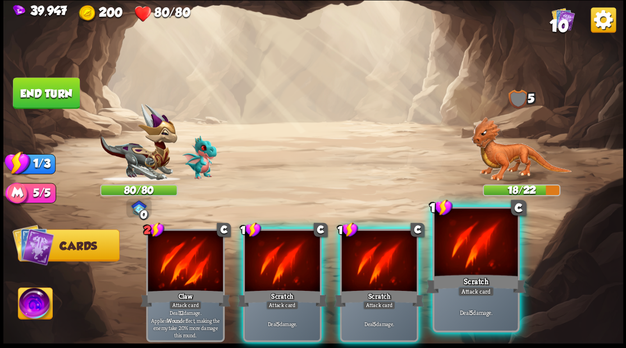
click at [475, 270] on div at bounding box center [475, 244] width 83 height 70
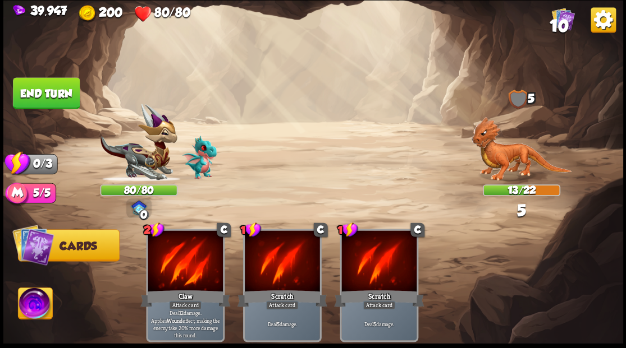
click at [44, 97] on button "End turn" at bounding box center [46, 93] width 68 height 32
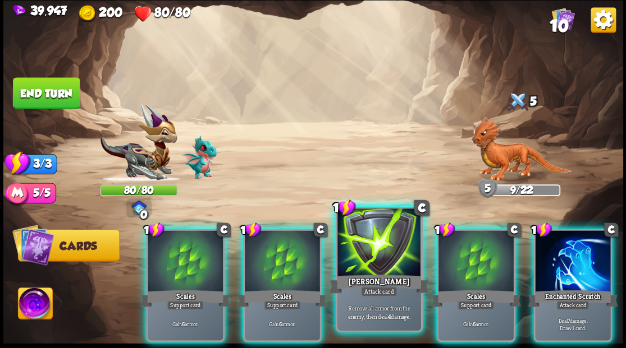
click at [397, 250] on div at bounding box center [378, 244] width 83 height 70
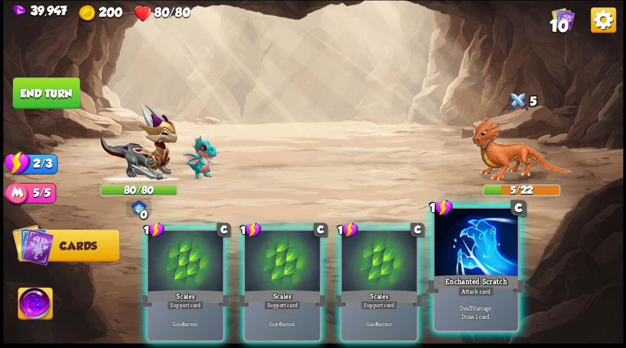
click at [469, 258] on div at bounding box center [475, 244] width 83 height 70
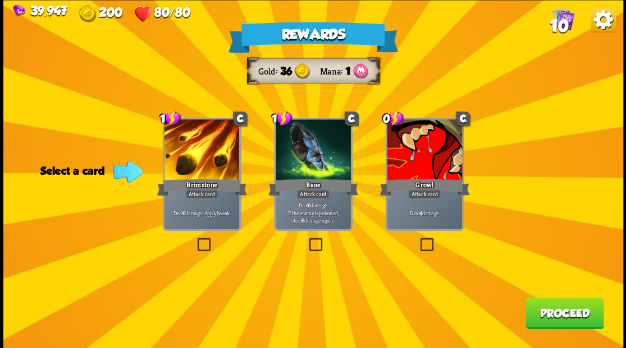
click at [195, 240] on label at bounding box center [195, 240] width 0 height 0
click at [0, 0] on input "checkbox" at bounding box center [0, 0] width 0 height 0
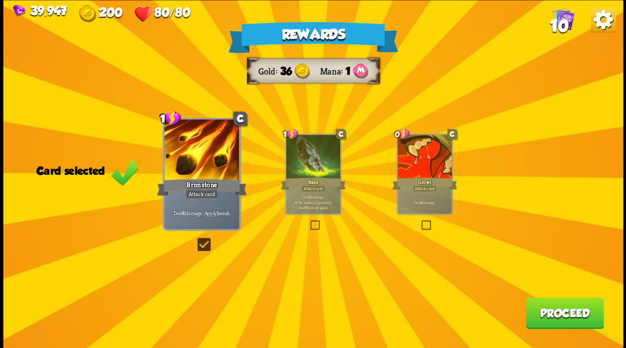
drag, startPoint x: 554, startPoint y: 313, endPoint x: 548, endPoint y: 310, distance: 7.3
click at [548, 310] on button "Proceed" at bounding box center [564, 312] width 78 height 31
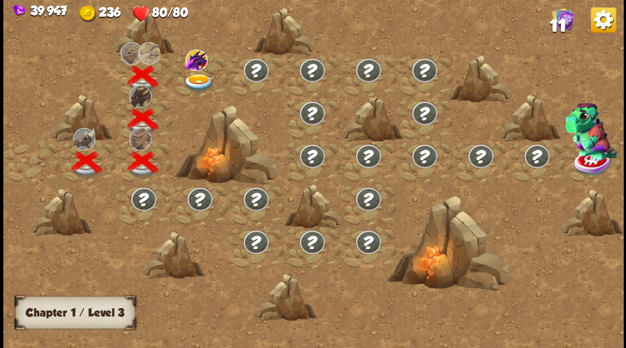
click at [197, 78] on img at bounding box center [198, 82] width 31 height 19
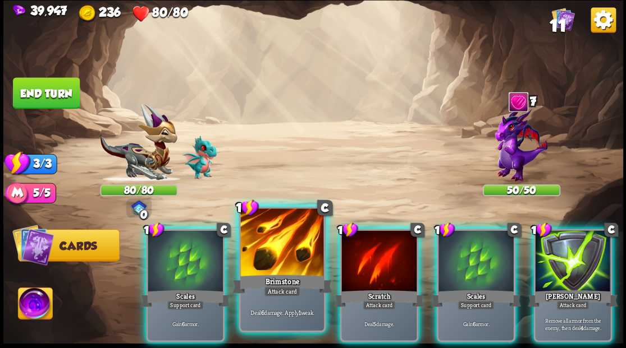
click at [277, 266] on div at bounding box center [281, 244] width 83 height 70
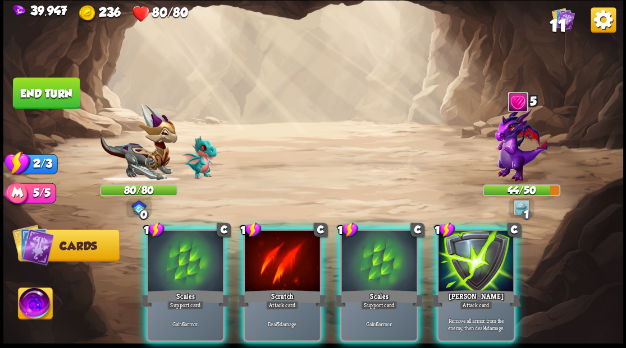
click at [277, 266] on div at bounding box center [282, 262] width 75 height 63
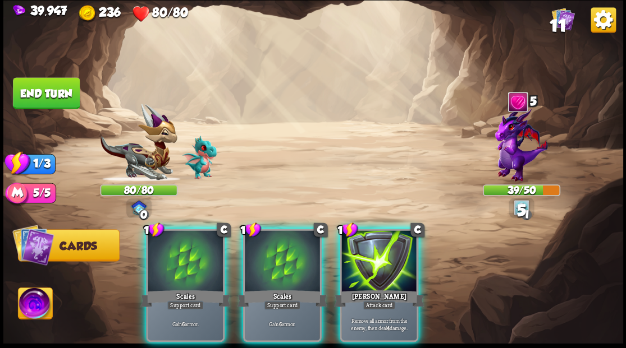
drag, startPoint x: 259, startPoint y: 240, endPoint x: 233, endPoint y: 217, distance: 34.9
click at [259, 240] on div at bounding box center [282, 262] width 75 height 63
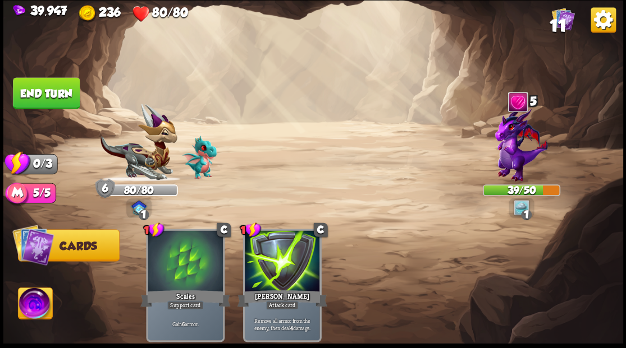
click at [44, 91] on button "End turn" at bounding box center [46, 93] width 68 height 32
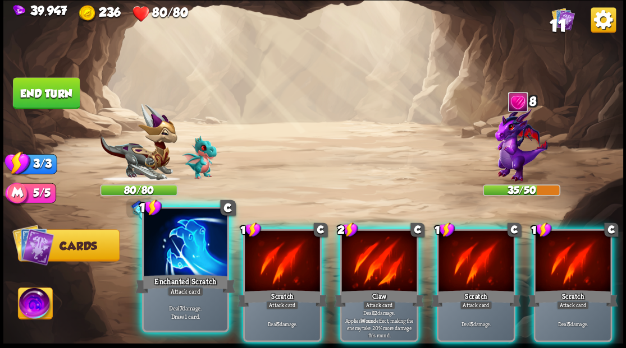
click at [171, 250] on div at bounding box center [185, 244] width 83 height 70
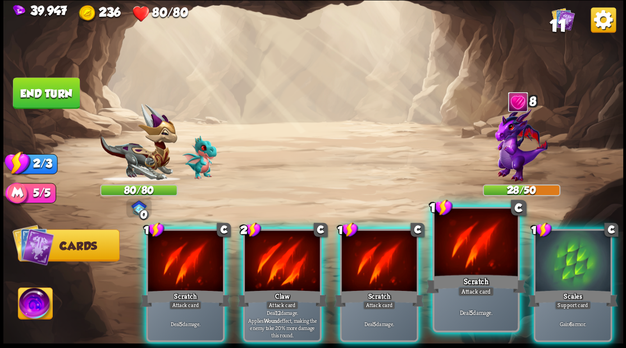
click at [479, 241] on div at bounding box center [475, 244] width 83 height 70
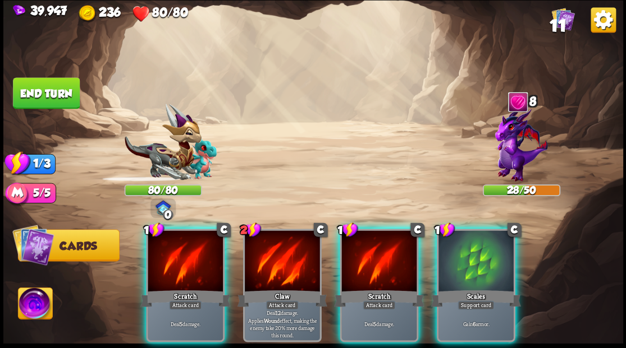
click at [477, 237] on div at bounding box center [475, 262] width 75 height 63
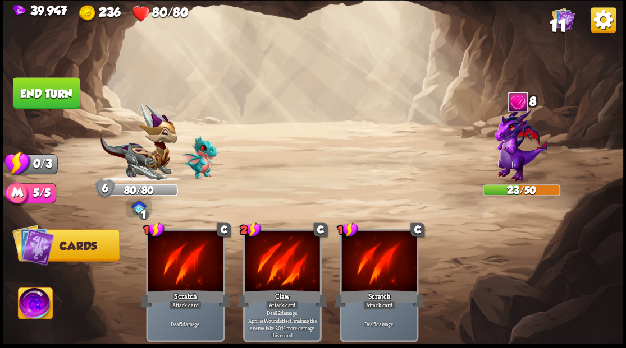
click at [49, 89] on button "End turn" at bounding box center [46, 93] width 68 height 32
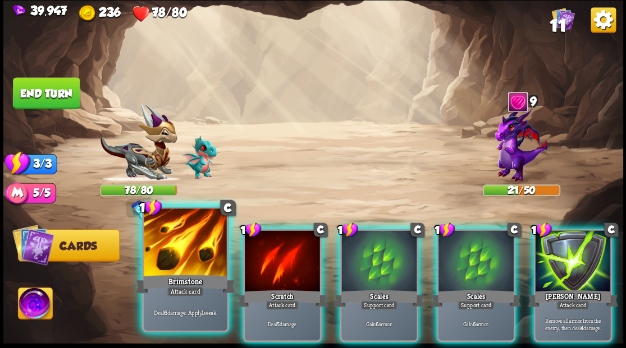
click at [185, 260] on div at bounding box center [185, 244] width 83 height 70
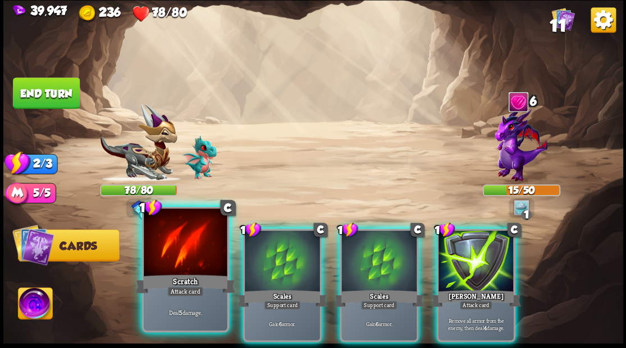
click at [208, 238] on div at bounding box center [185, 244] width 83 height 70
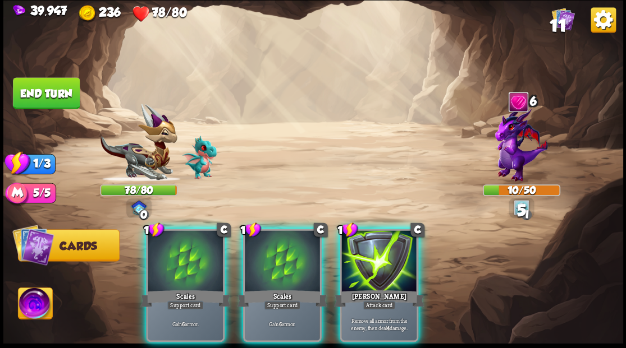
drag, startPoint x: 183, startPoint y: 233, endPoint x: 184, endPoint y: 224, distance: 8.5
click at [183, 231] on div at bounding box center [185, 262] width 75 height 63
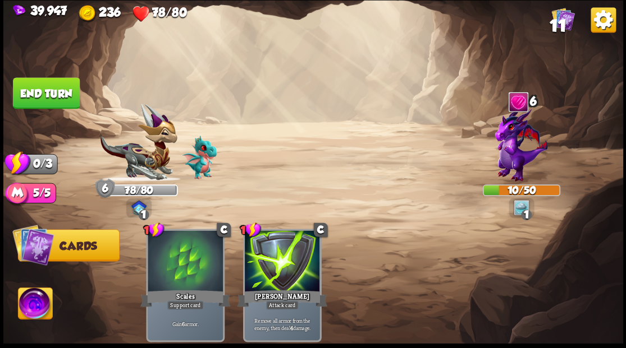
click at [47, 84] on button "End turn" at bounding box center [46, 92] width 67 height 31
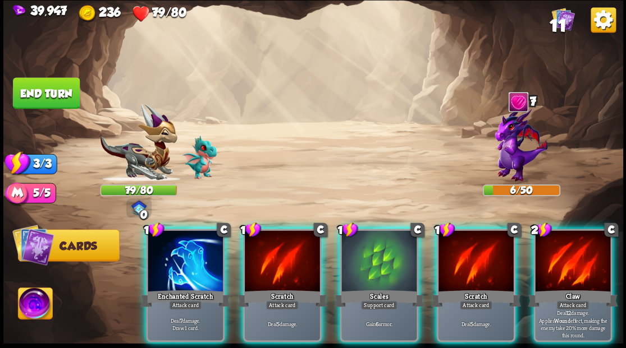
click at [141, 202] on img at bounding box center [139, 207] width 16 height 15
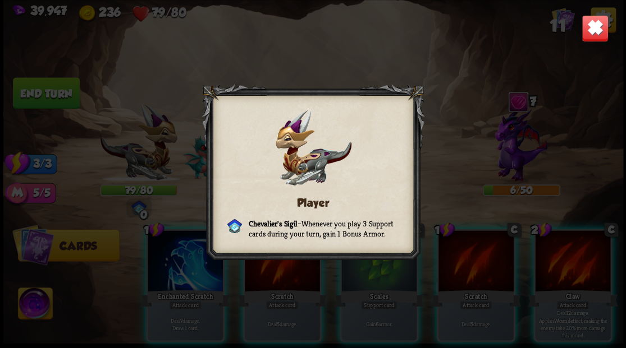
click at [596, 26] on img at bounding box center [594, 28] width 27 height 27
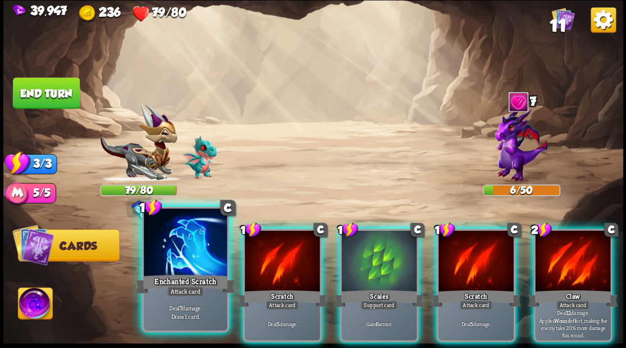
click at [183, 252] on div at bounding box center [185, 244] width 83 height 70
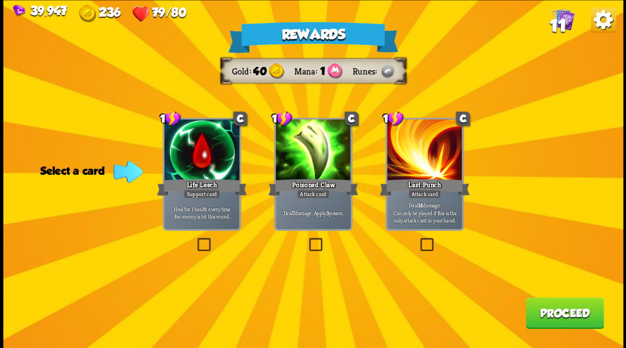
click at [306, 240] on label at bounding box center [306, 240] width 0 height 0
click at [0, 0] on input "checkbox" at bounding box center [0, 0] width 0 height 0
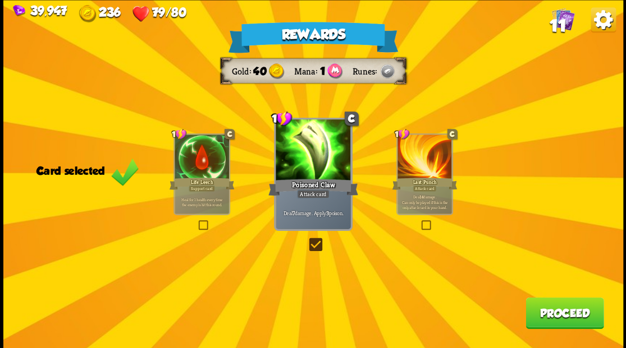
drag, startPoint x: 555, startPoint y: 314, endPoint x: 549, endPoint y: 303, distance: 13.1
click at [549, 303] on button "Proceed" at bounding box center [564, 312] width 78 height 31
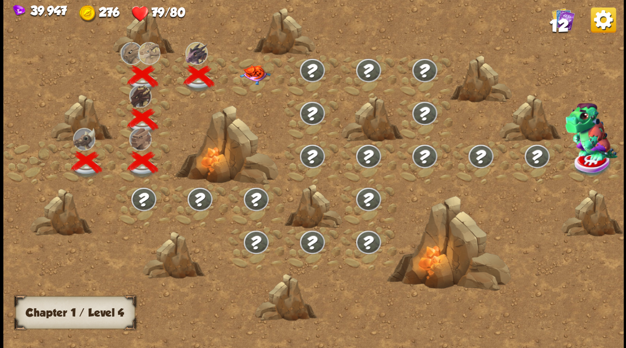
click at [251, 67] on img at bounding box center [254, 75] width 31 height 20
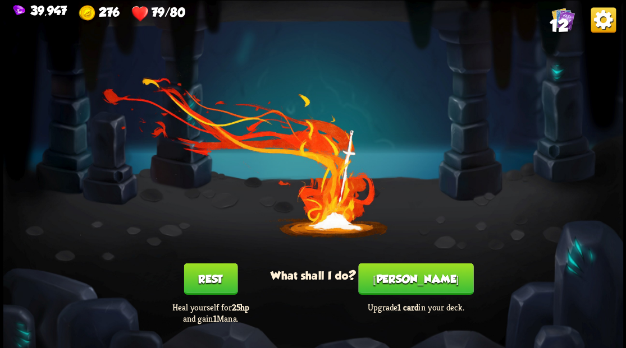
click at [411, 282] on button "[PERSON_NAME]" at bounding box center [415, 278] width 115 height 31
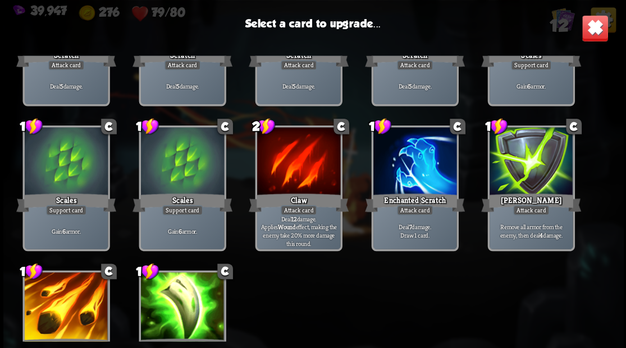
scroll to position [185, 0]
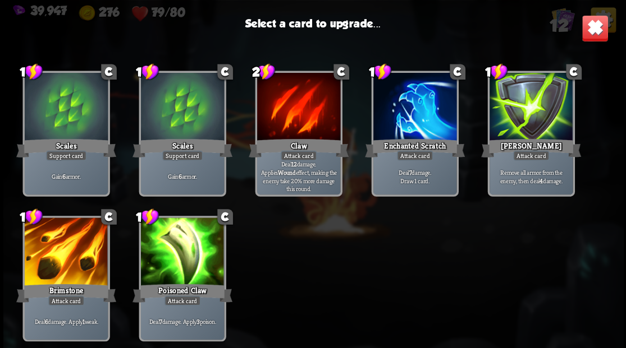
click at [423, 114] on div at bounding box center [414, 108] width 83 height 70
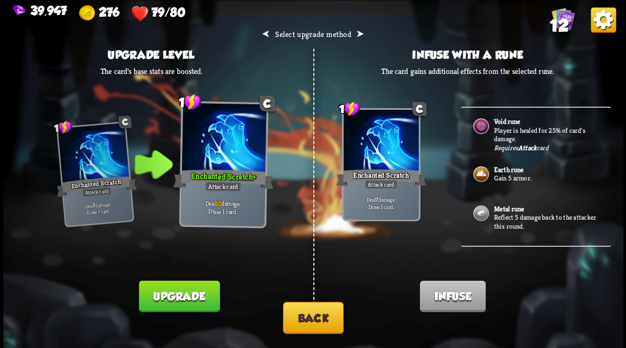
click at [326, 318] on button "Back" at bounding box center [313, 318] width 61 height 32
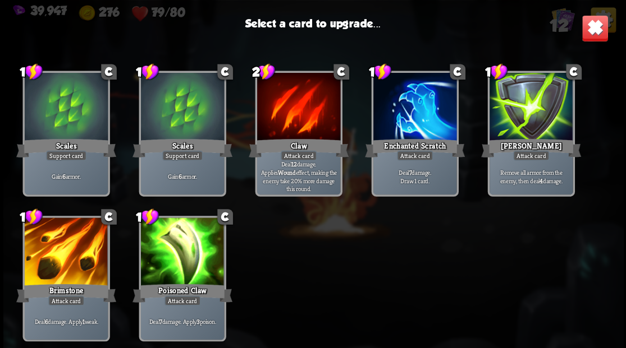
click at [532, 107] on div at bounding box center [530, 108] width 83 height 70
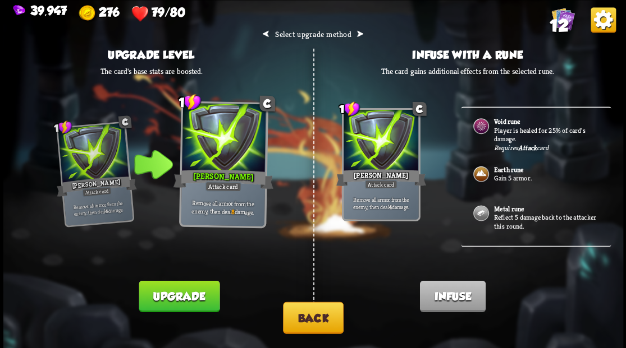
click at [180, 298] on button "Upgrade" at bounding box center [179, 296] width 81 height 31
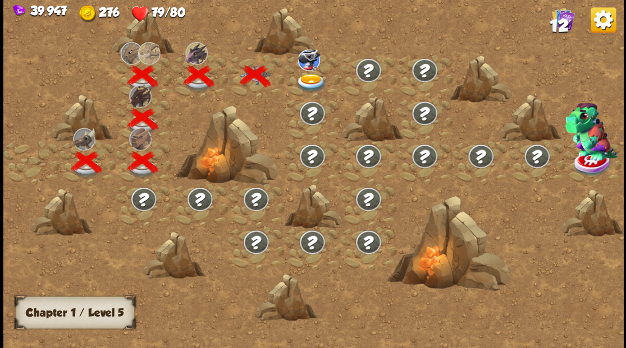
click at [314, 76] on img at bounding box center [310, 82] width 31 height 19
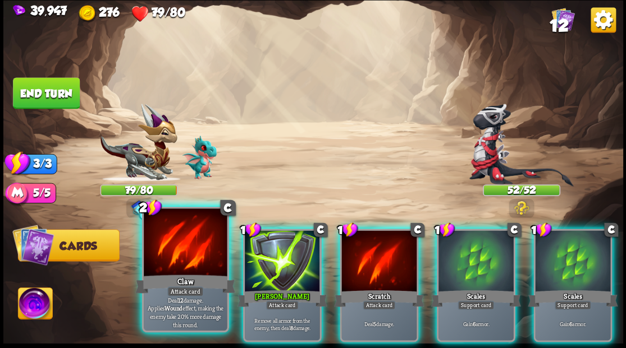
click at [183, 243] on div at bounding box center [185, 244] width 83 height 70
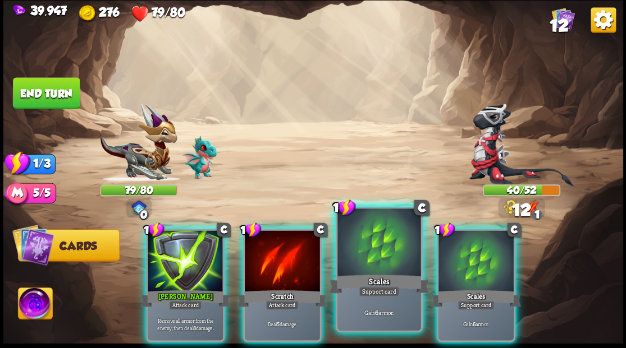
click at [391, 249] on div at bounding box center [378, 244] width 83 height 70
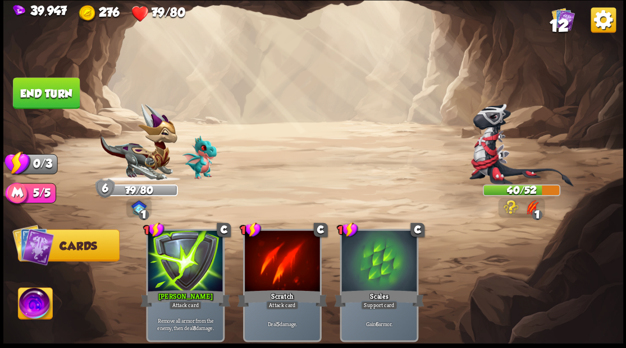
drag, startPoint x: 38, startPoint y: 95, endPoint x: 72, endPoint y: 102, distance: 34.9
click at [38, 96] on button "End turn" at bounding box center [46, 93] width 68 height 32
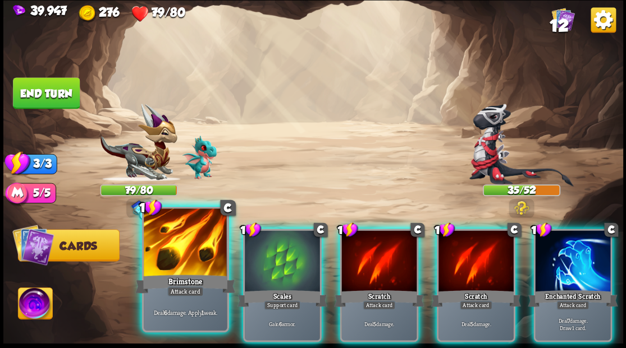
click at [185, 237] on div at bounding box center [185, 244] width 83 height 70
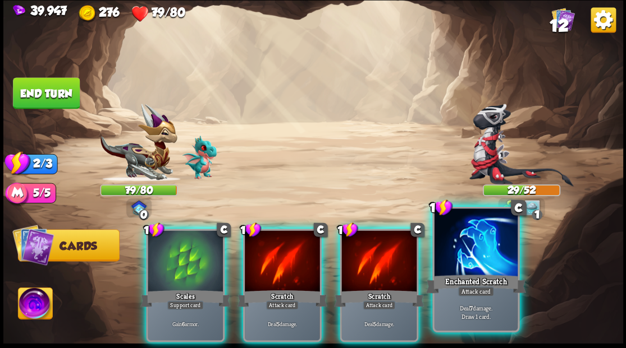
click at [483, 267] on div at bounding box center [475, 244] width 83 height 70
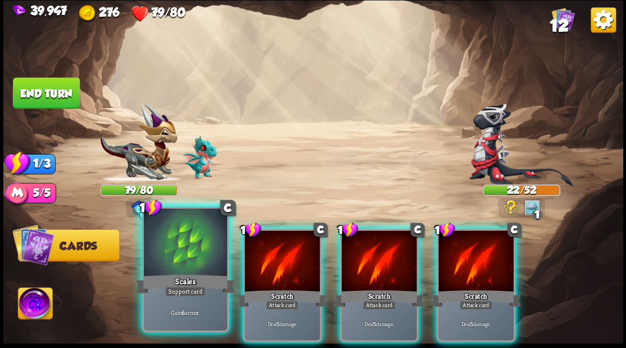
click at [186, 252] on div at bounding box center [185, 244] width 83 height 70
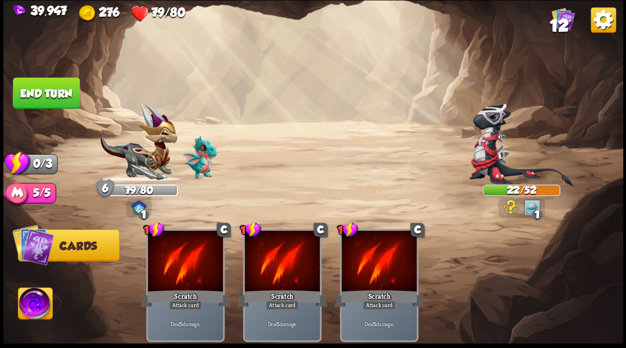
drag, startPoint x: 41, startPoint y: 91, endPoint x: 134, endPoint y: 110, distance: 94.5
click at [41, 91] on button "End turn" at bounding box center [46, 93] width 68 height 32
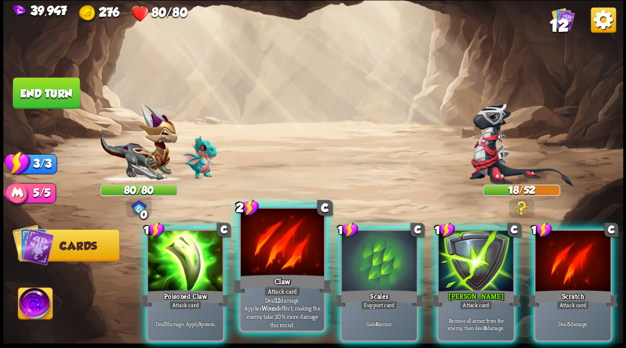
click at [284, 244] on div at bounding box center [281, 244] width 83 height 70
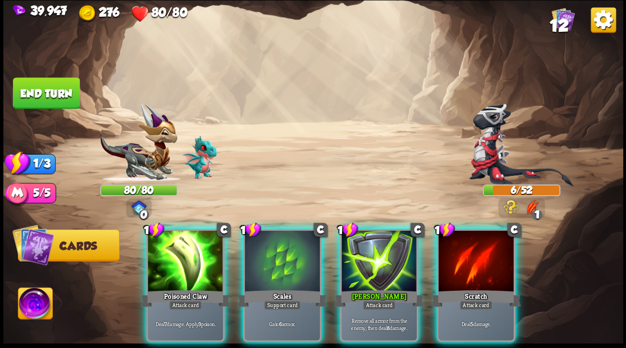
drag, startPoint x: 267, startPoint y: 245, endPoint x: 267, endPoint y: 238, distance: 6.7
click at [267, 244] on div at bounding box center [282, 262] width 75 height 63
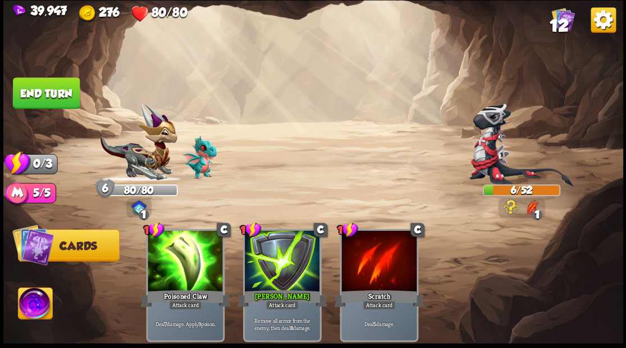
click at [34, 92] on button "End turn" at bounding box center [46, 92] width 67 height 31
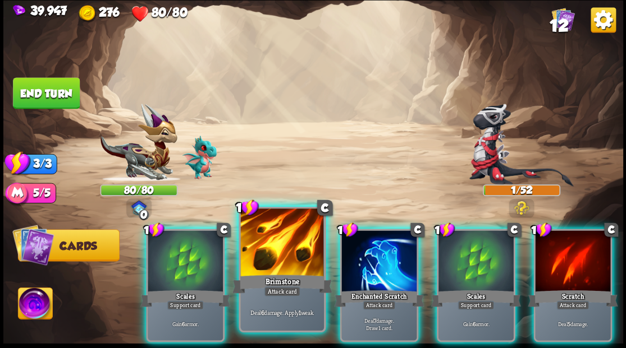
click at [269, 262] on div at bounding box center [281, 244] width 83 height 70
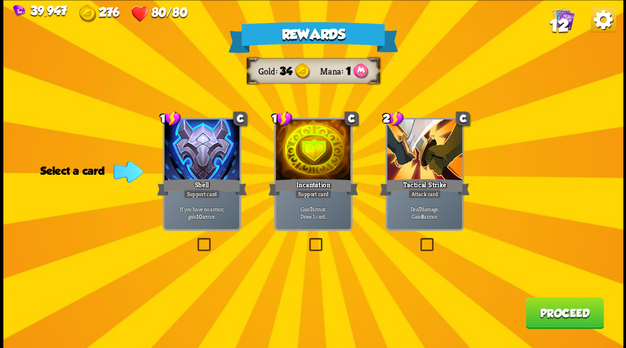
click at [306, 240] on label at bounding box center [306, 240] width 0 height 0
click at [0, 0] on input "checkbox" at bounding box center [0, 0] width 0 height 0
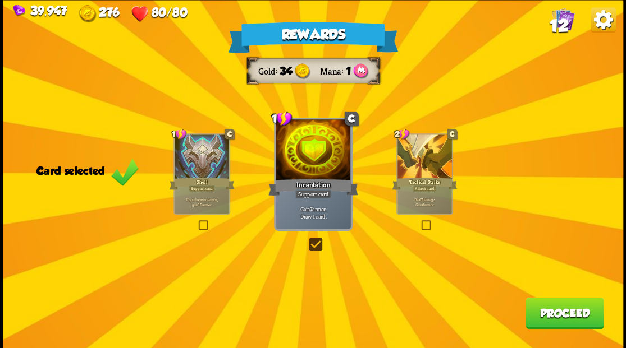
drag, startPoint x: 570, startPoint y: 312, endPoint x: 567, endPoint y: 300, distance: 12.8
click at [567, 300] on button "Proceed" at bounding box center [564, 312] width 78 height 31
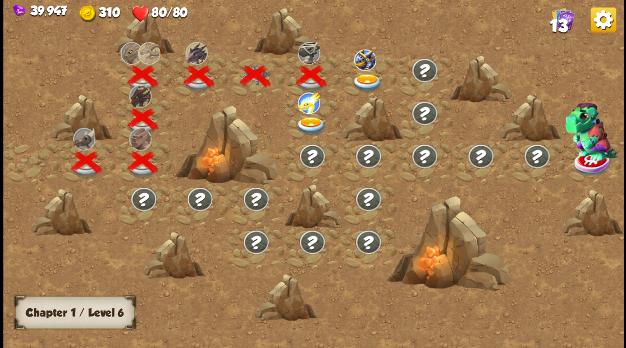
click at [557, 24] on span "13" at bounding box center [558, 25] width 18 height 19
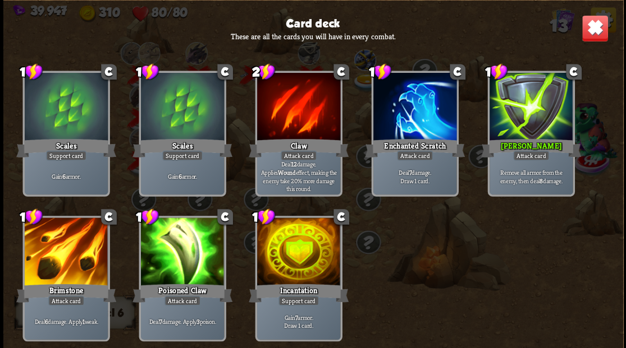
click at [594, 31] on img at bounding box center [594, 28] width 27 height 27
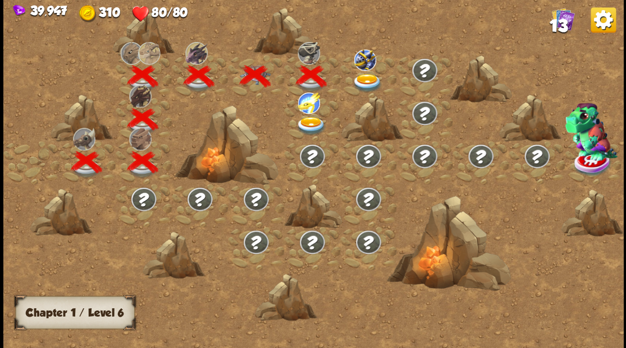
click at [361, 79] on img at bounding box center [367, 82] width 31 height 19
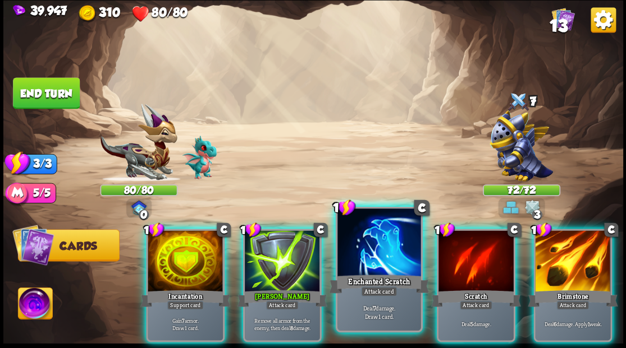
click at [374, 256] on div at bounding box center [378, 244] width 83 height 70
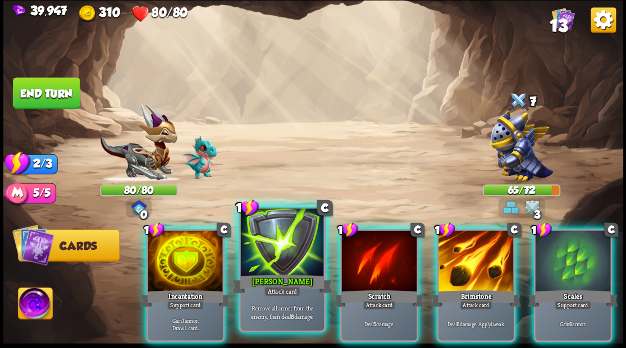
click at [274, 252] on div at bounding box center [281, 244] width 83 height 70
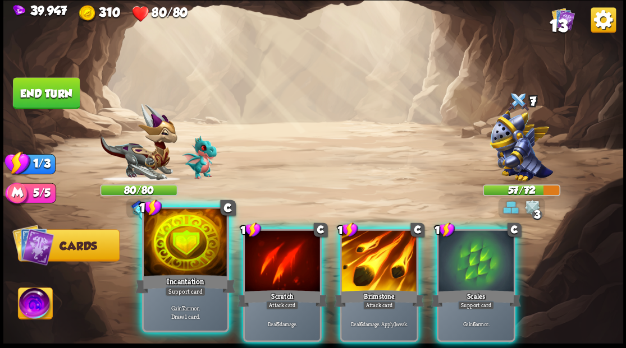
click at [165, 260] on div at bounding box center [185, 244] width 83 height 70
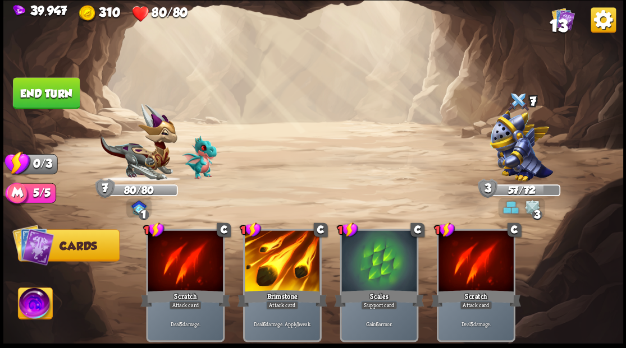
click at [59, 88] on button "End turn" at bounding box center [46, 93] width 68 height 32
